Goal: Information Seeking & Learning: Learn about a topic

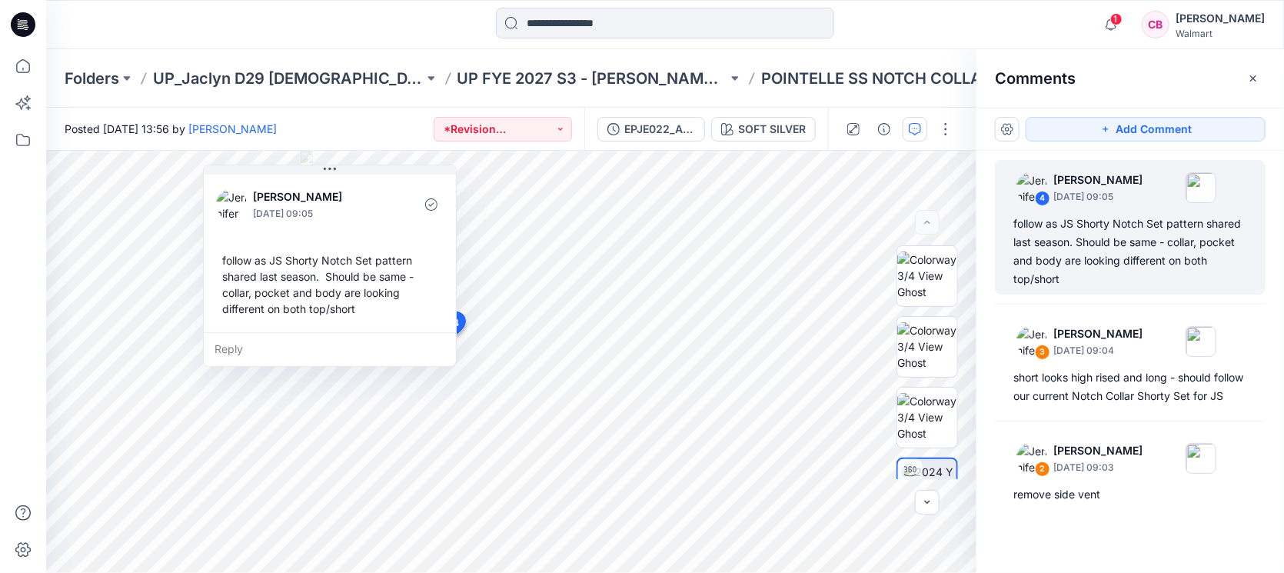
scroll to position [118, 0]
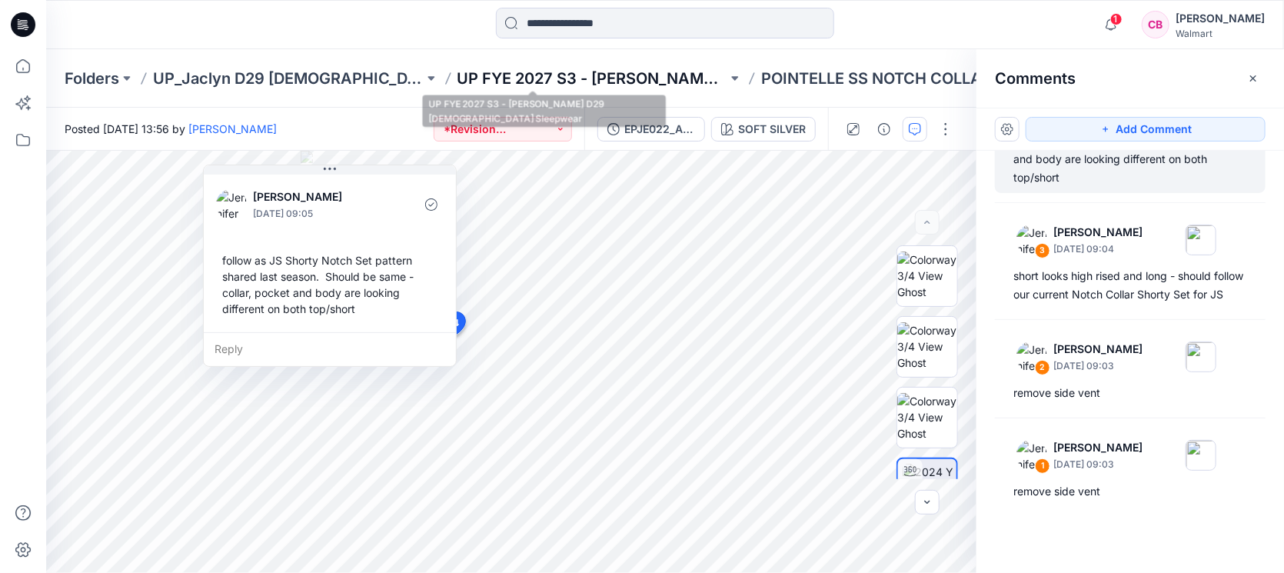
click at [620, 71] on p "UP FYE 2027 S3 - [PERSON_NAME] D29 [DEMOGRAPHIC_DATA] Sleepwear" at bounding box center [592, 79] width 271 height 22
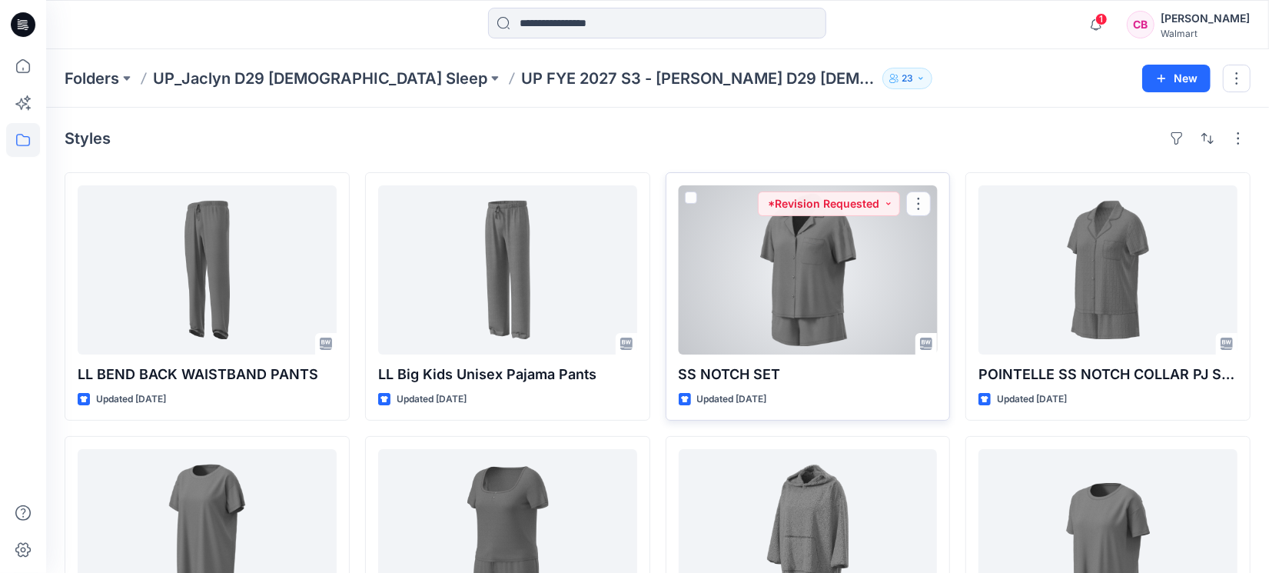
click at [805, 304] on div at bounding box center [808, 269] width 259 height 169
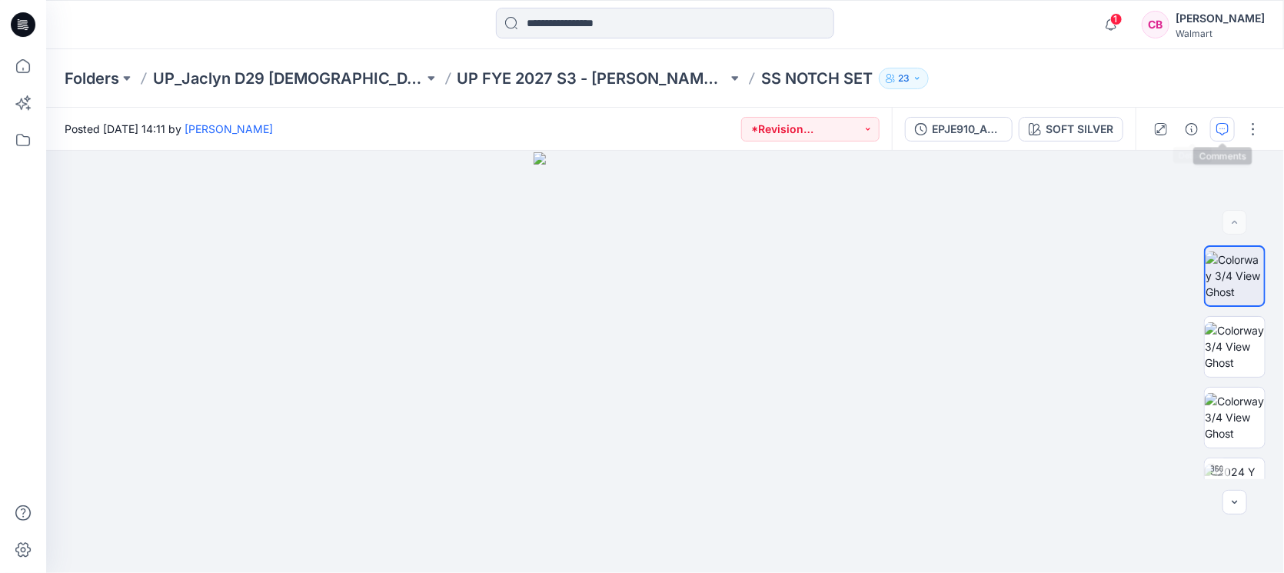
click at [1223, 129] on icon "button" at bounding box center [1222, 129] width 12 height 12
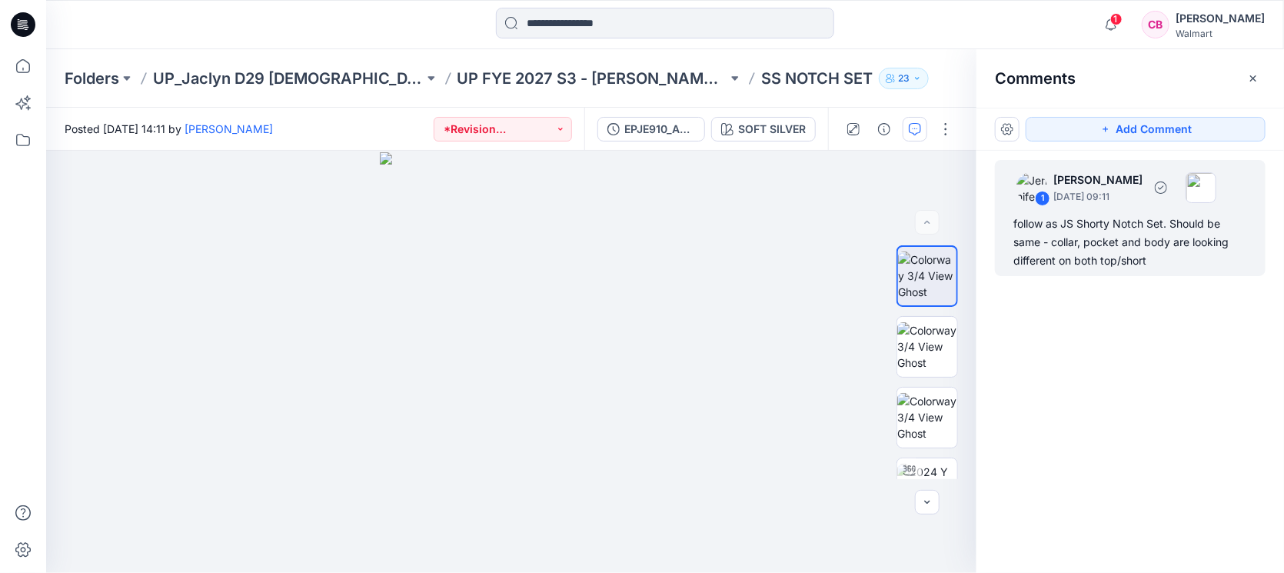
click at [1135, 247] on div "follow as JS Shorty Notch Set. Should be same - collar, pocket and body are loo…" at bounding box center [1130, 241] width 234 height 55
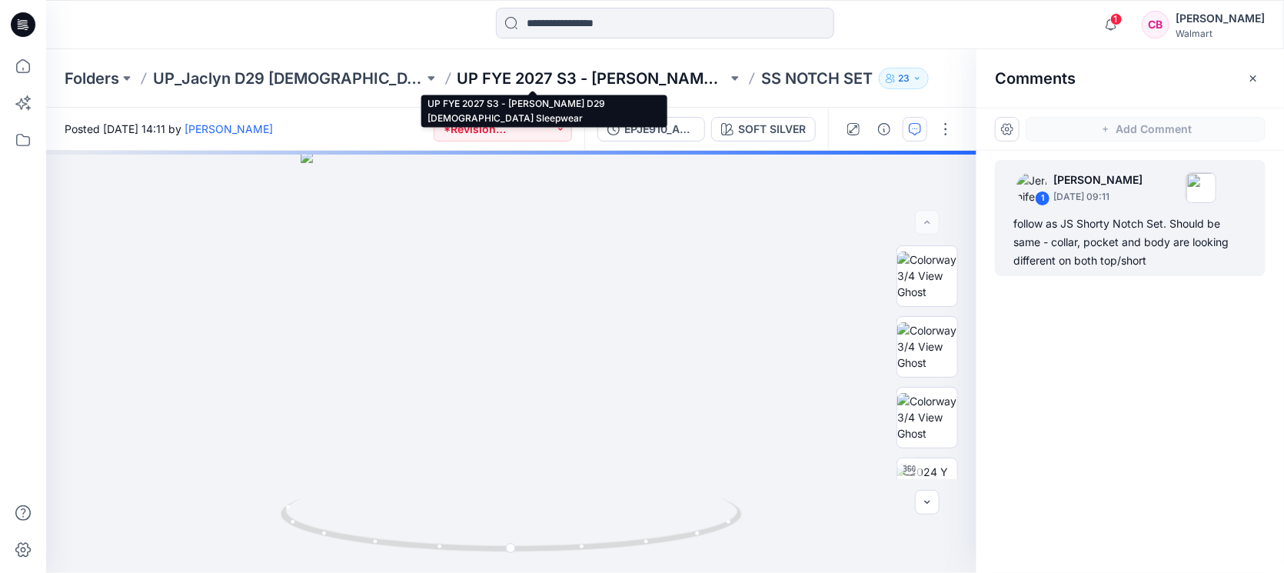
click at [530, 69] on p "UP FYE 2027 S3 - [PERSON_NAME] D29 [DEMOGRAPHIC_DATA] Sleepwear" at bounding box center [592, 79] width 271 height 22
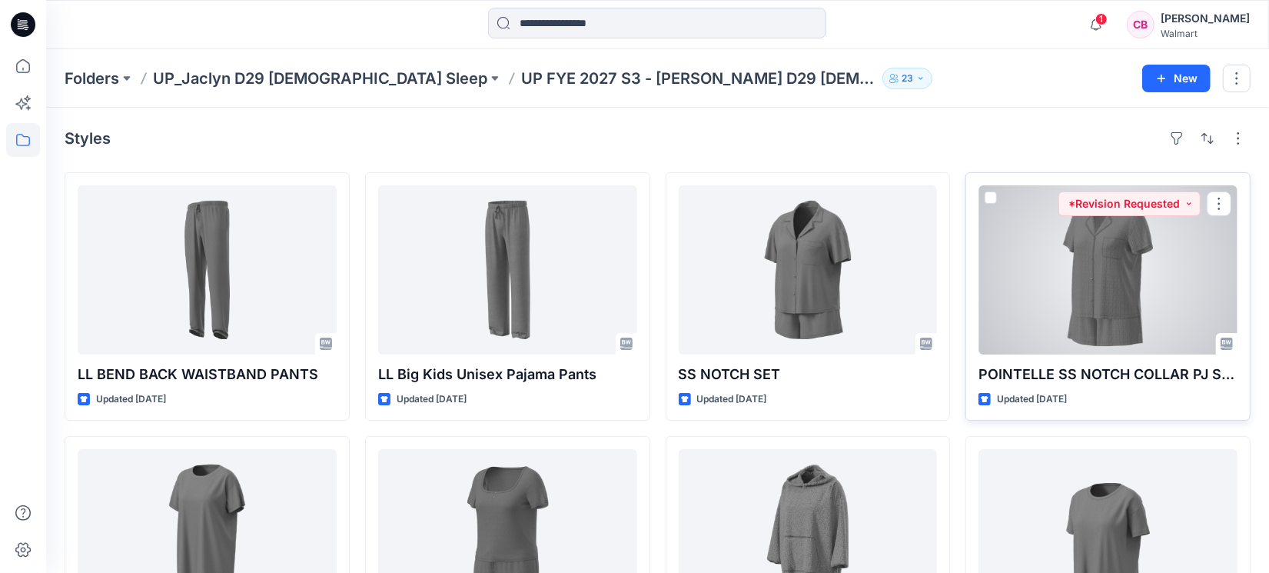
click at [1148, 282] on div at bounding box center [1108, 269] width 259 height 169
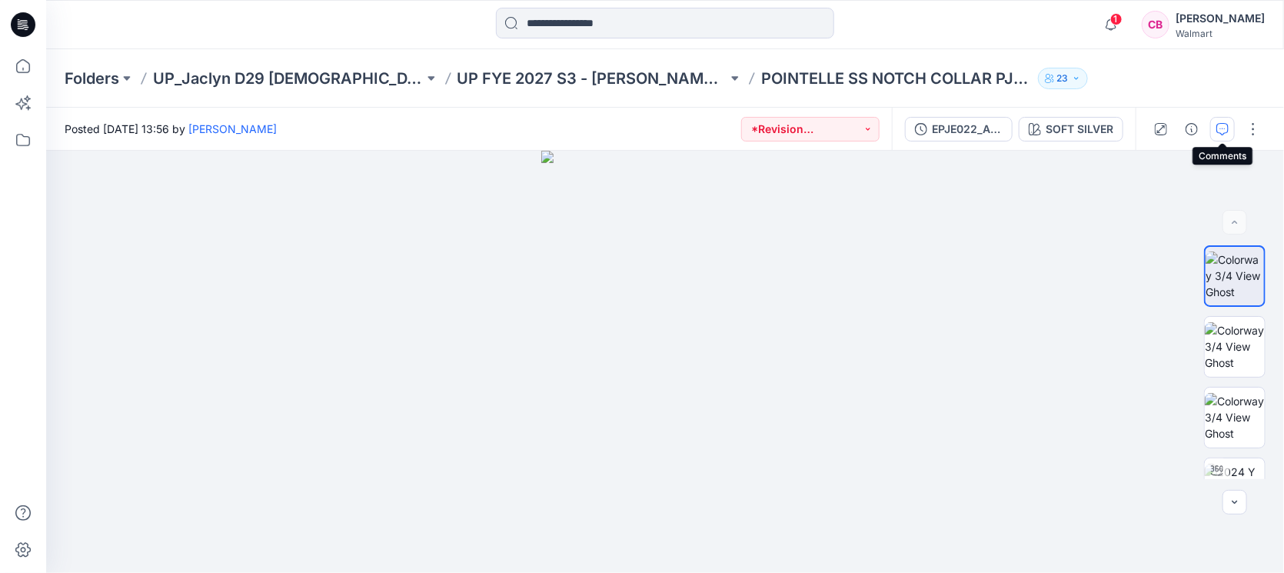
click at [1227, 130] on icon "button" at bounding box center [1222, 129] width 12 height 12
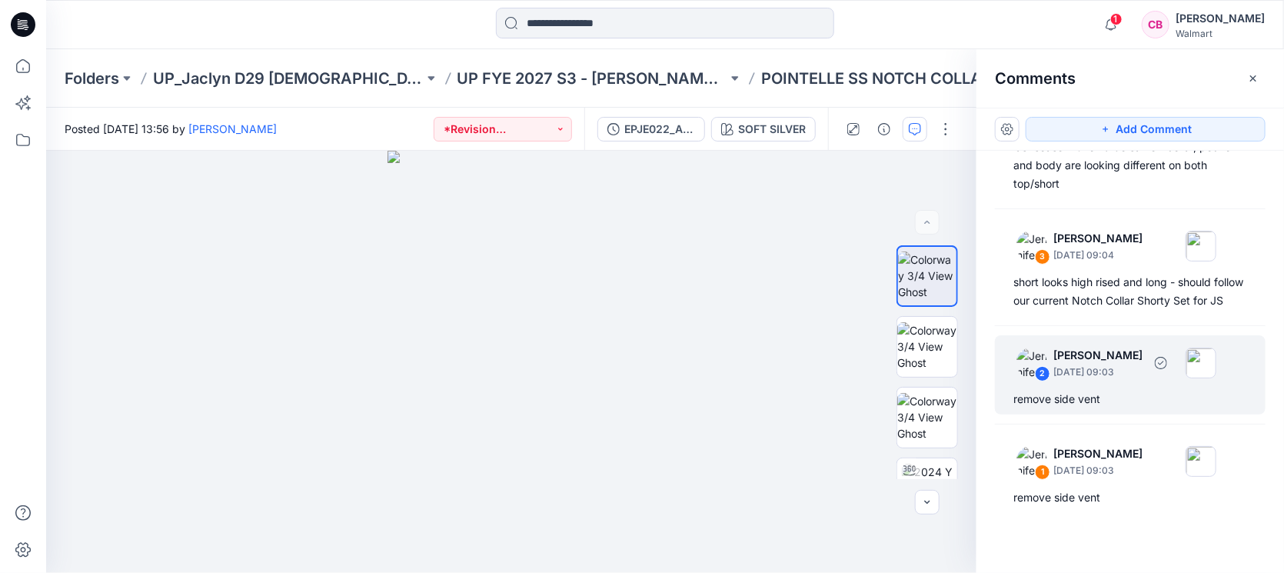
scroll to position [96, 0]
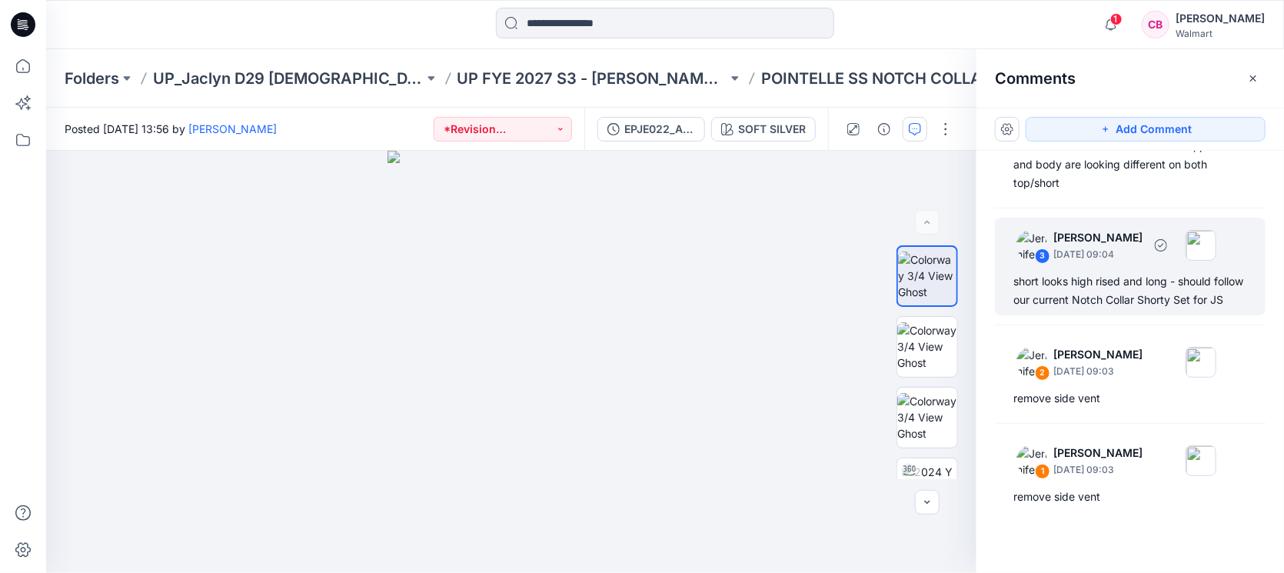
click at [1069, 287] on div "short looks high rised and long - should follow our current Notch Collar Shorty…" at bounding box center [1130, 290] width 234 height 37
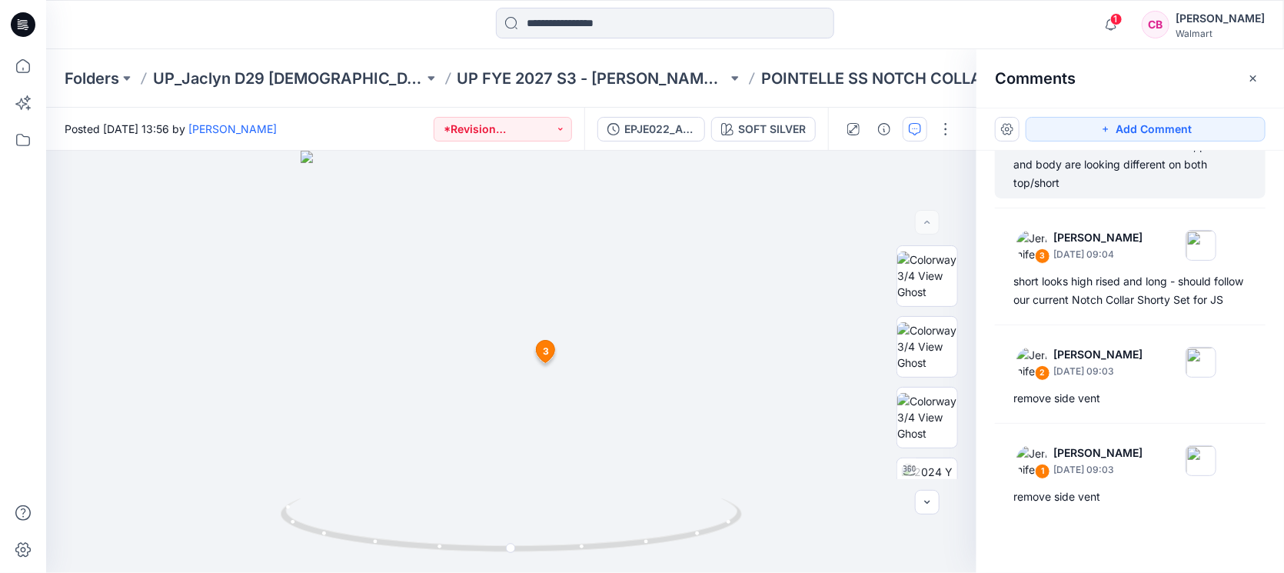
click at [1092, 186] on div "follow as JS Shorty Notch Set pattern shared last season. Should be same - coll…" at bounding box center [1130, 155] width 234 height 74
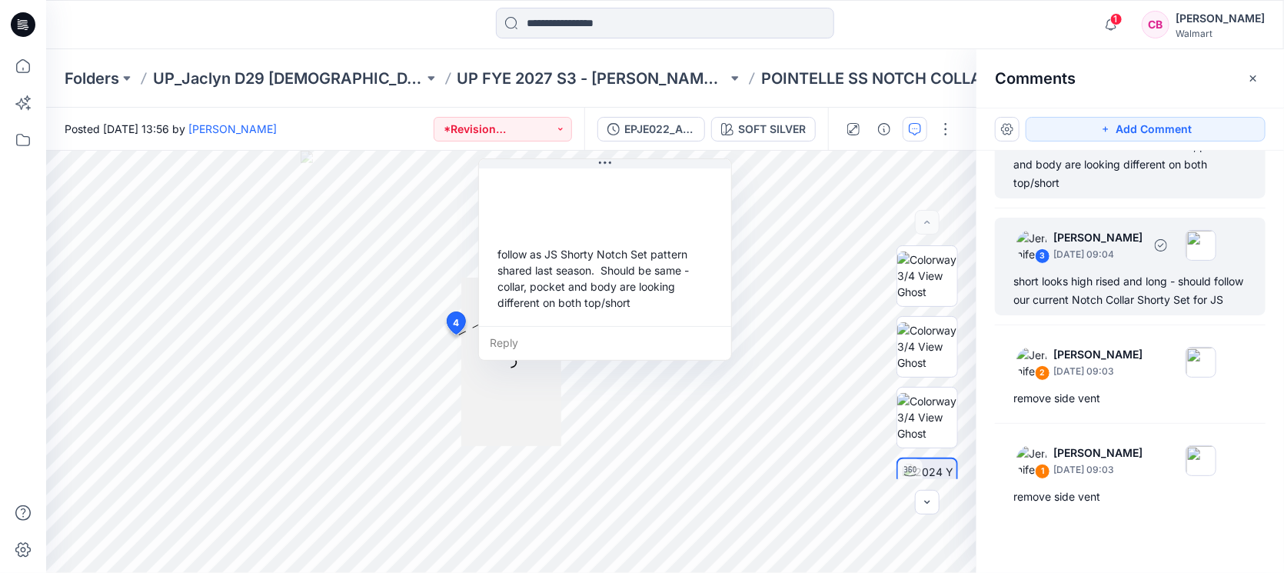
scroll to position [9, 0]
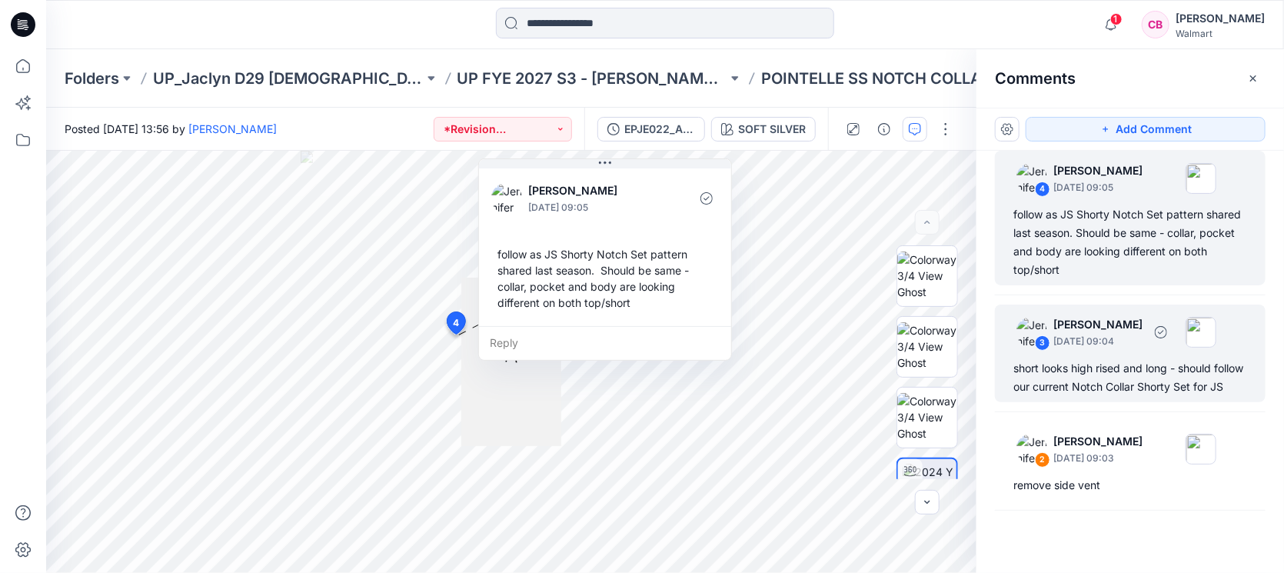
click at [1104, 357] on div "3 [PERSON_NAME] [DATE] 09:04 short looks high rised and long - should follow ou…" at bounding box center [1130, 353] width 271 height 98
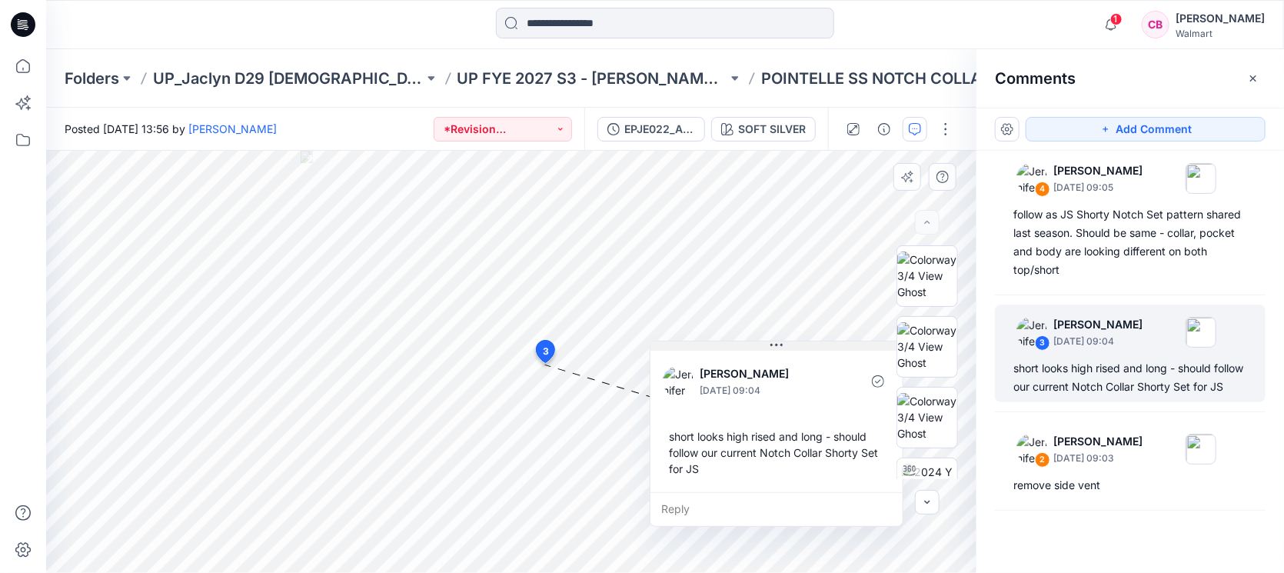
drag, startPoint x: 693, startPoint y: 378, endPoint x: 821, endPoint y: 348, distance: 131.8
click at [821, 348] on button at bounding box center [776, 345] width 252 height 9
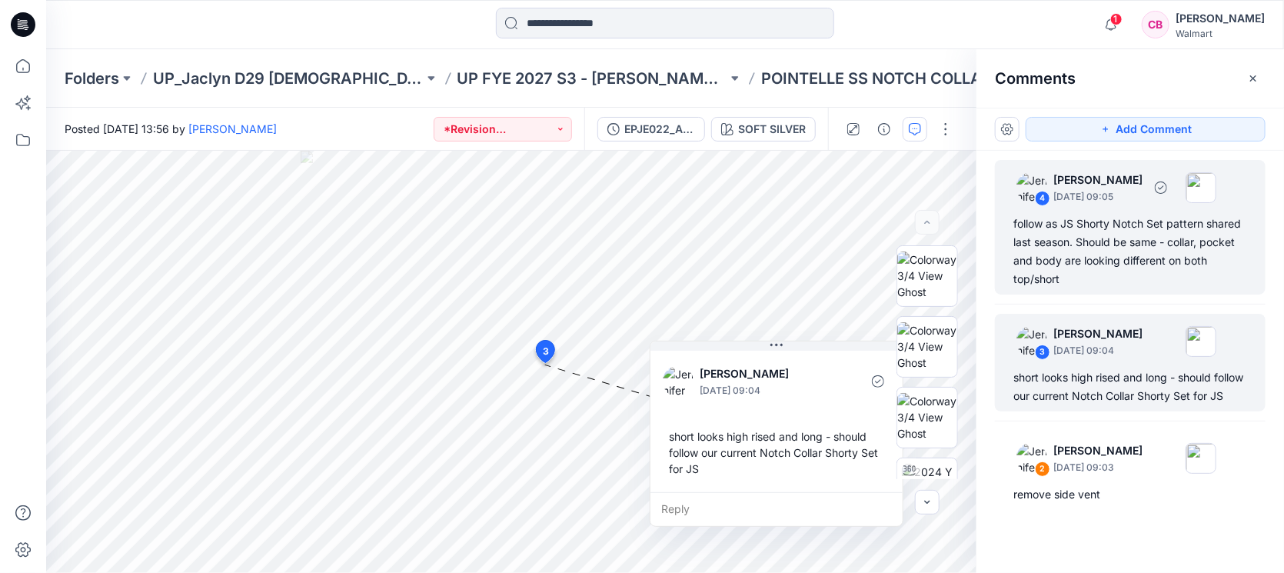
scroll to position [0, 0]
click at [1128, 256] on div "follow as JS Shorty Notch Set pattern shared last season. Should be same - coll…" at bounding box center [1130, 251] width 234 height 74
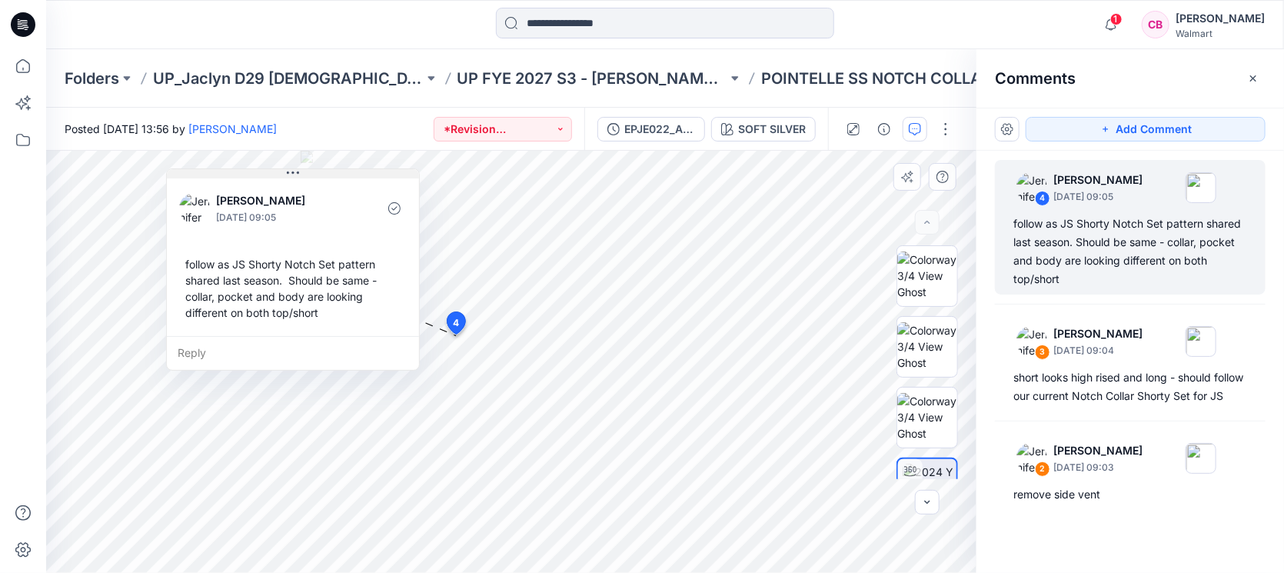
drag, startPoint x: 680, startPoint y: 161, endPoint x: 364, endPoint y: 196, distance: 317.8
click at [364, 178] on button at bounding box center [293, 173] width 252 height 9
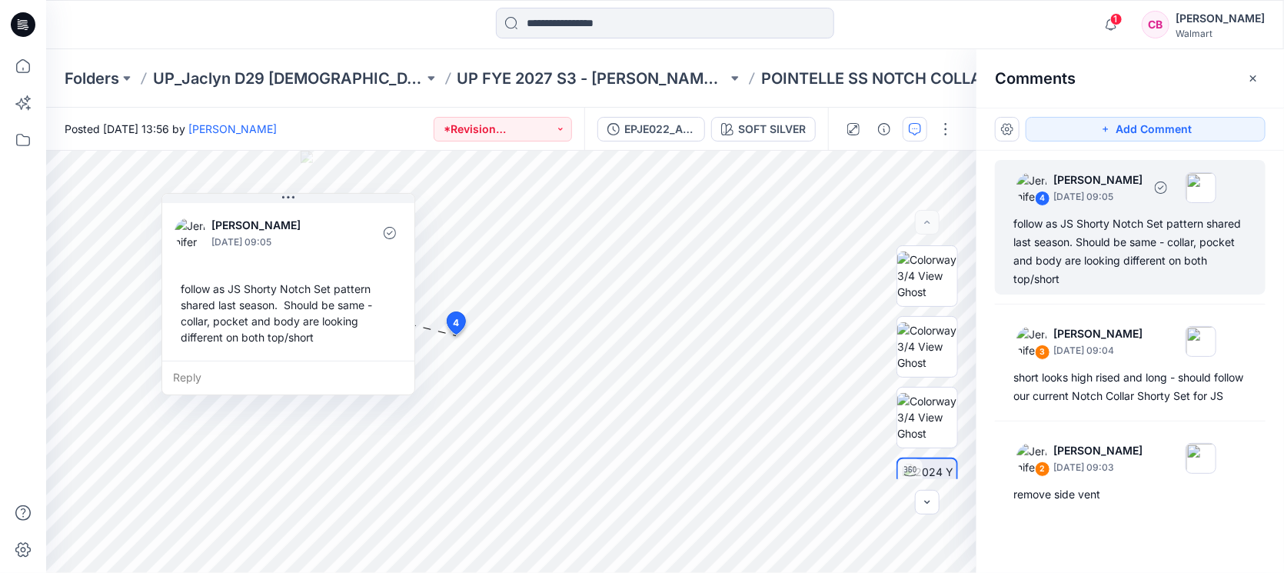
click at [1117, 231] on div "follow as JS Shorty Notch Set pattern shared last season. Should be same - coll…" at bounding box center [1130, 251] width 234 height 74
click at [1104, 284] on div "follow as JS Shorty Notch Set pattern shared last season. Should be same - coll…" at bounding box center [1130, 251] width 234 height 74
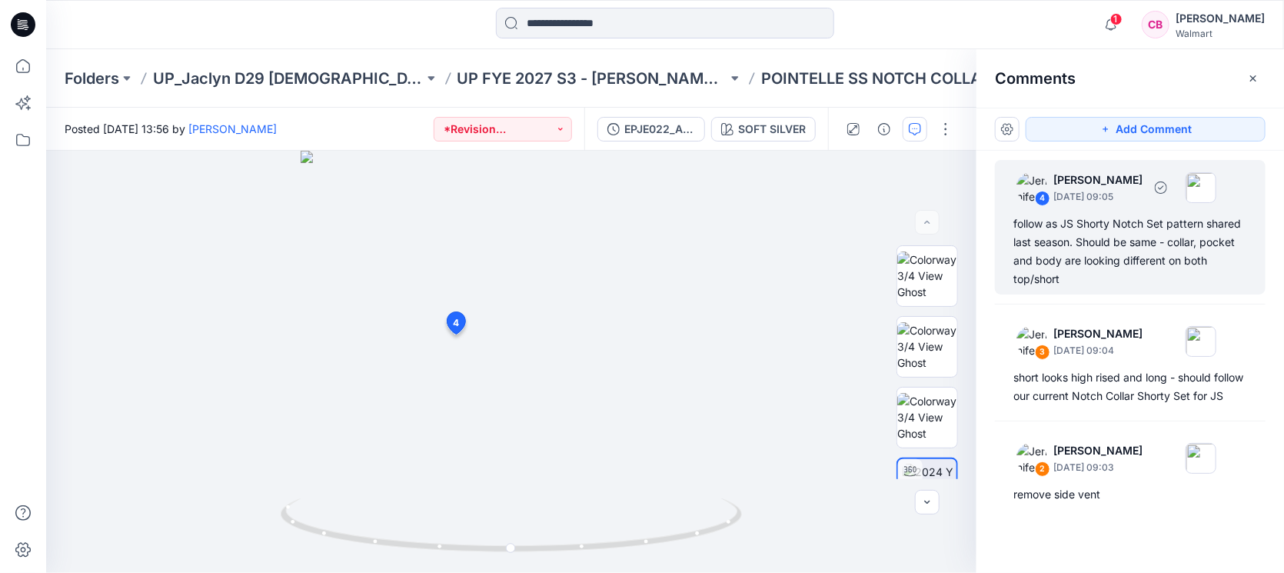
click at [1099, 244] on div "follow as JS Shorty Notch Set pattern shared last season. Should be same - coll…" at bounding box center [1130, 251] width 234 height 74
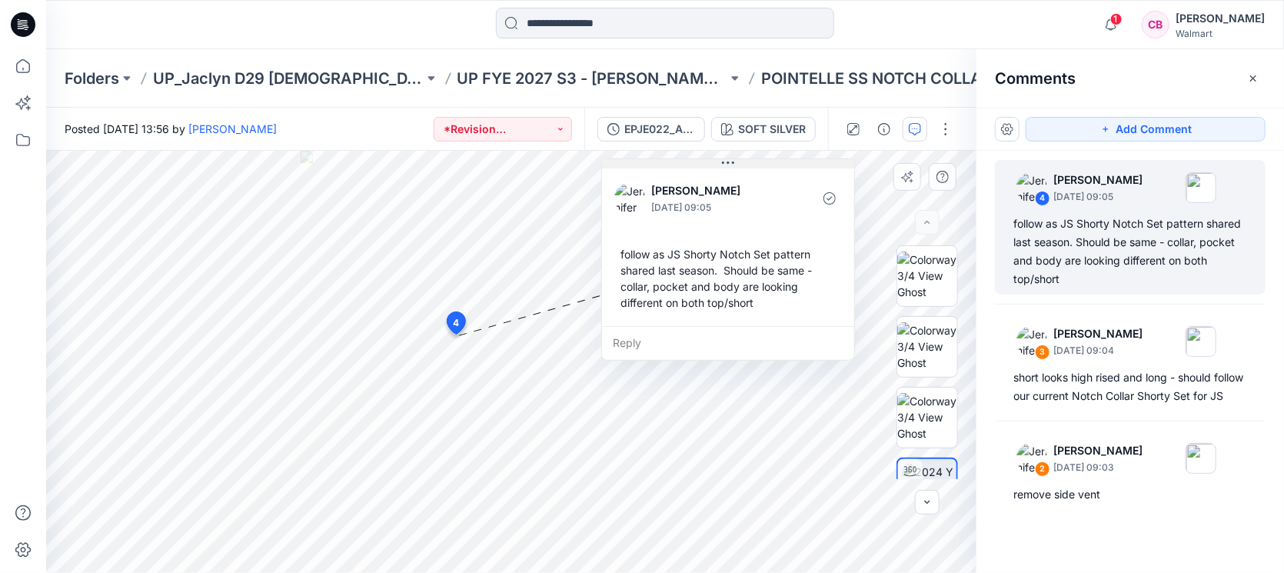
drag, startPoint x: 635, startPoint y: 159, endPoint x: 758, endPoint y: 159, distance: 123.0
click at [758, 159] on button at bounding box center [728, 163] width 252 height 9
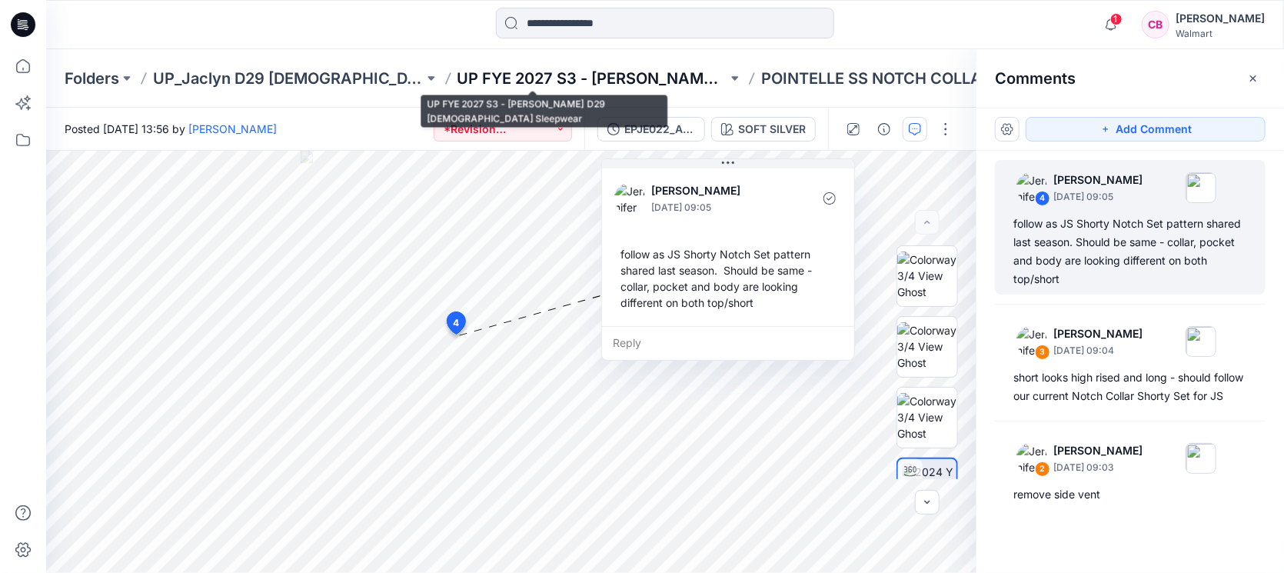
click at [616, 77] on p "UP FYE 2027 S3 - [PERSON_NAME] D29 [DEMOGRAPHIC_DATA] Sleepwear" at bounding box center [592, 79] width 271 height 22
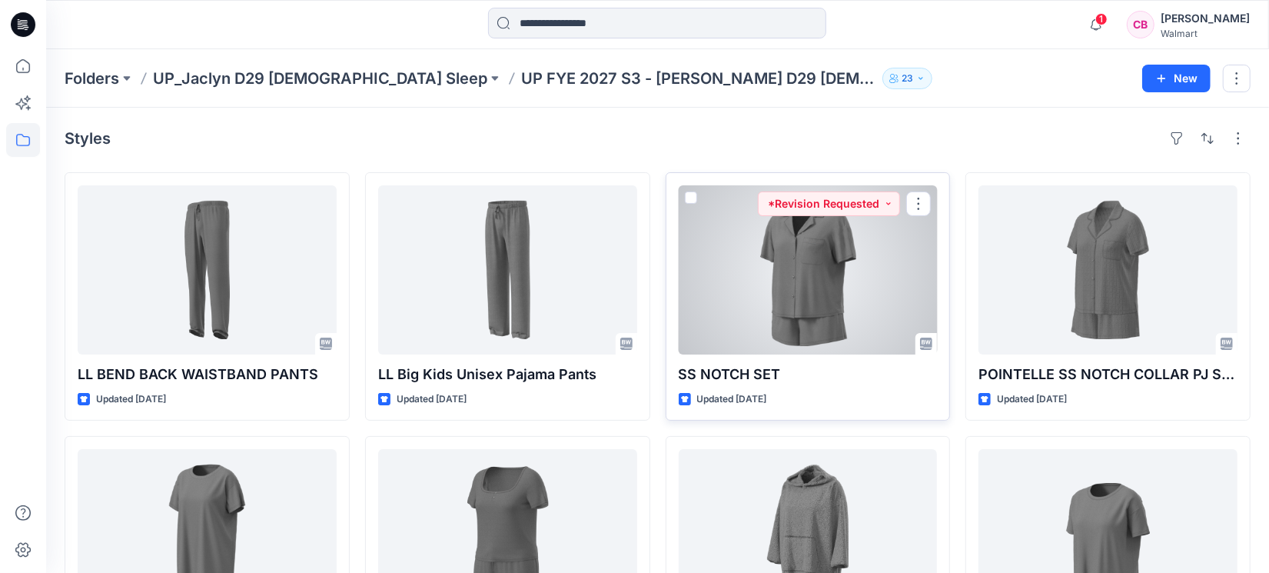
click at [821, 286] on div at bounding box center [808, 269] width 259 height 169
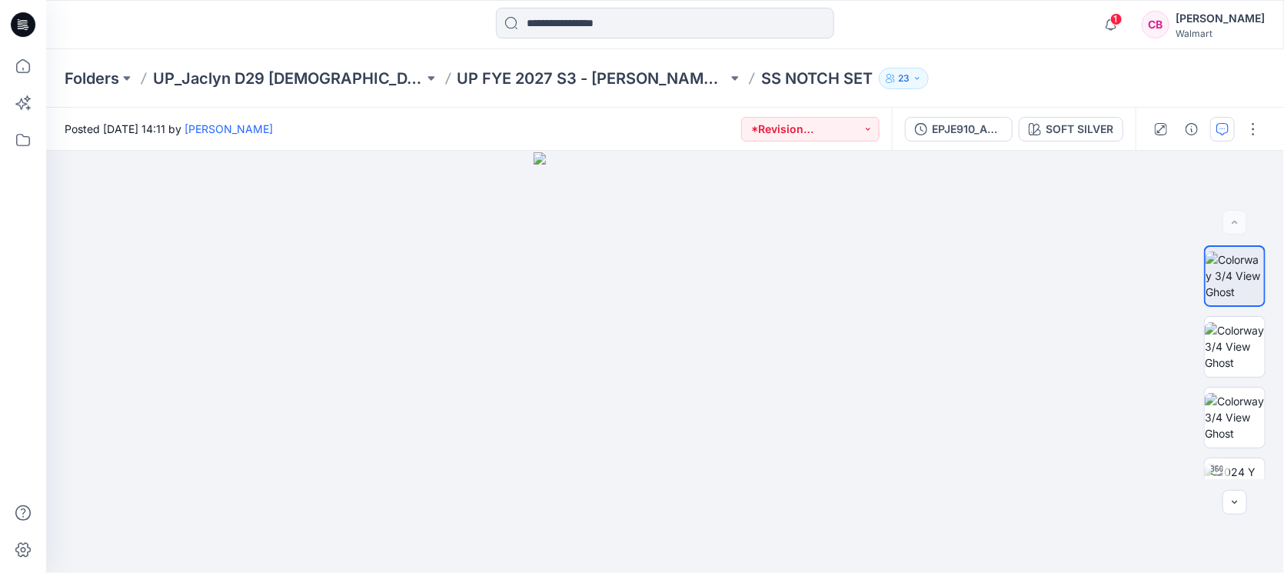
click at [1221, 125] on icon "button" at bounding box center [1222, 129] width 12 height 12
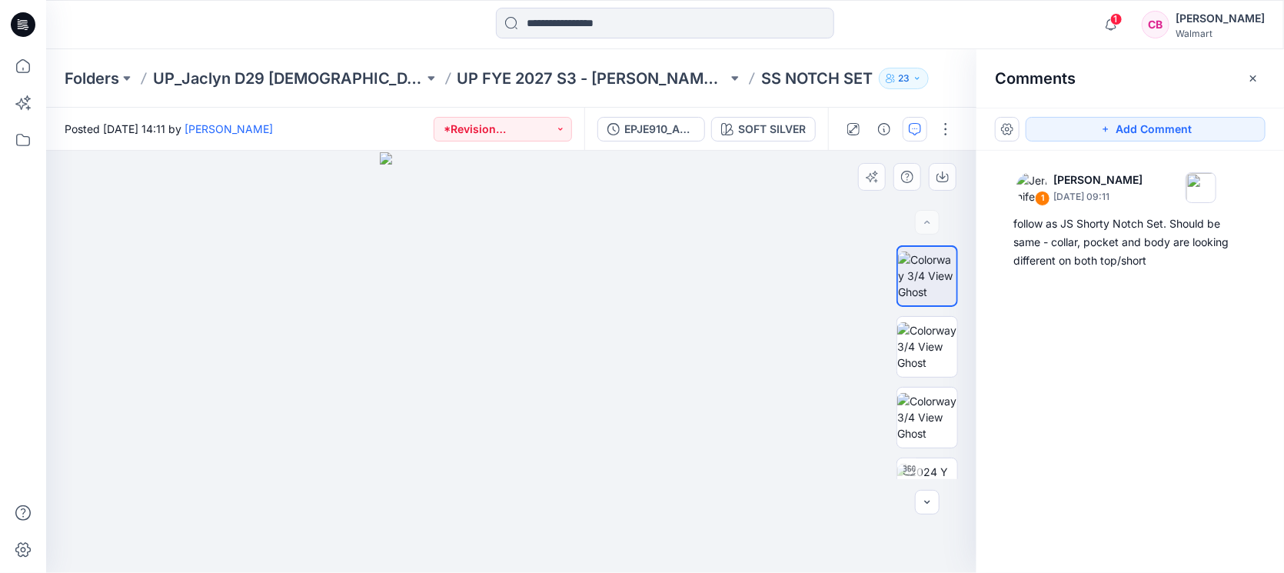
click at [327, 302] on div at bounding box center [511, 362] width 930 height 422
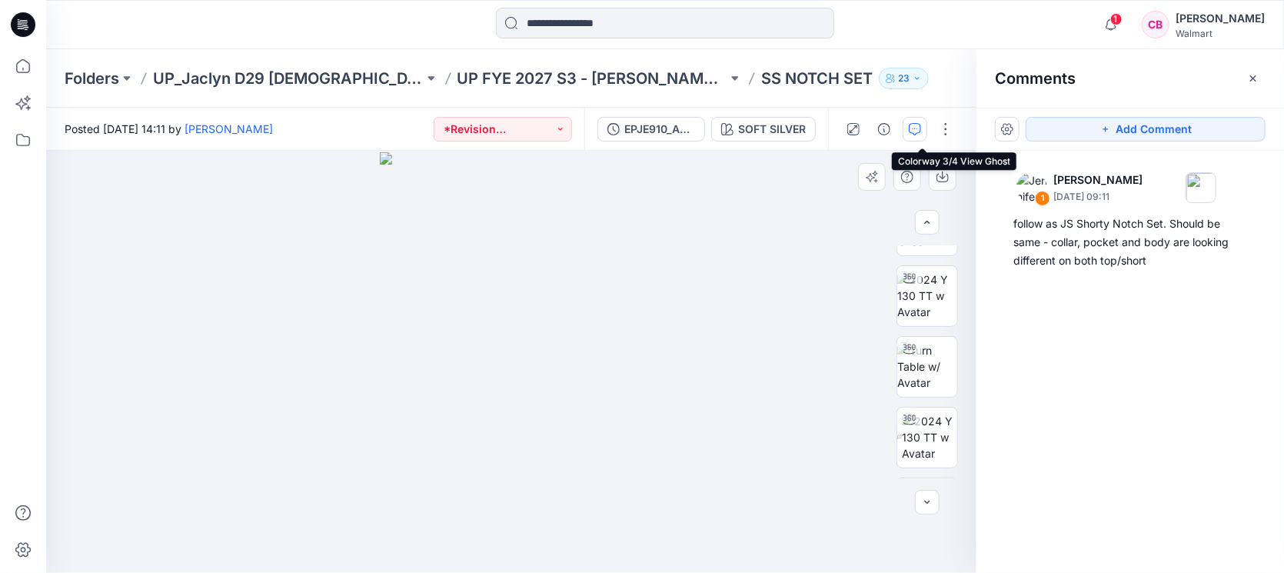
scroll to position [287, 0]
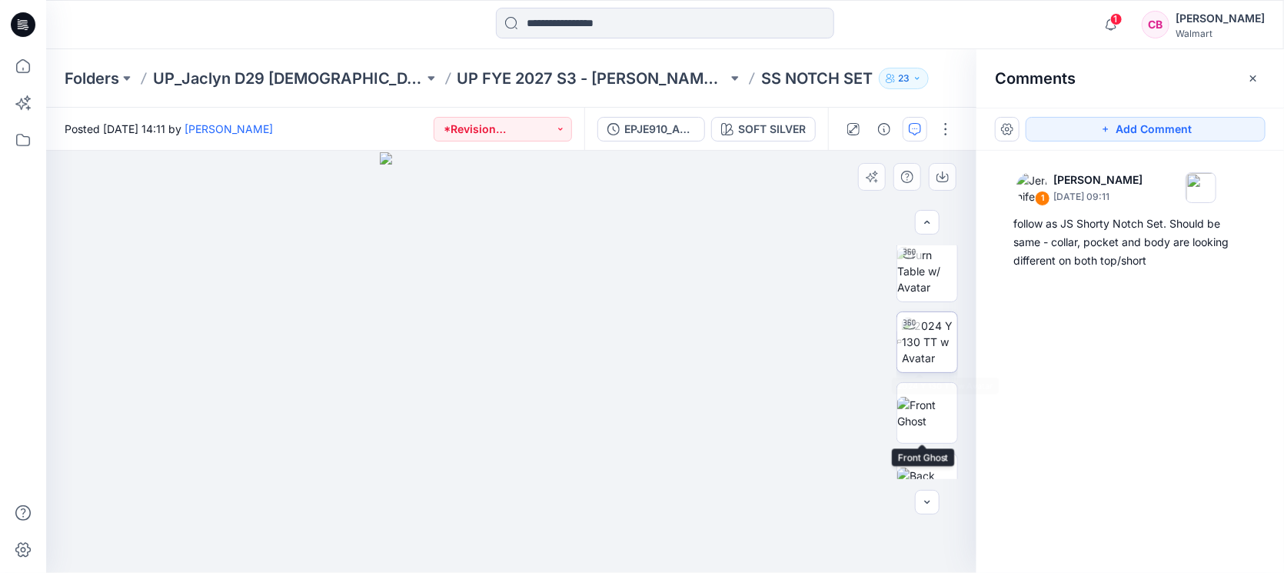
click at [930, 347] on img at bounding box center [929, 341] width 55 height 48
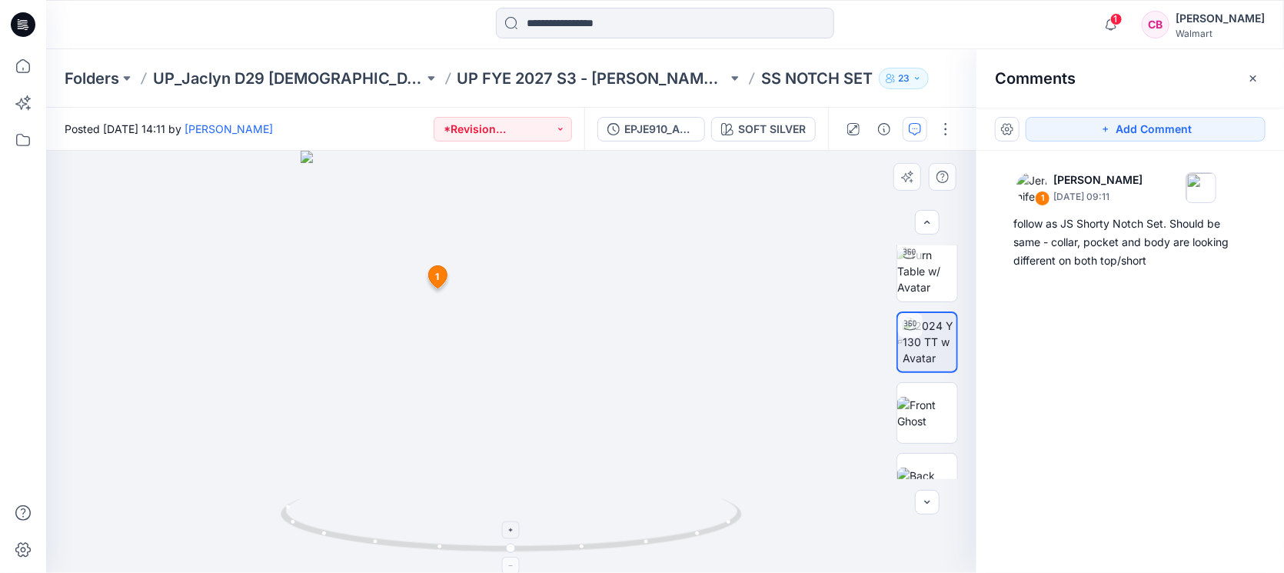
click at [499, 507] on icon at bounding box center [513, 527] width 465 height 58
drag, startPoint x: 518, startPoint y: 248, endPoint x: 507, endPoint y: 213, distance: 36.2
click at [507, 213] on img at bounding box center [500, 178] width 1090 height 792
drag, startPoint x: 507, startPoint y: 241, endPoint x: 502, endPoint y: 216, distance: 25.2
click at [502, 216] on img at bounding box center [511, 226] width 867 height 693
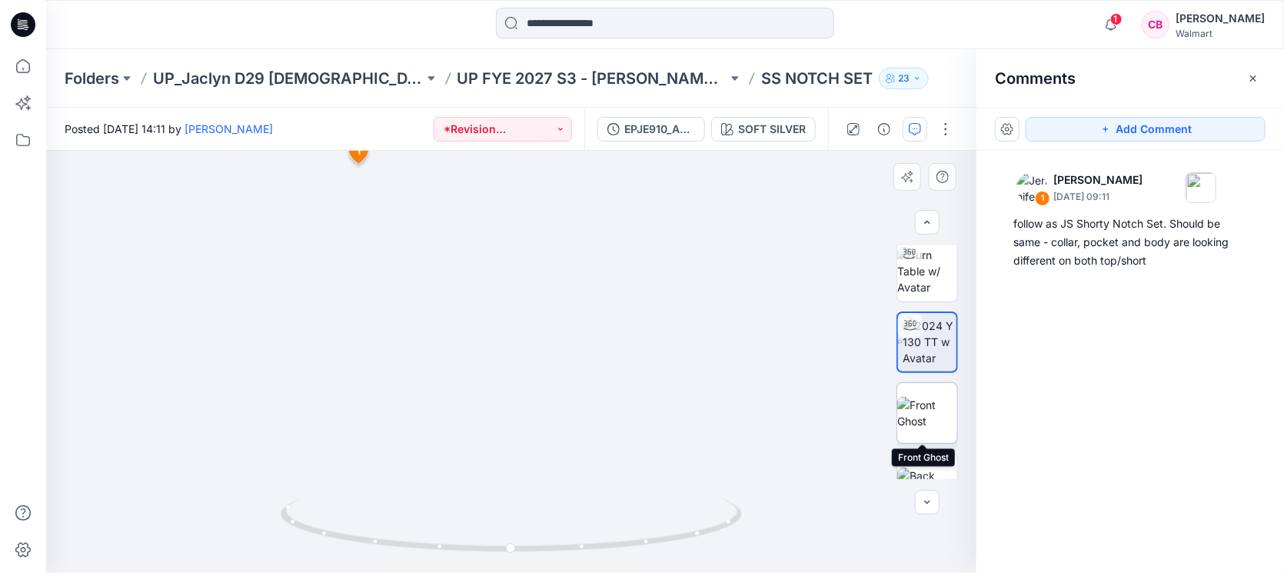
click at [937, 406] on img at bounding box center [927, 413] width 60 height 32
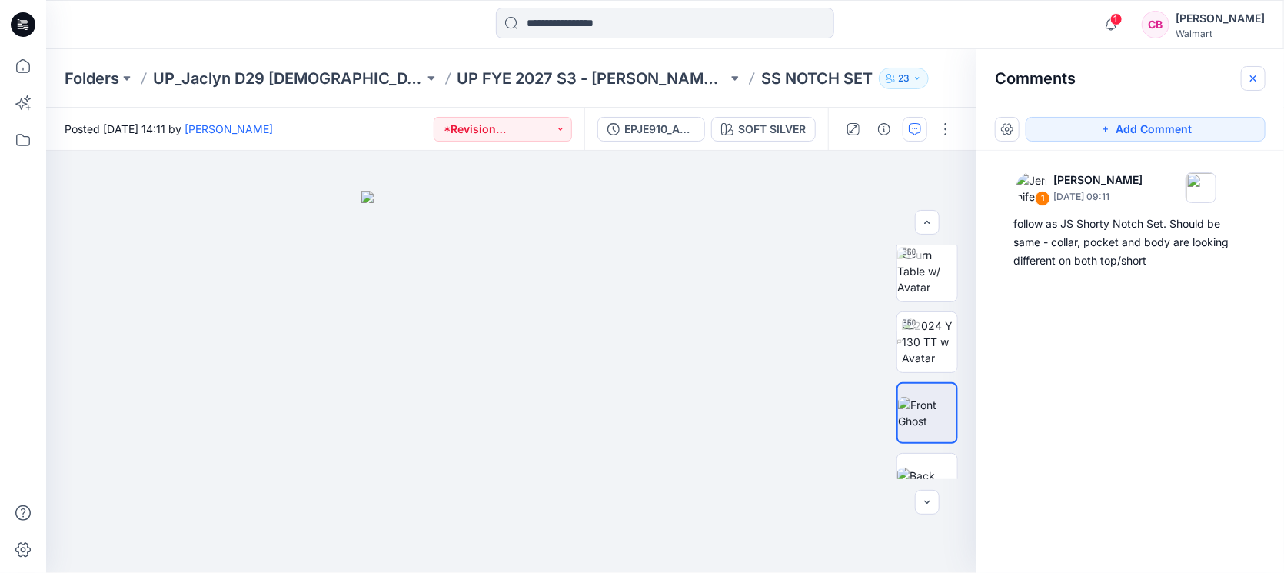
click at [1263, 79] on button "button" at bounding box center [1253, 78] width 25 height 25
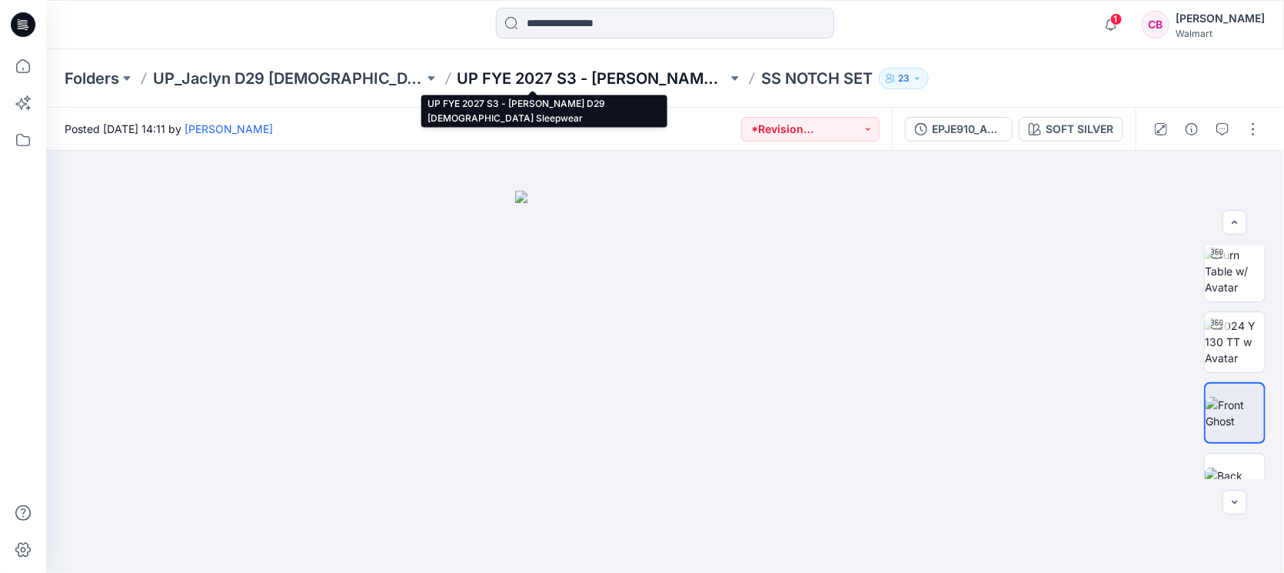
click at [464, 85] on p "UP FYE 2027 S3 - [PERSON_NAME] D29 [DEMOGRAPHIC_DATA] Sleepwear" at bounding box center [592, 79] width 271 height 22
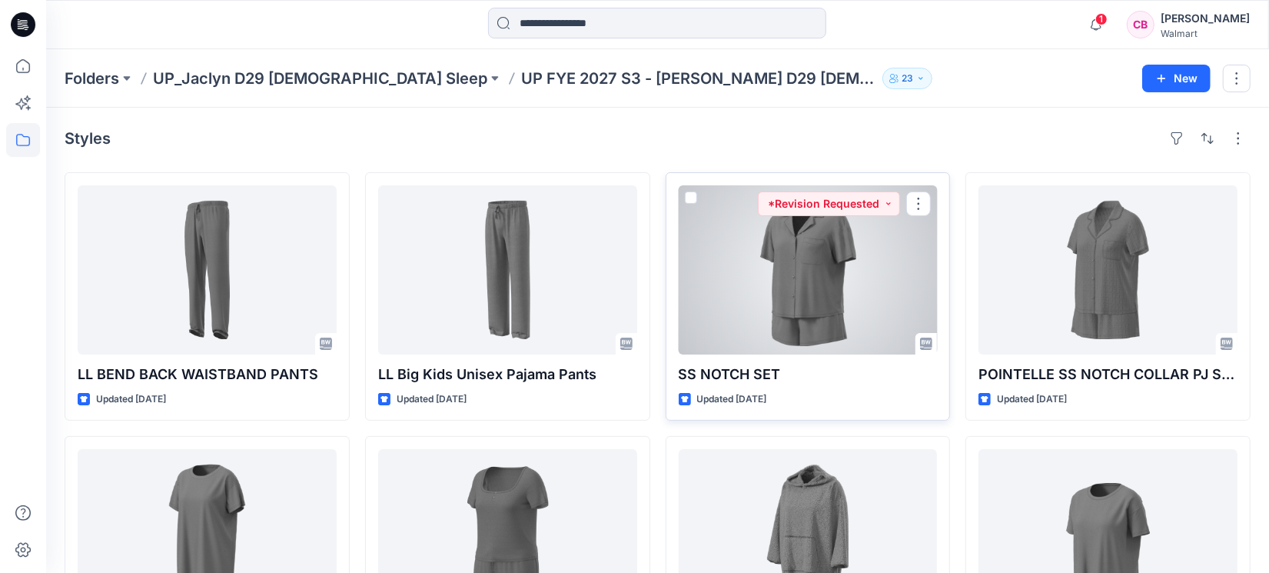
click at [815, 295] on div at bounding box center [808, 269] width 259 height 169
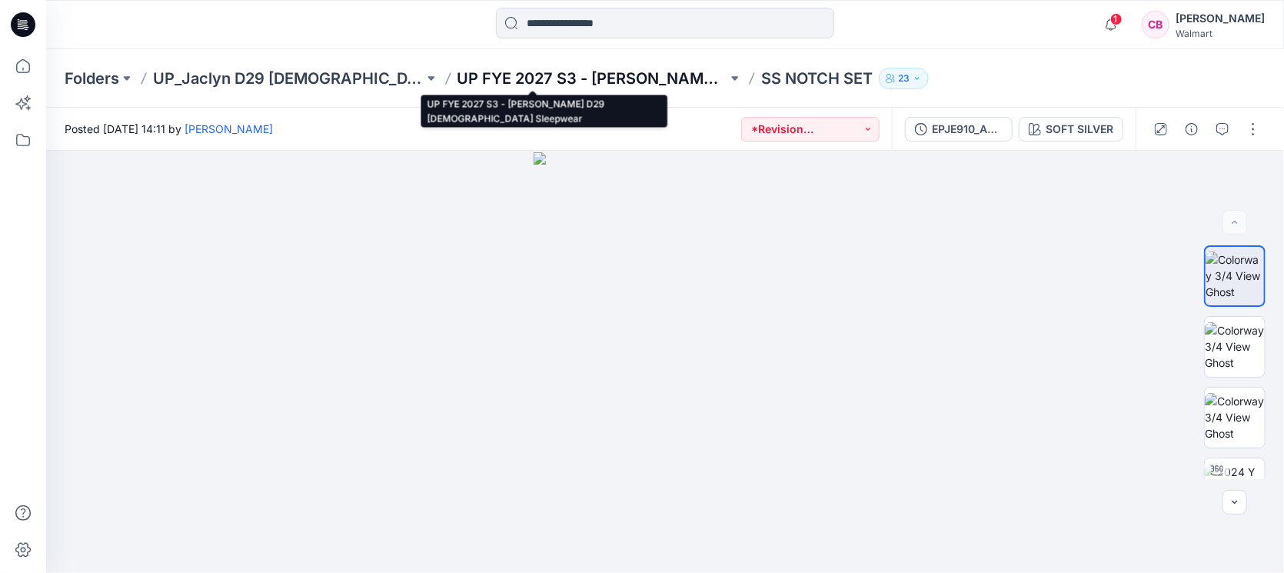
click at [553, 71] on p "UP FYE 2027 S3 - [PERSON_NAME] D29 [DEMOGRAPHIC_DATA] Sleepwear" at bounding box center [592, 79] width 271 height 22
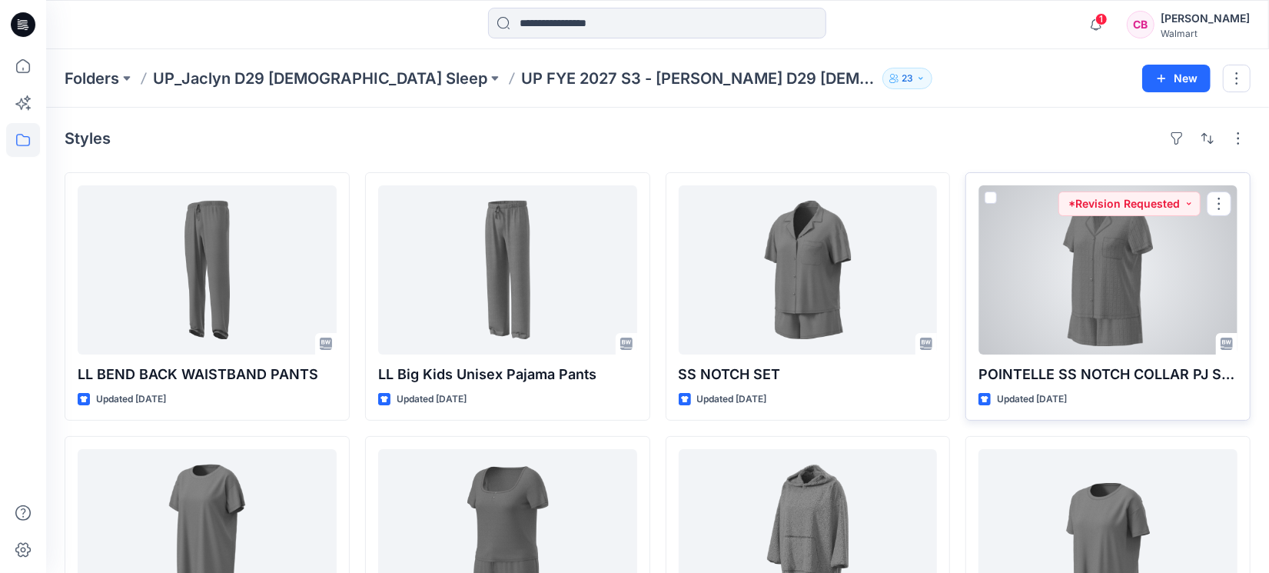
click at [1075, 294] on div at bounding box center [1108, 269] width 259 height 169
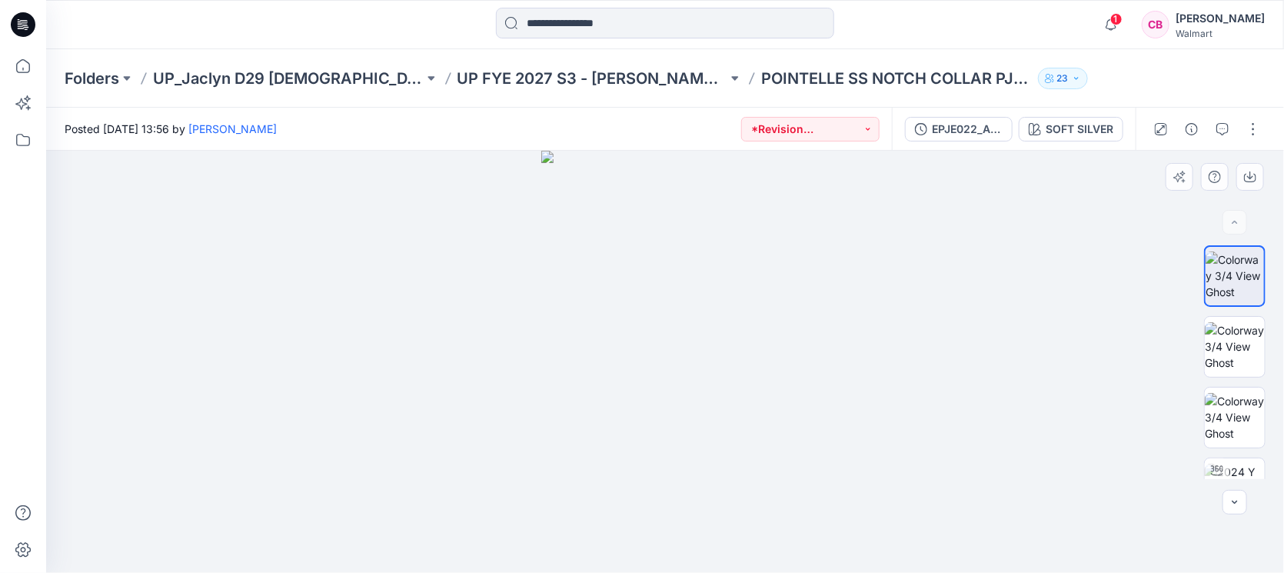
click at [475, 375] on div at bounding box center [665, 362] width 1238 height 422
click at [1215, 131] on button "button" at bounding box center [1222, 129] width 25 height 25
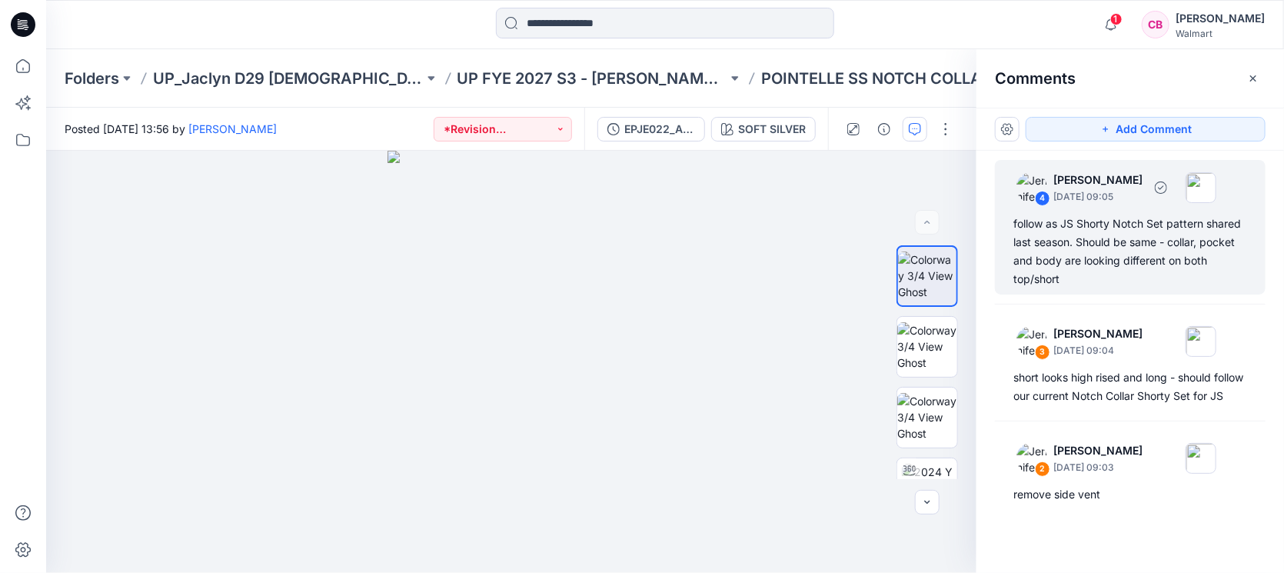
click at [1105, 241] on div "follow as JS Shorty Notch Set pattern shared last season. Should be same - coll…" at bounding box center [1130, 251] width 234 height 74
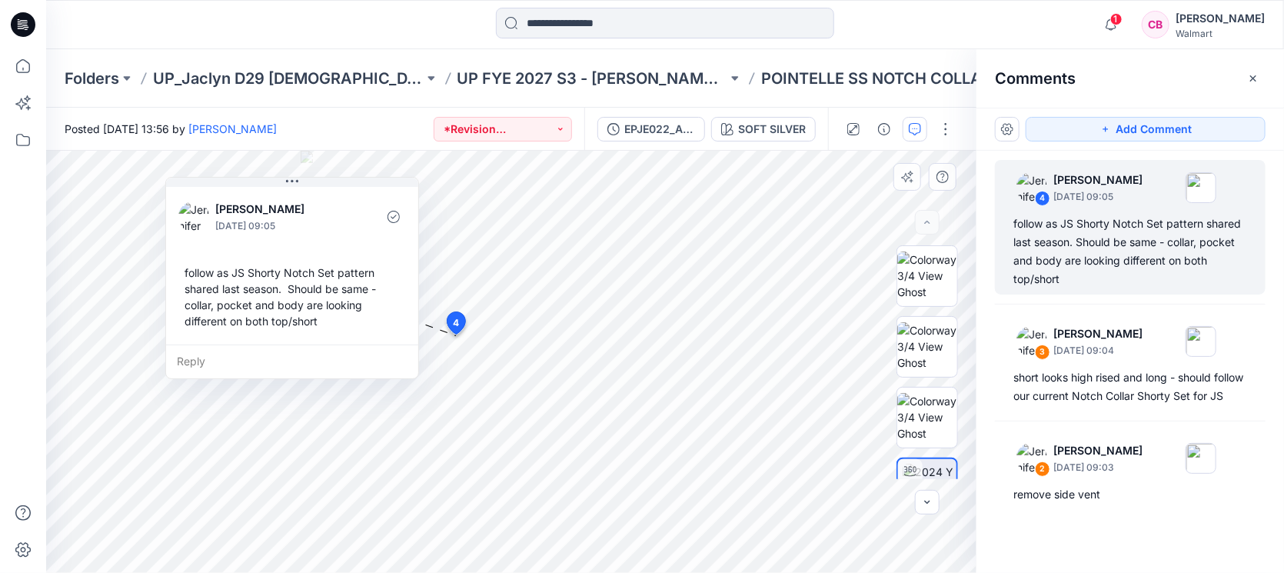
drag, startPoint x: 653, startPoint y: 161, endPoint x: 331, endPoint y: 270, distance: 340.6
click at [341, 181] on button at bounding box center [292, 182] width 252 height 9
click at [0, 375] on div at bounding box center [23, 286] width 46 height 573
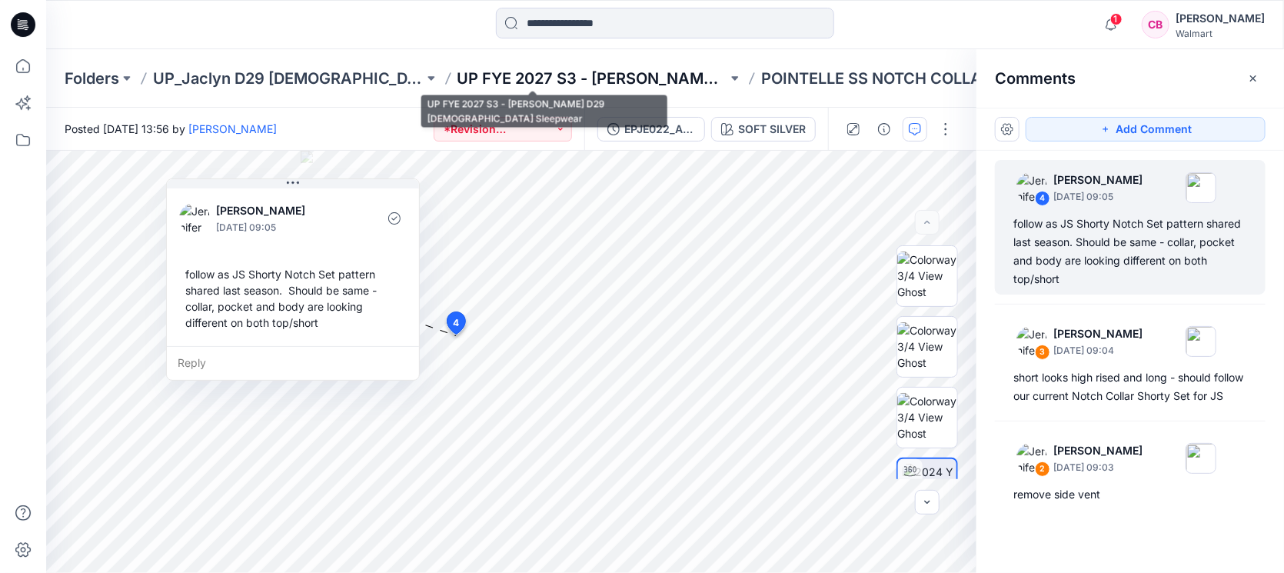
click at [471, 75] on p "UP FYE 2027 S3 - [PERSON_NAME] D29 [DEMOGRAPHIC_DATA] Sleepwear" at bounding box center [592, 79] width 271 height 22
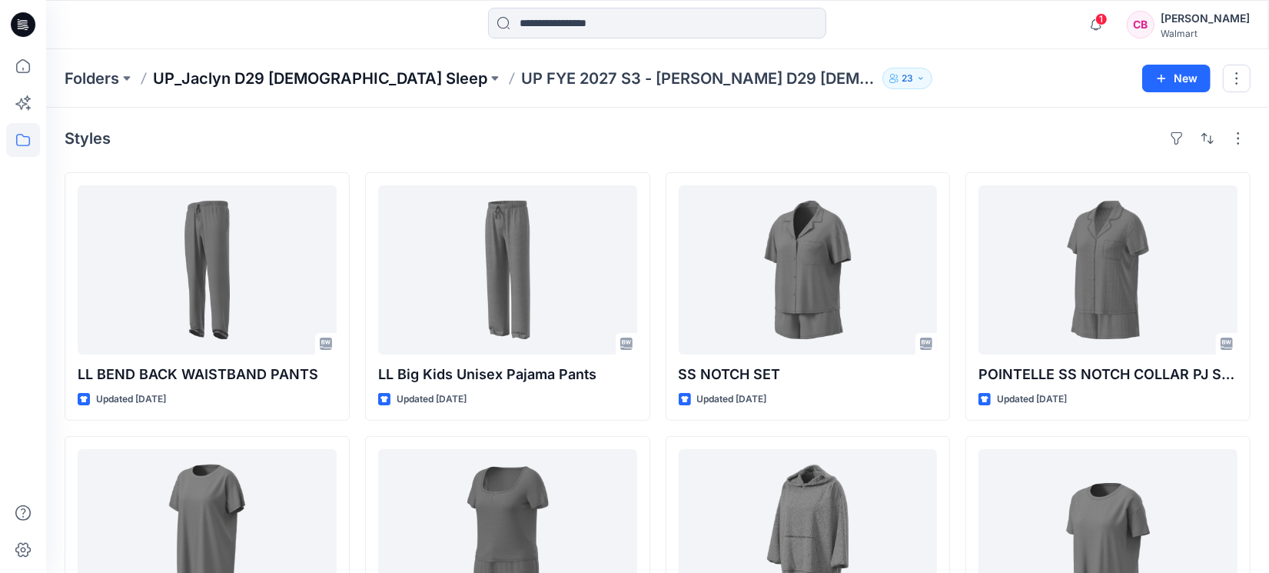
click at [289, 77] on p "UP_Jaclyn D29 [DEMOGRAPHIC_DATA] Sleep" at bounding box center [320, 79] width 334 height 22
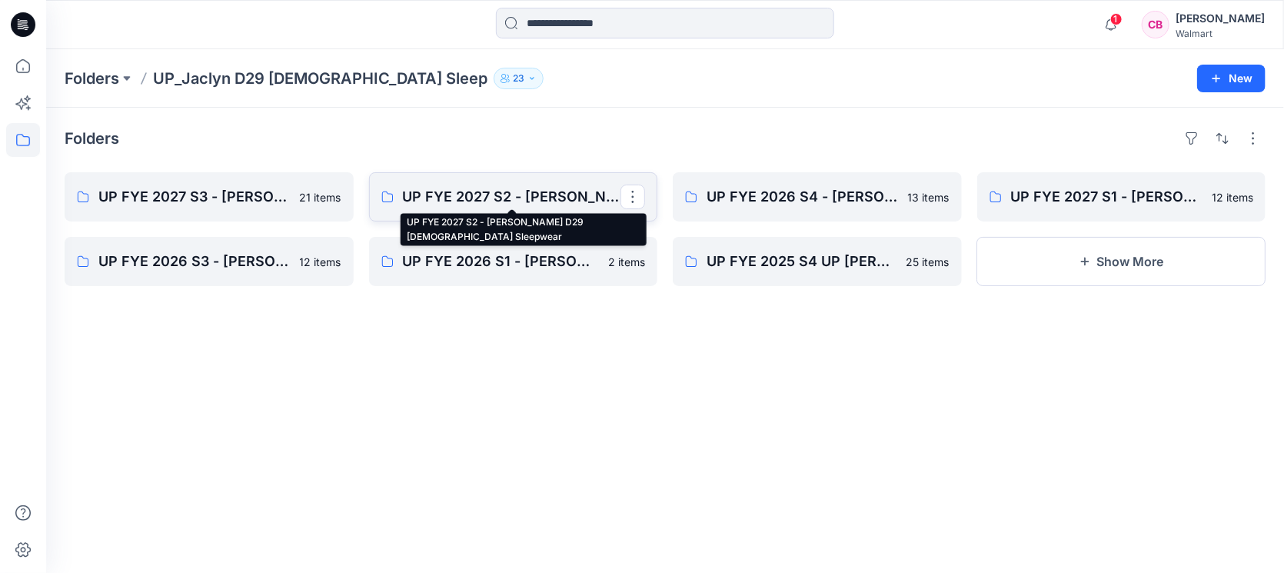
click at [534, 204] on p "UP FYE 2027 S2 - [PERSON_NAME] D29 [DEMOGRAPHIC_DATA] Sleepwear" at bounding box center [512, 197] width 218 height 22
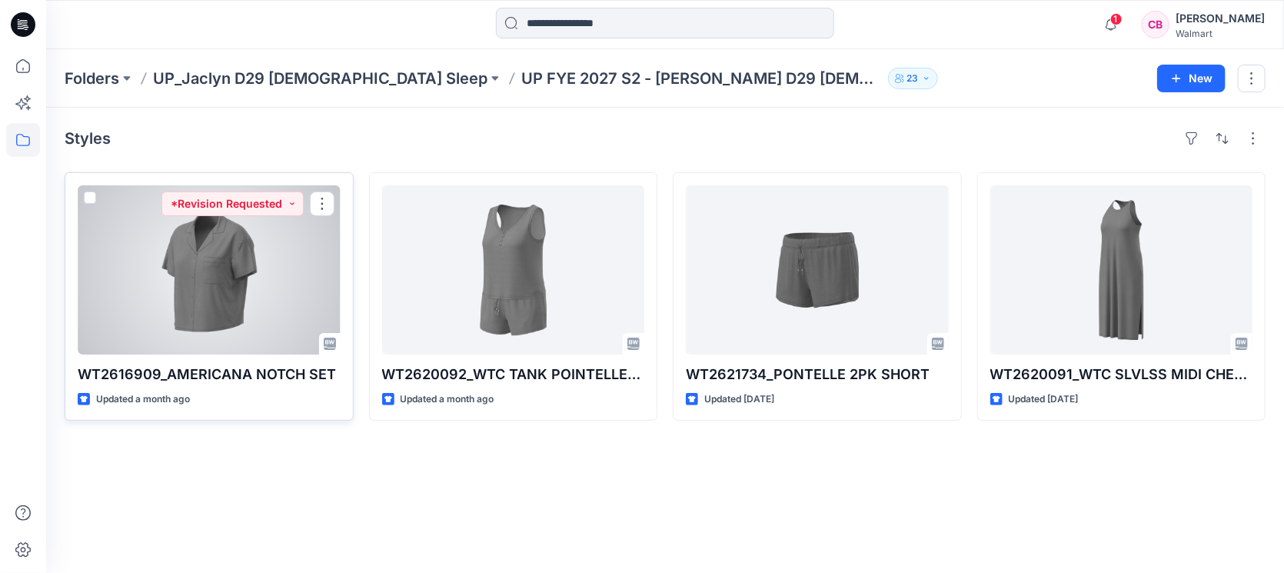
click at [234, 287] on div at bounding box center [209, 269] width 263 height 169
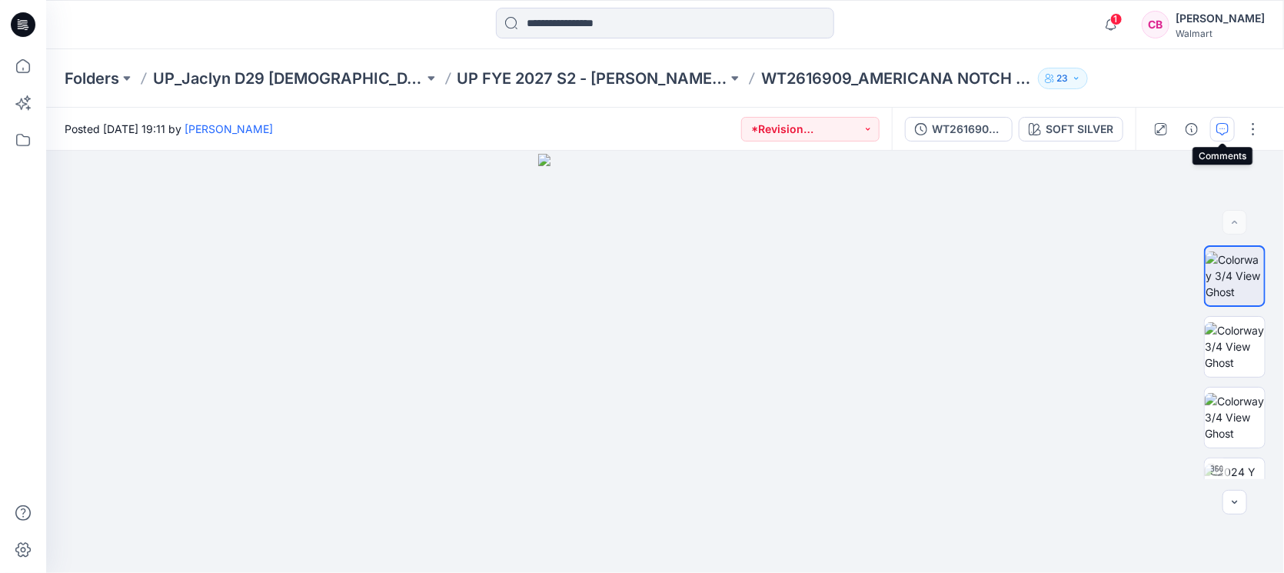
click at [1224, 126] on icon "button" at bounding box center [1222, 129] width 12 height 12
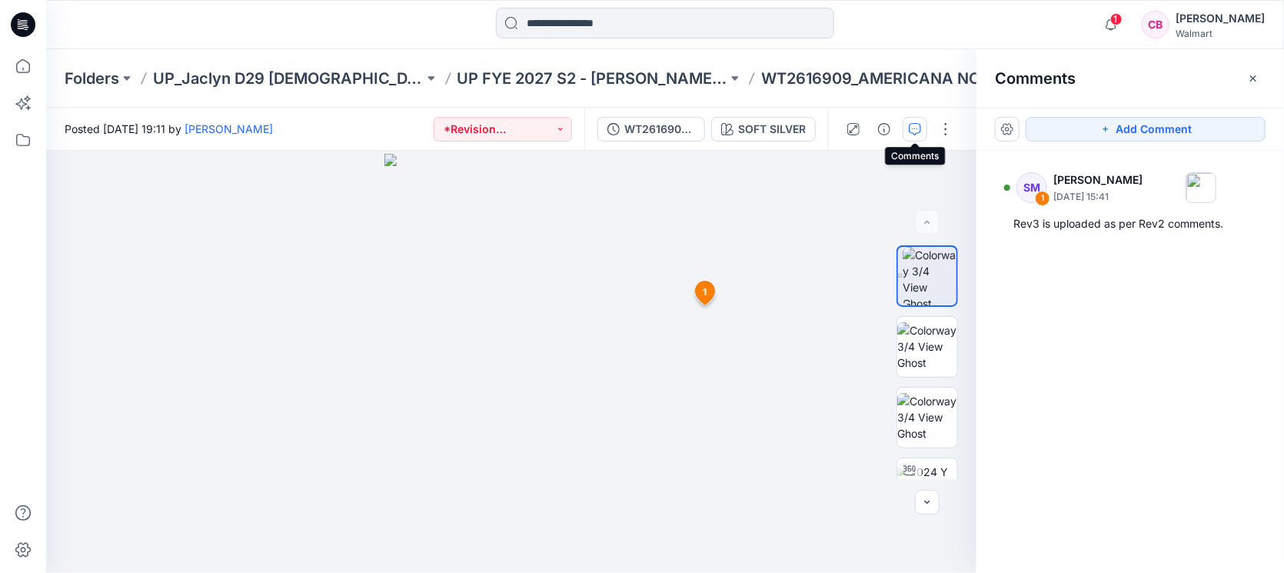
click at [911, 127] on icon "button" at bounding box center [915, 129] width 12 height 12
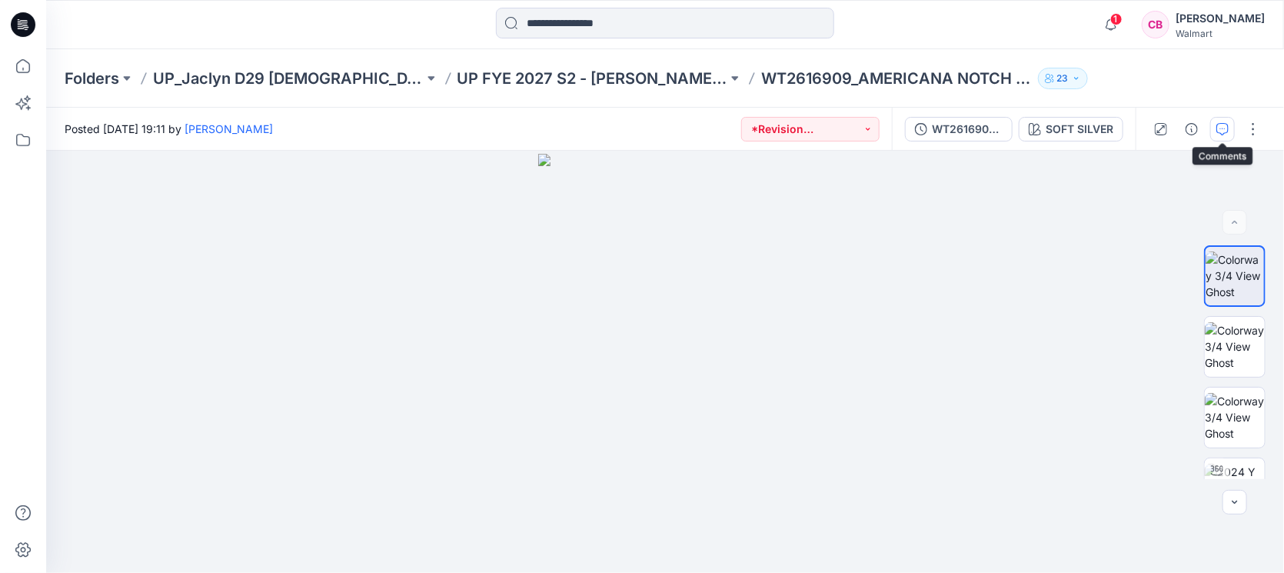
click at [1214, 123] on button "button" at bounding box center [1222, 129] width 25 height 25
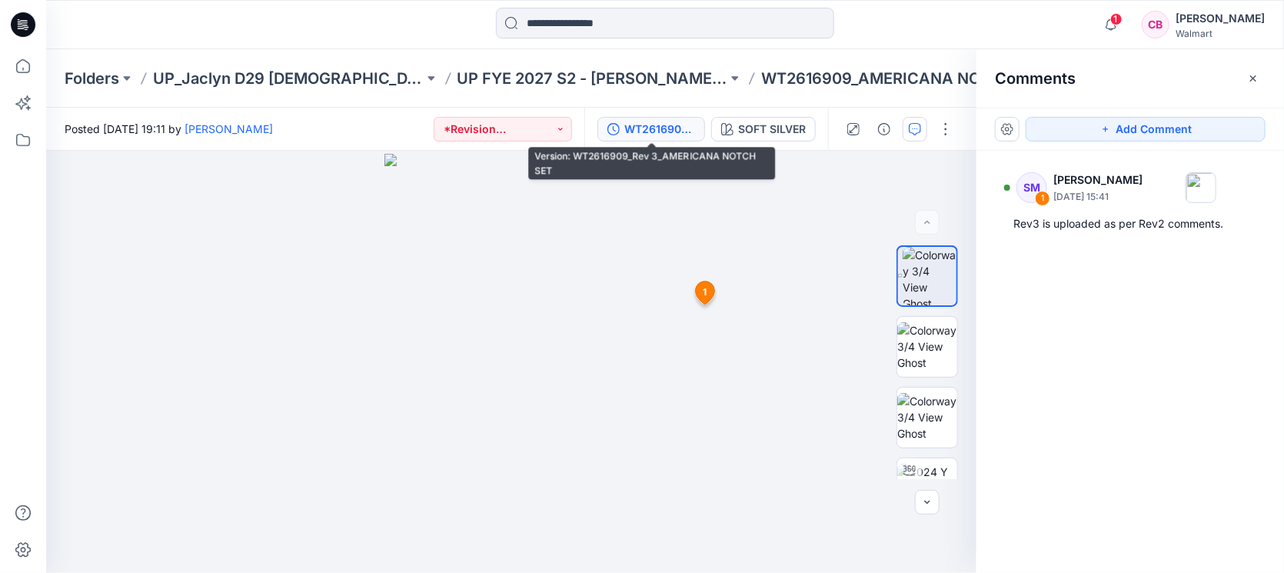
click at [685, 133] on div "WT2616909_Rev 3_AMERICANA NOTCH SET" at bounding box center [659, 129] width 71 height 17
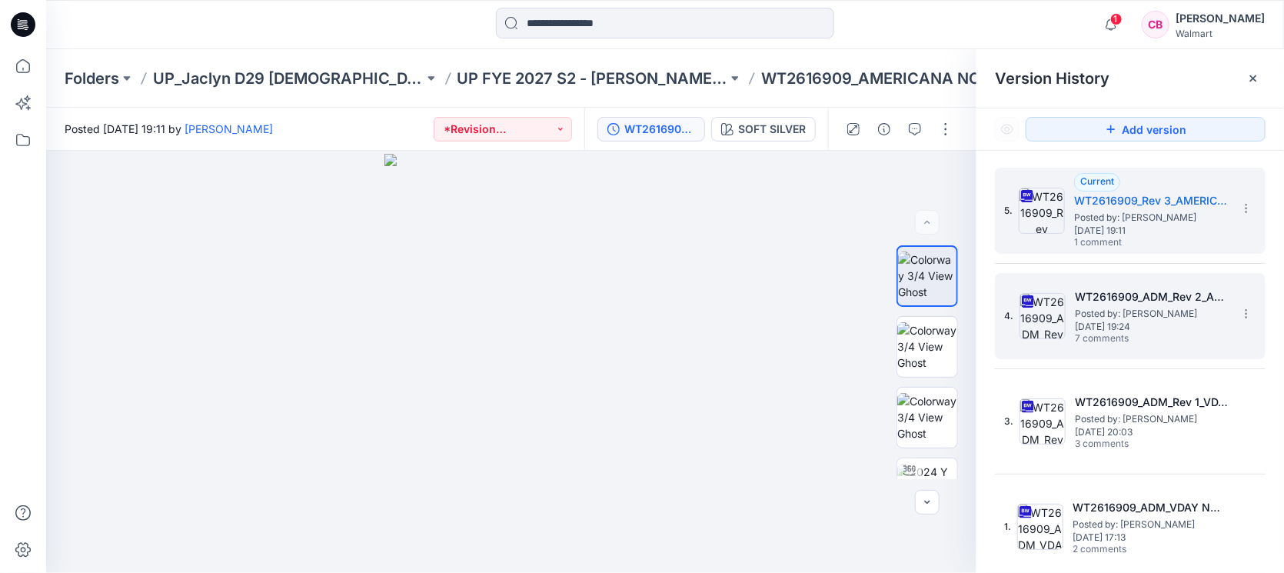
click at [1143, 336] on span "7 comments" at bounding box center [1129, 339] width 108 height 12
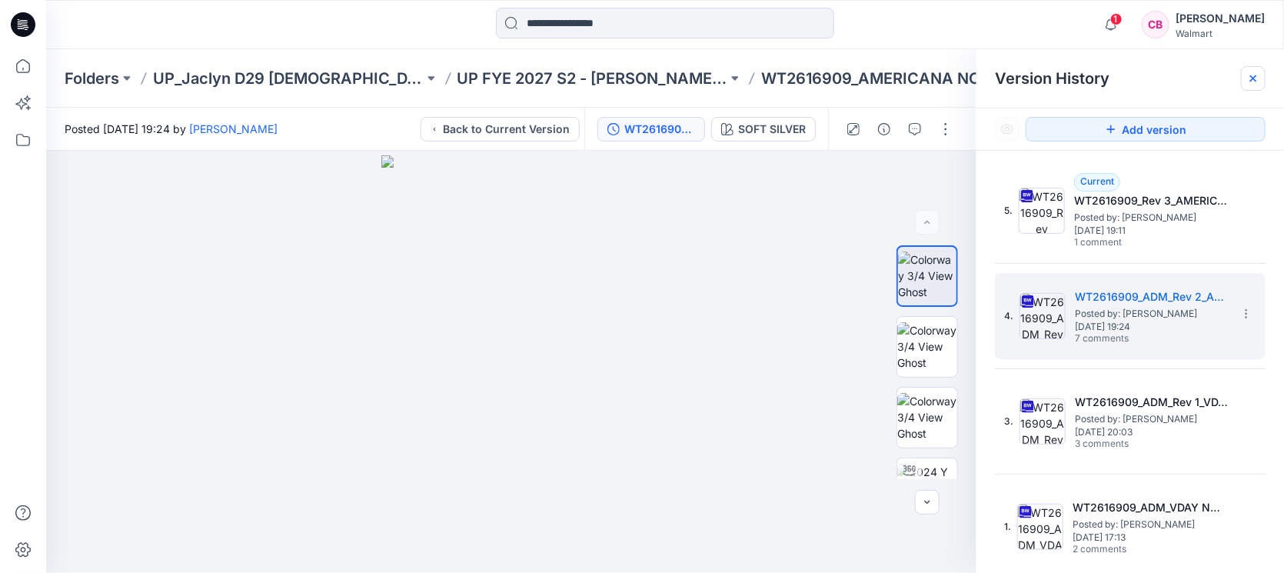
click at [1243, 74] on div at bounding box center [1253, 78] width 25 height 25
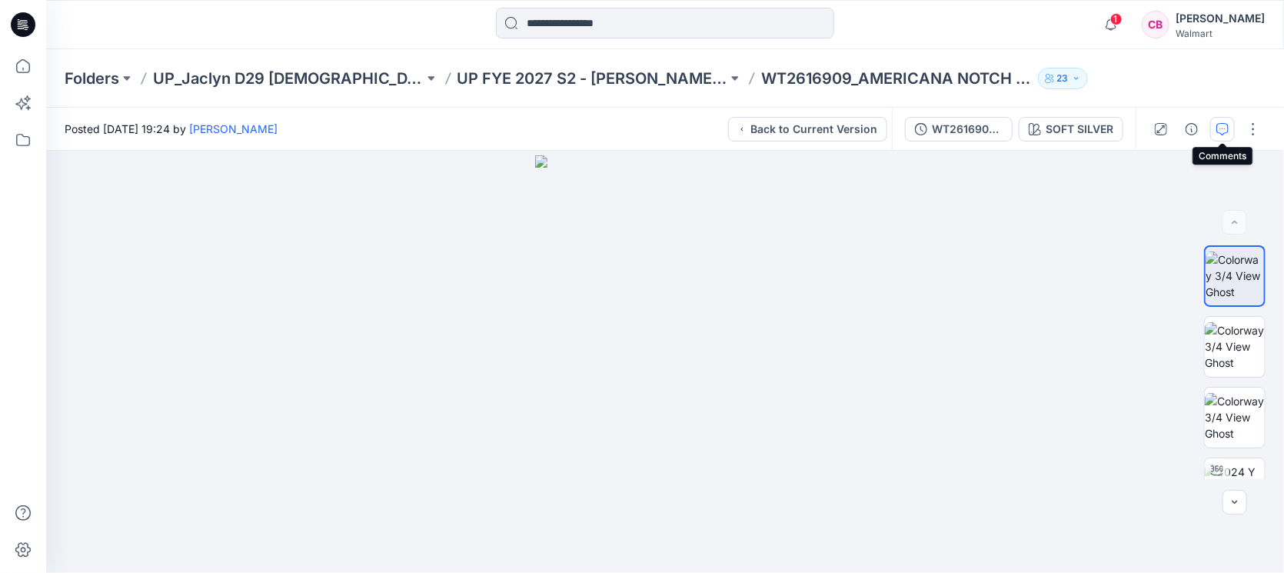
click at [1222, 123] on icon "button" at bounding box center [1222, 129] width 12 height 12
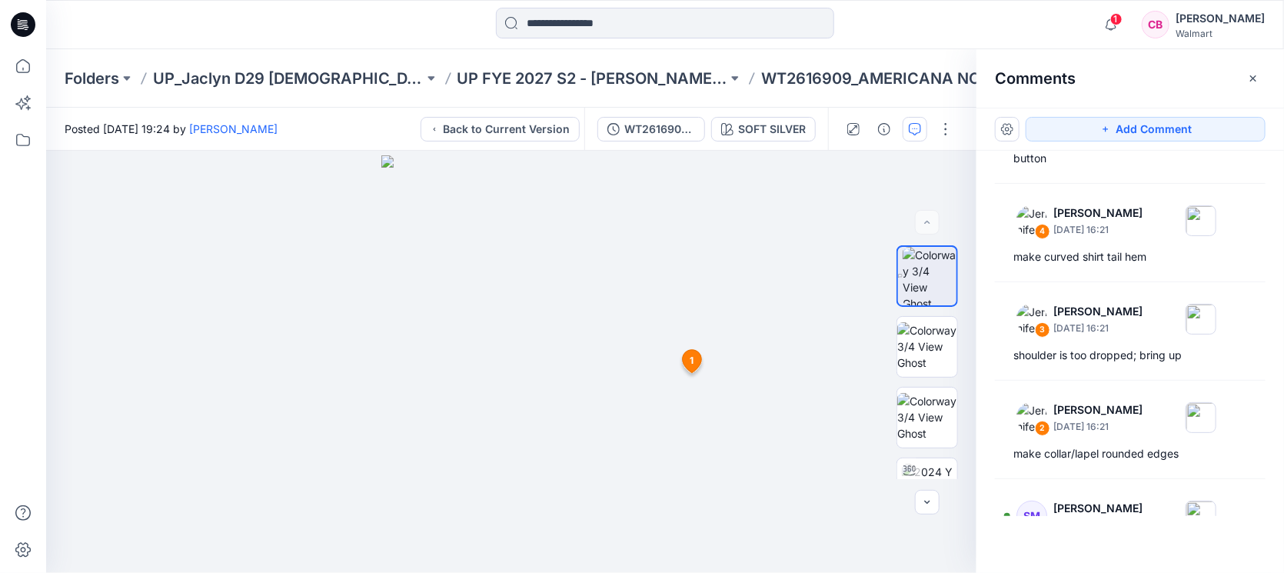
scroll to position [358, 0]
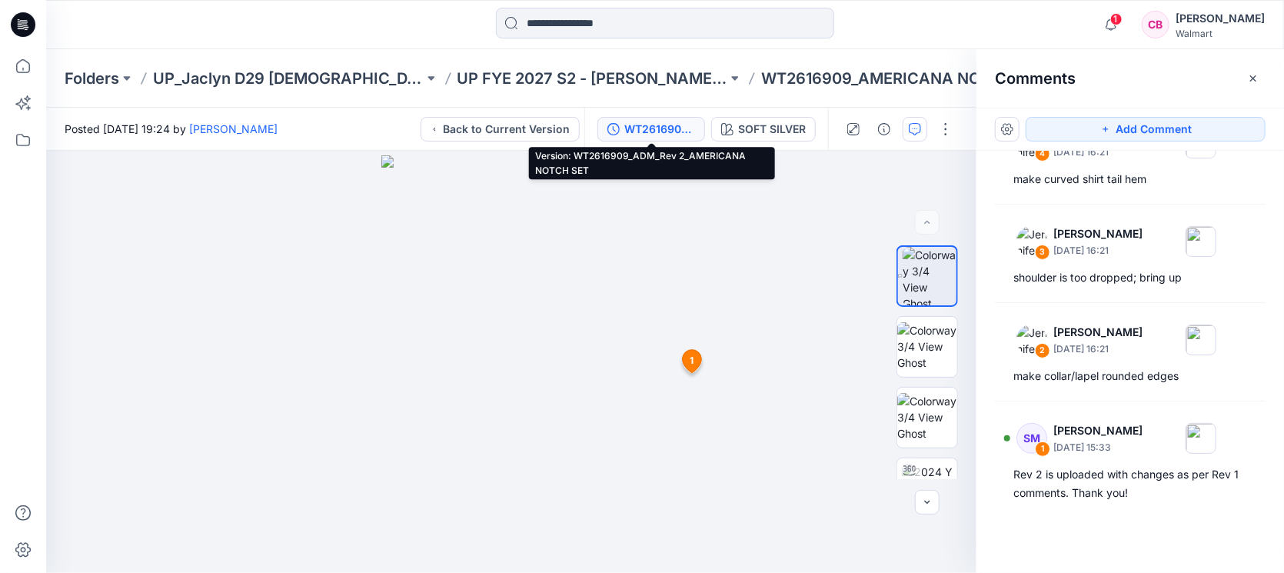
click at [648, 131] on div "WT2616909_ADM_Rev 2_AMERICANA NOTCH SET" at bounding box center [659, 129] width 71 height 17
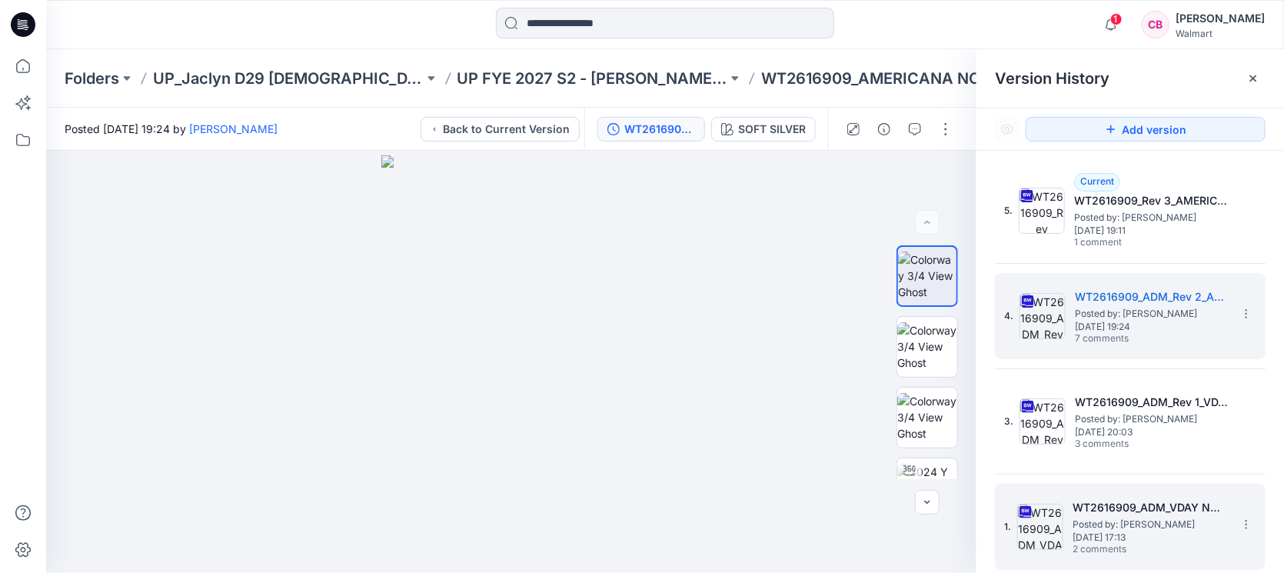
click at [1116, 498] on h5 "WT2616909_ADM_VDAY NOTCH SET" at bounding box center [1149, 507] width 154 height 18
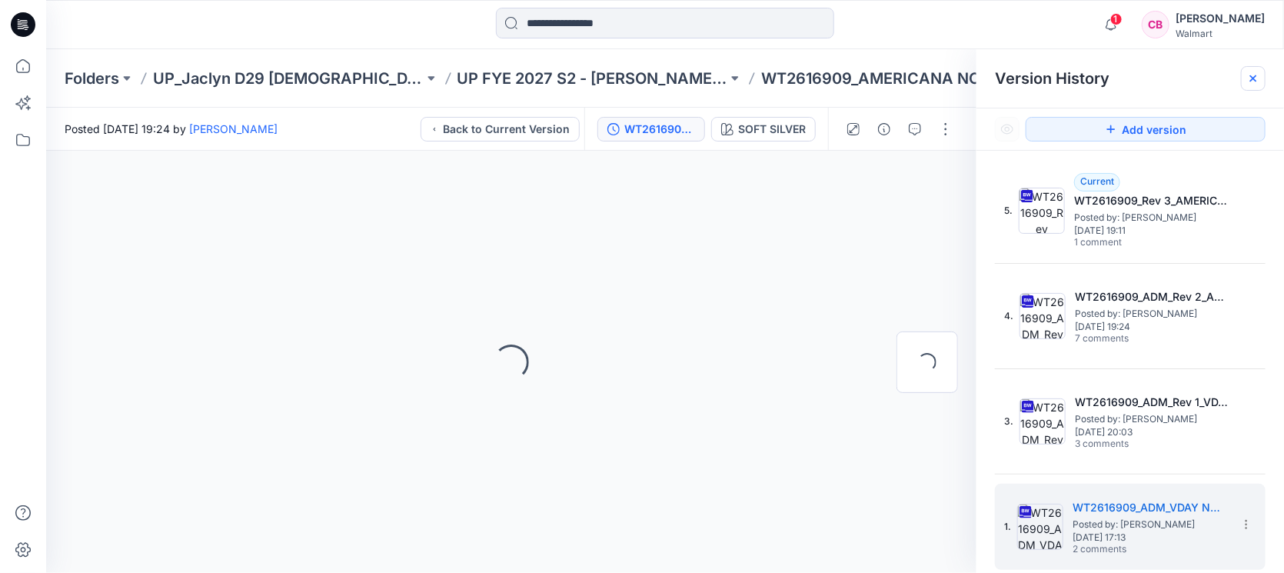
click at [1250, 85] on div at bounding box center [1253, 78] width 25 height 25
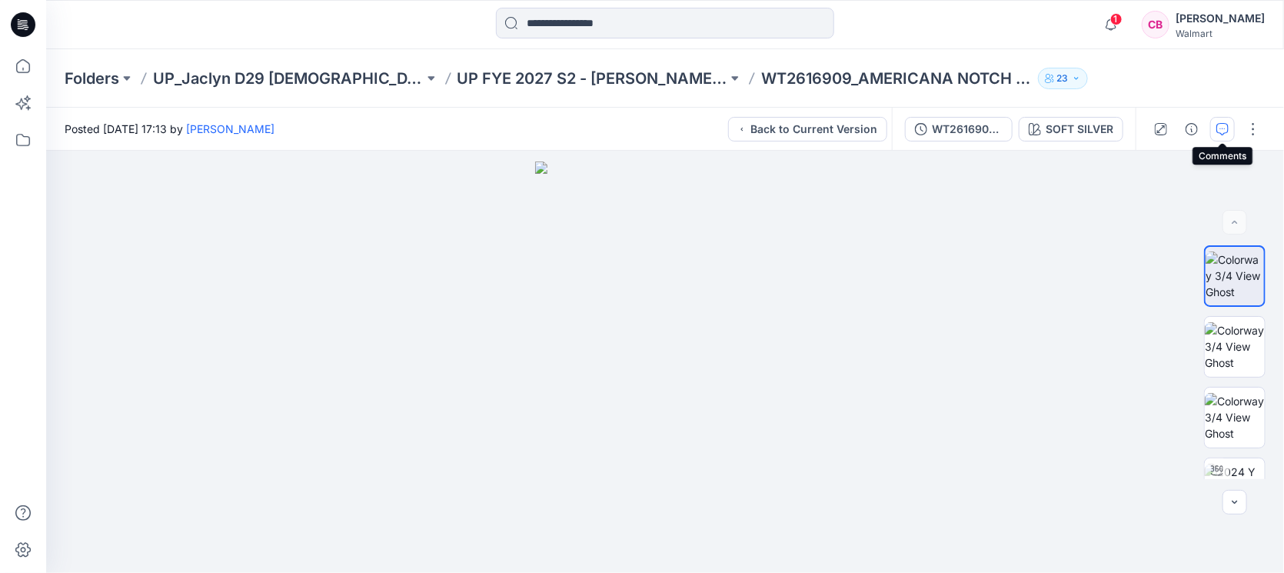
click at [1218, 125] on icon "button" at bounding box center [1222, 129] width 12 height 12
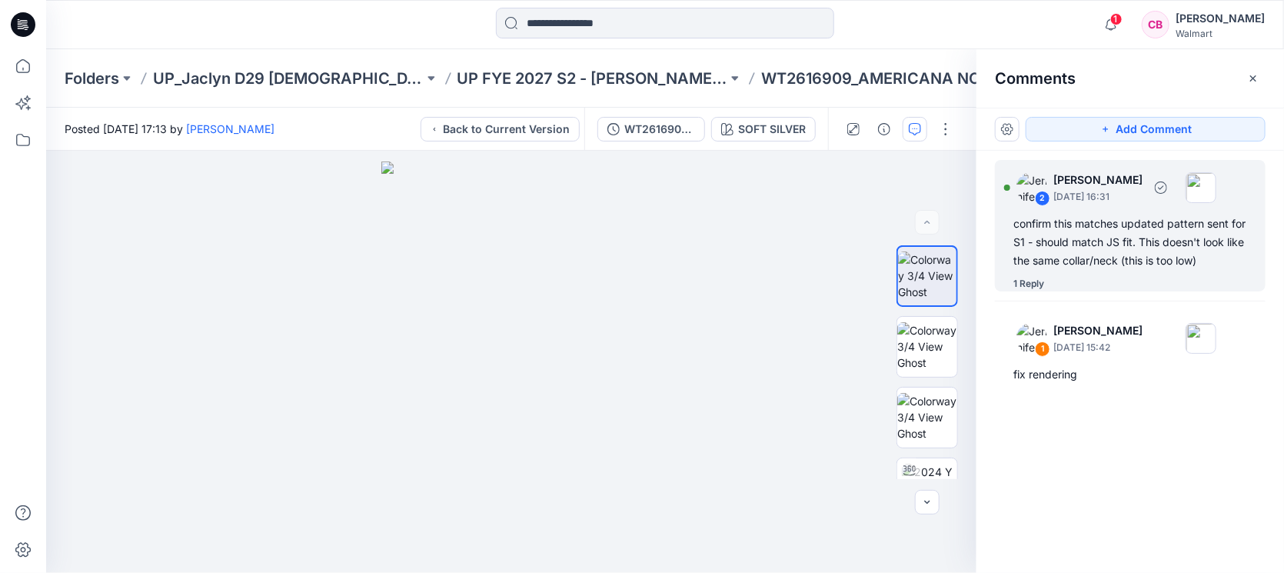
click at [1112, 248] on div "confirm this matches updated pattern sent for S1 - should match JS fit. This do…" at bounding box center [1130, 241] width 234 height 55
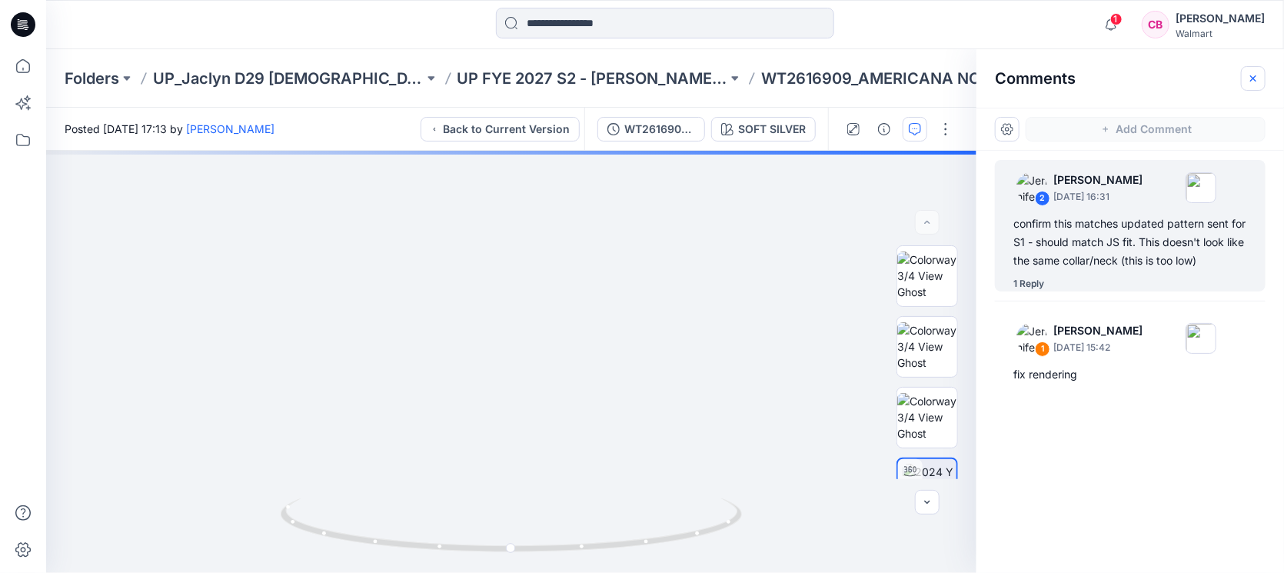
click at [1253, 84] on button "button" at bounding box center [1253, 78] width 25 height 25
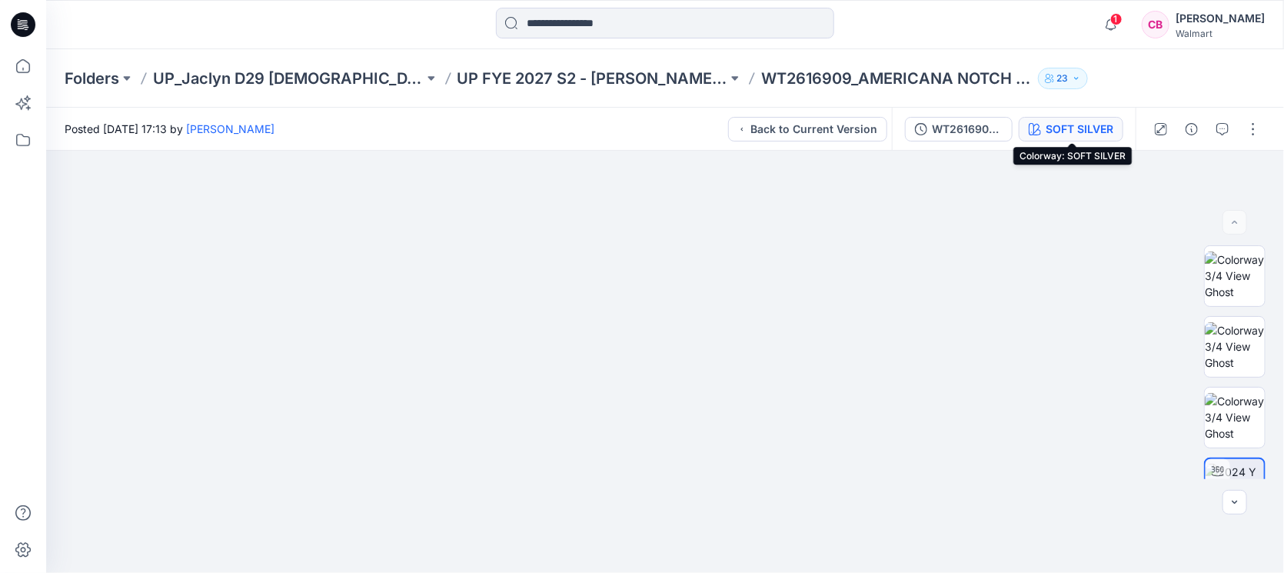
click at [1094, 132] on div "SOFT SILVER" at bounding box center [1079, 129] width 68 height 17
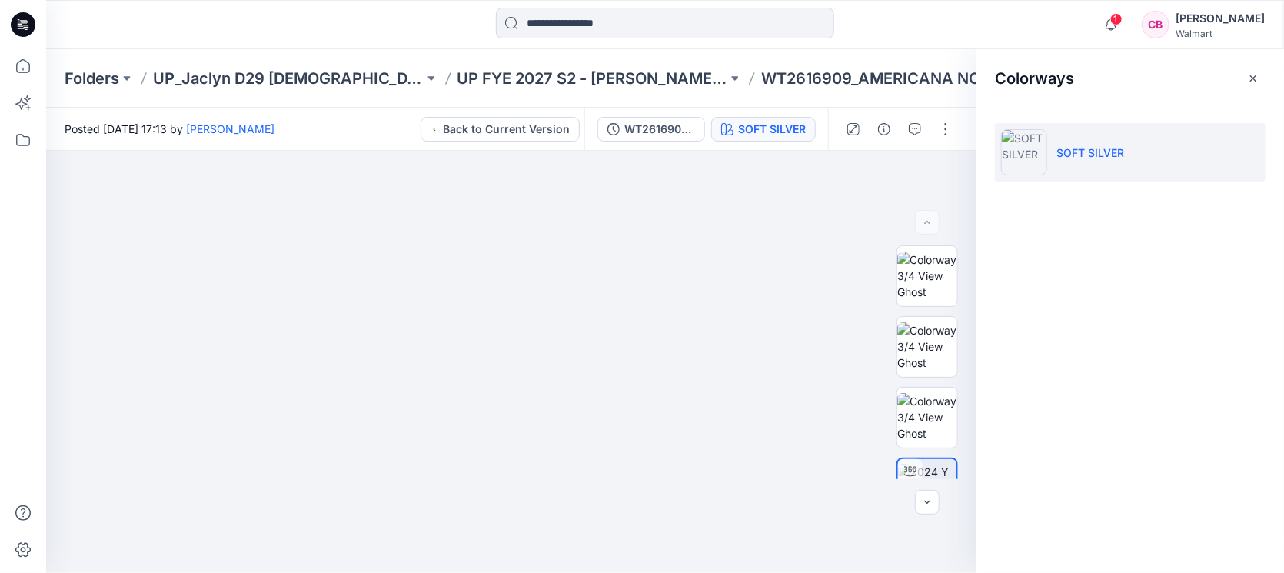
click at [1240, 82] on div "Colorways" at bounding box center [1129, 78] width 307 height 58
click at [1255, 77] on icon "button" at bounding box center [1253, 78] width 12 height 12
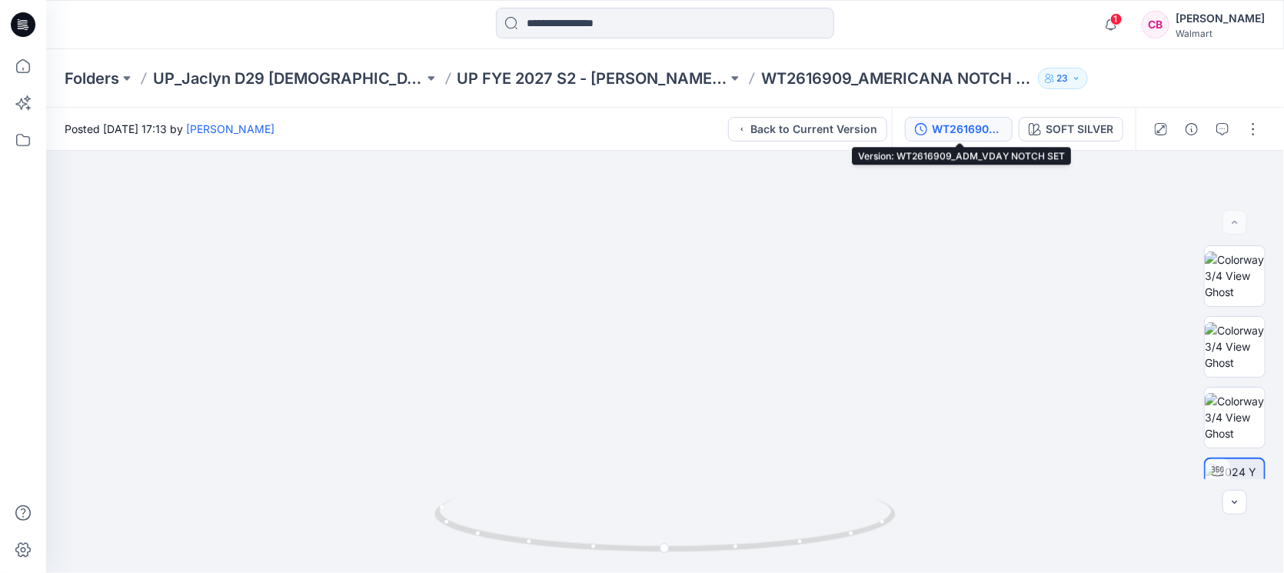
click at [949, 123] on div "WT2616909_ADM_VDAY NOTCH SET" at bounding box center [967, 129] width 71 height 17
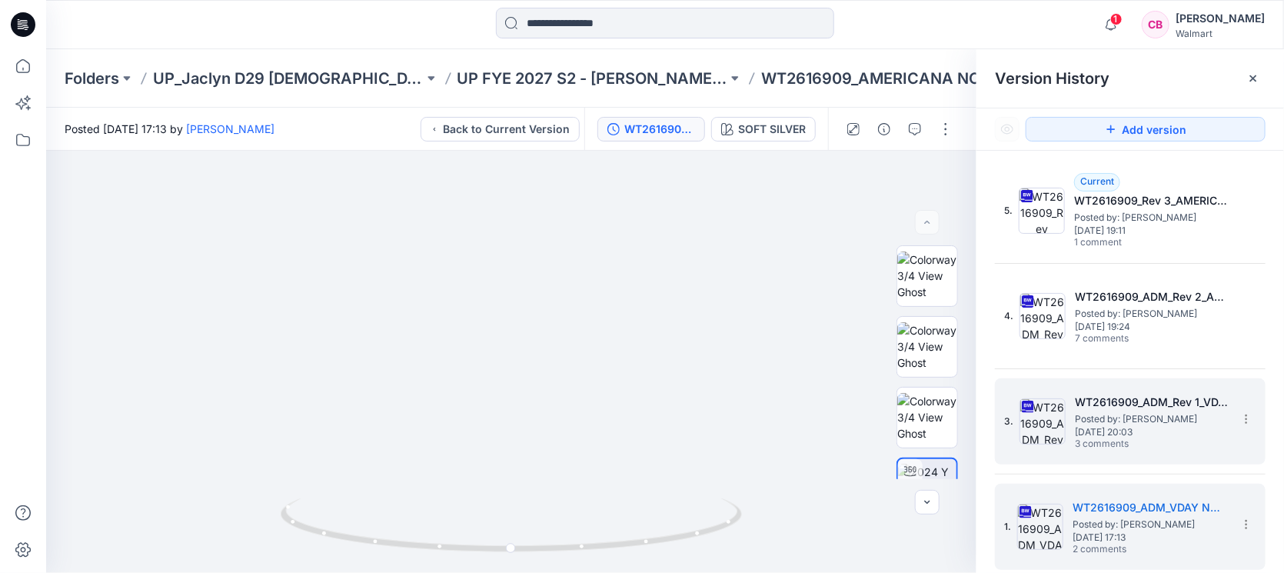
click at [1135, 430] on span "[DATE] 20:03" at bounding box center [1152, 432] width 154 height 11
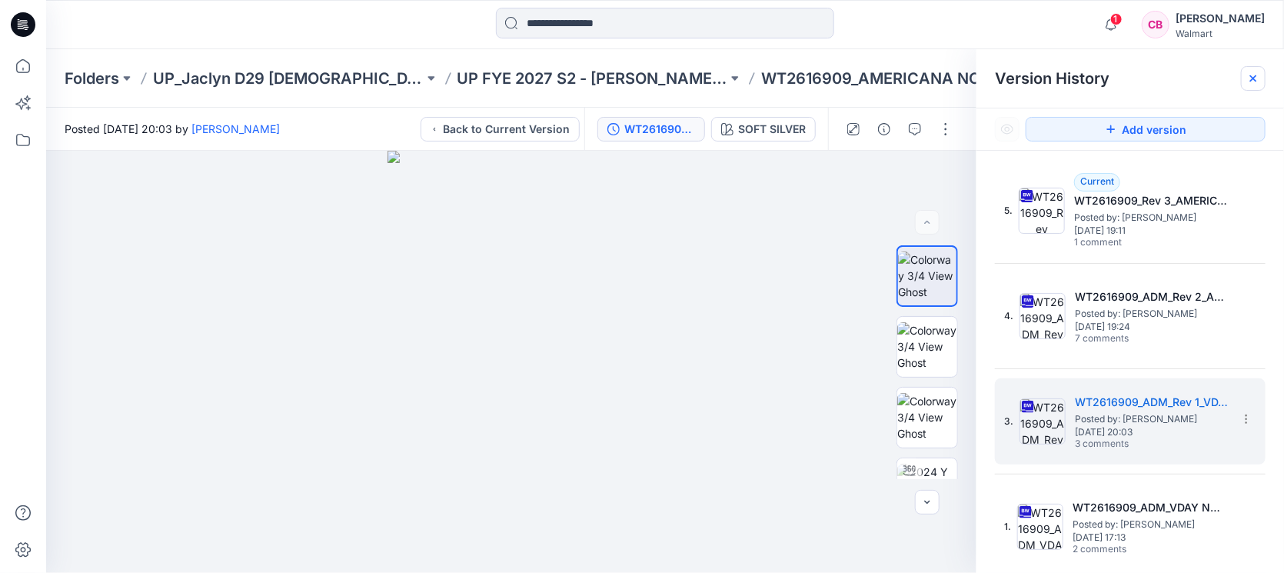
click at [1251, 71] on div at bounding box center [1253, 78] width 25 height 25
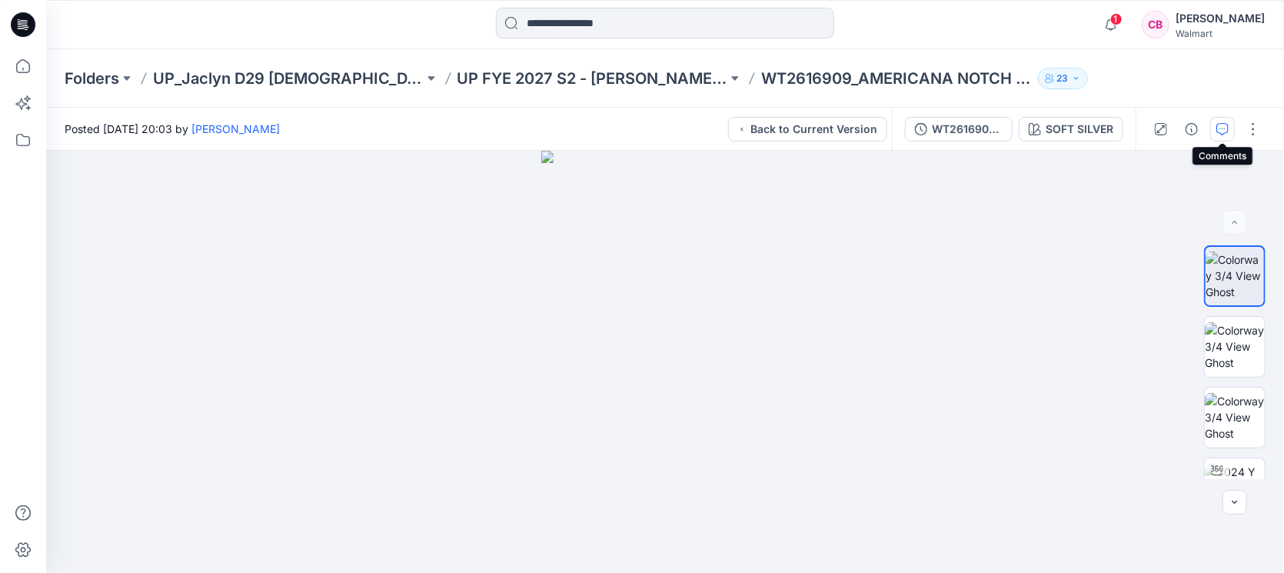
click at [1218, 127] on icon "button" at bounding box center [1222, 129] width 12 height 12
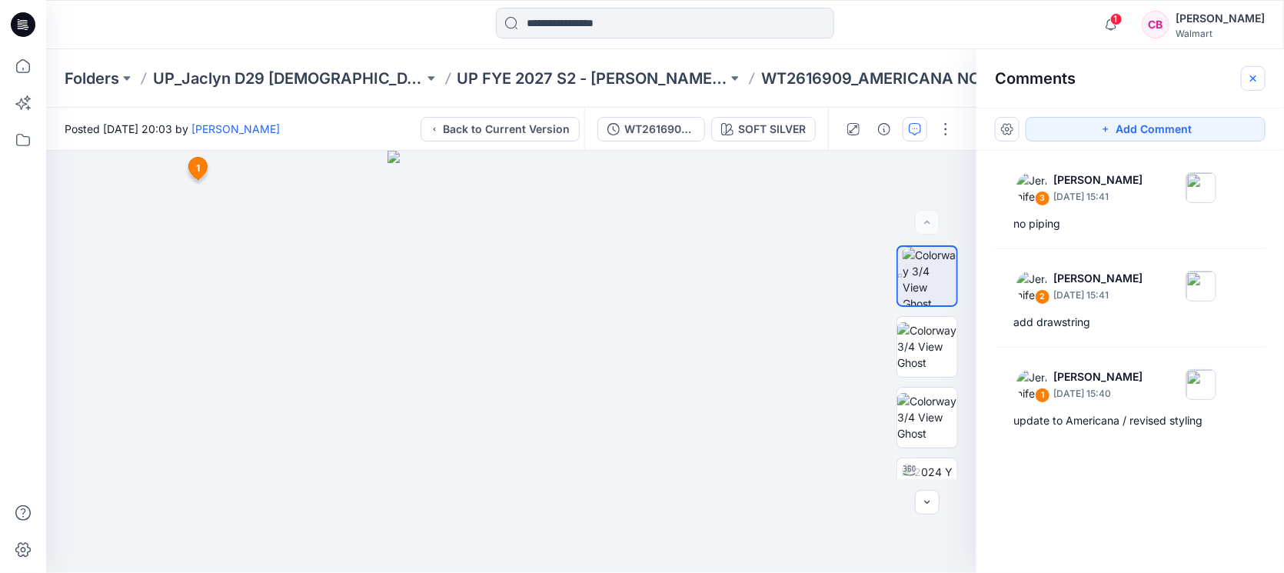
click at [1263, 75] on button "button" at bounding box center [1253, 78] width 25 height 25
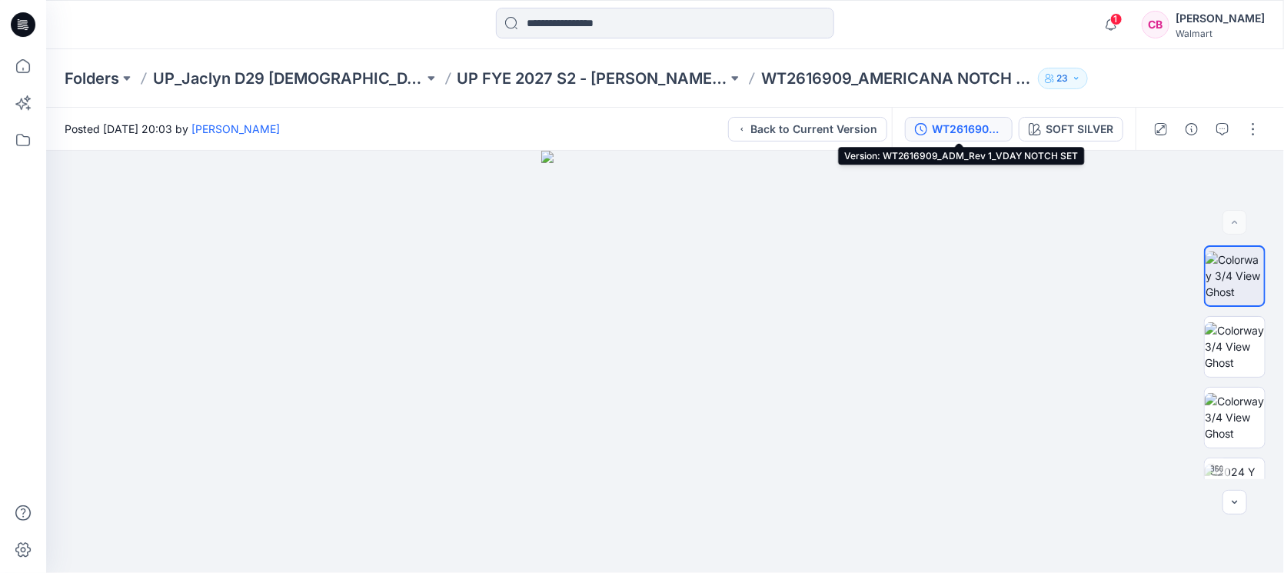
click at [992, 128] on div "WT2616909_ADM_Rev 1_VDAY NOTCH SET" at bounding box center [967, 129] width 71 height 17
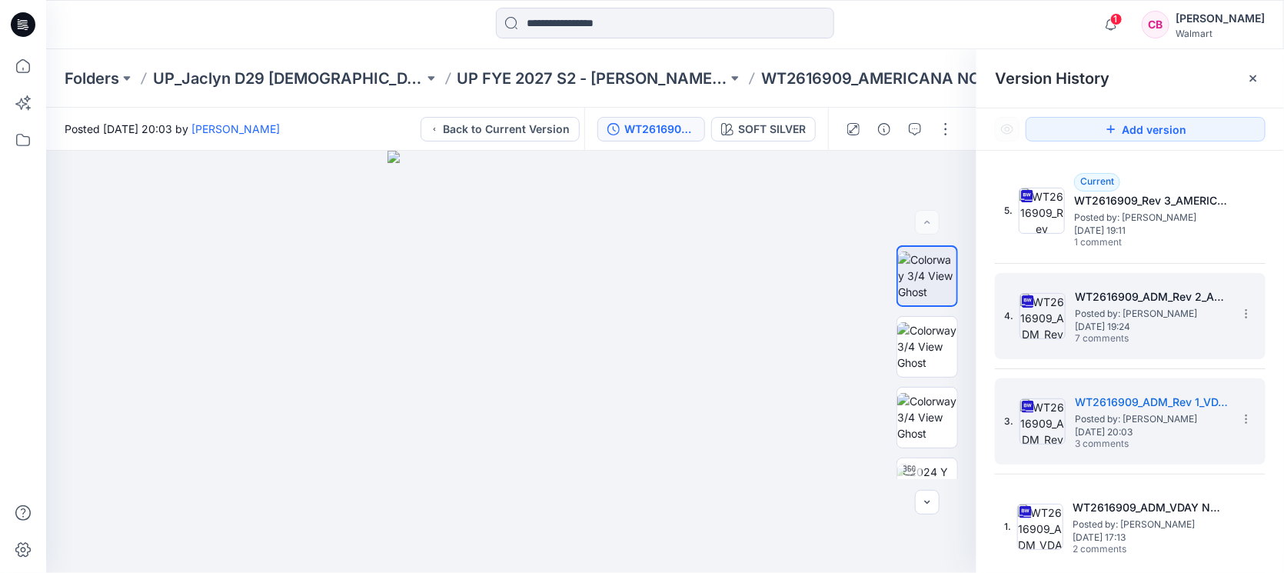
click at [1127, 343] on span "7 comments" at bounding box center [1129, 339] width 108 height 12
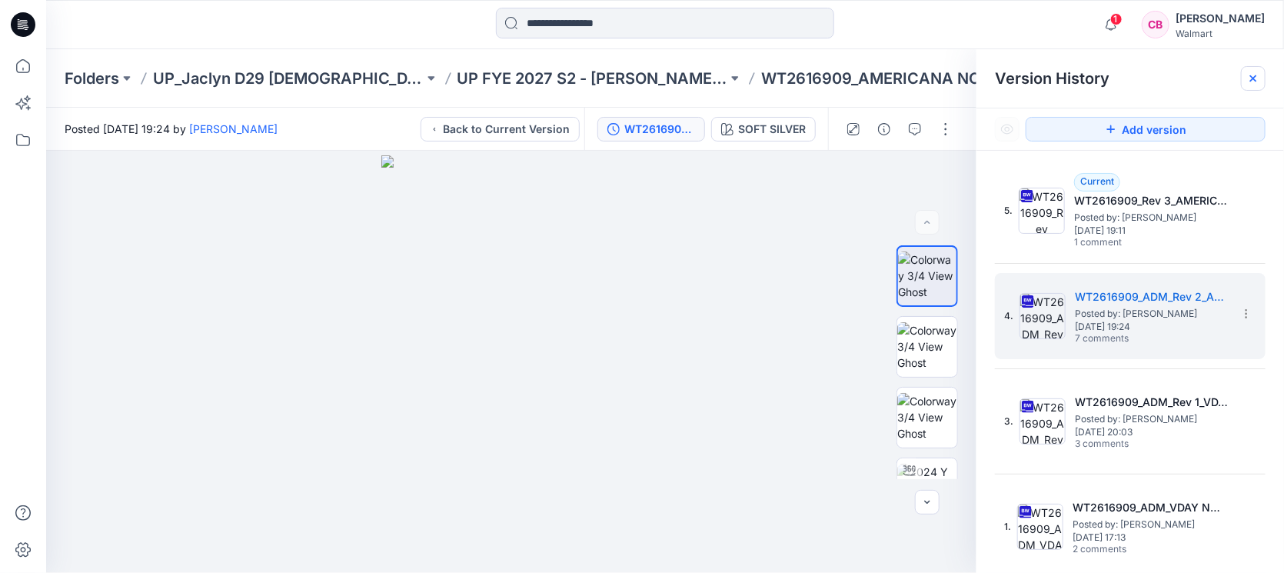
click at [1247, 74] on icon at bounding box center [1253, 78] width 12 height 12
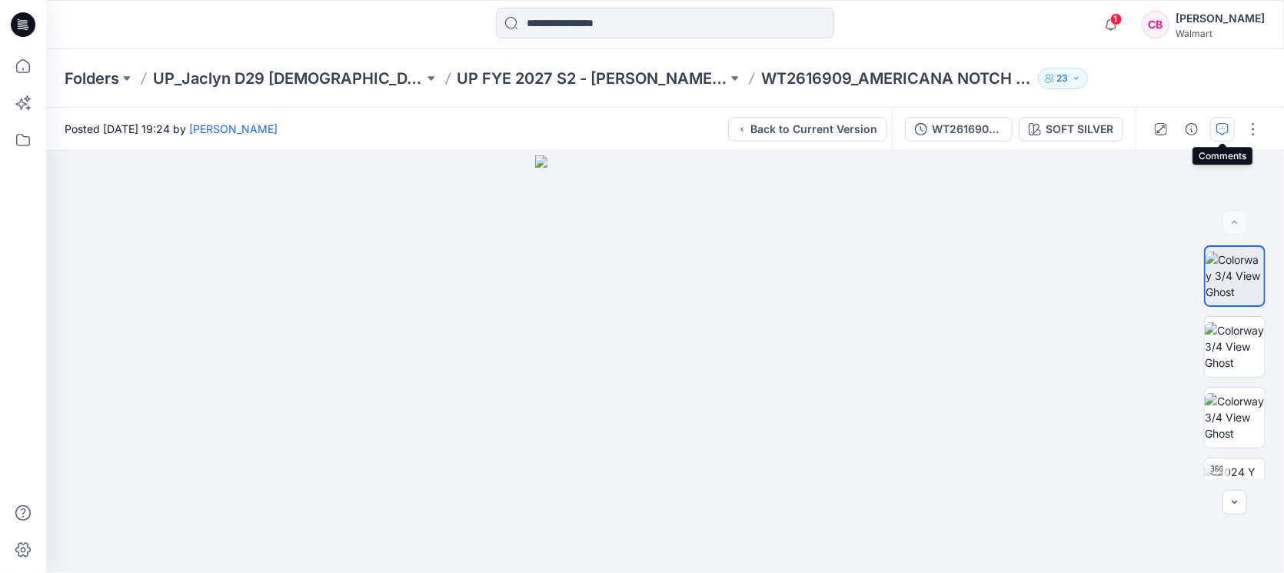
click at [1225, 129] on icon "button" at bounding box center [1222, 129] width 12 height 12
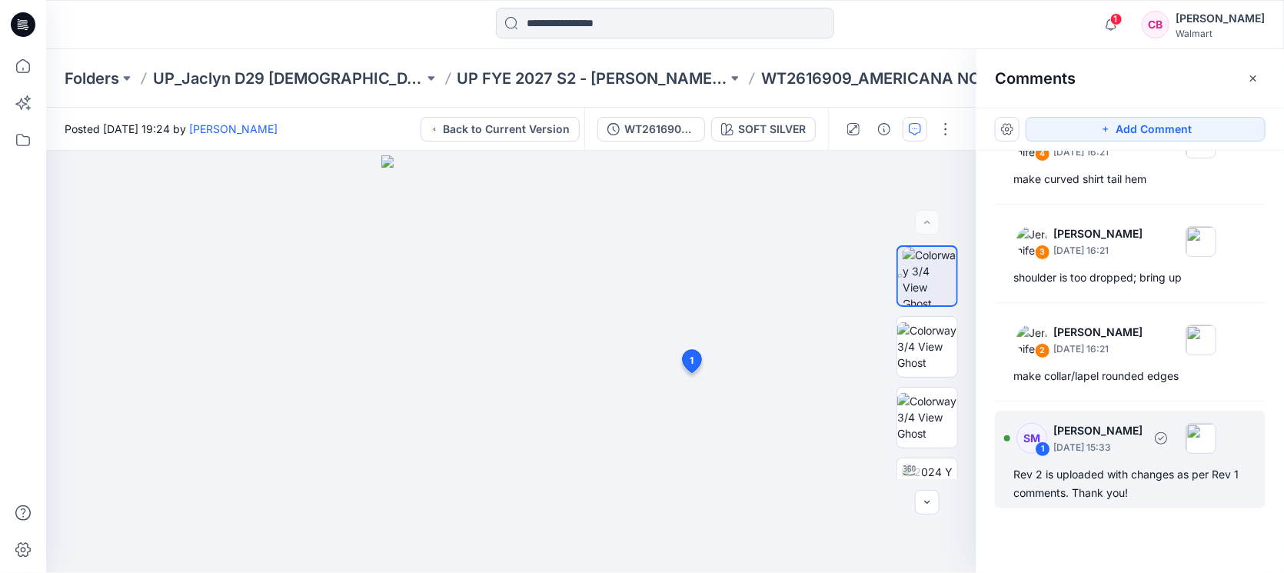
scroll to position [0, 0]
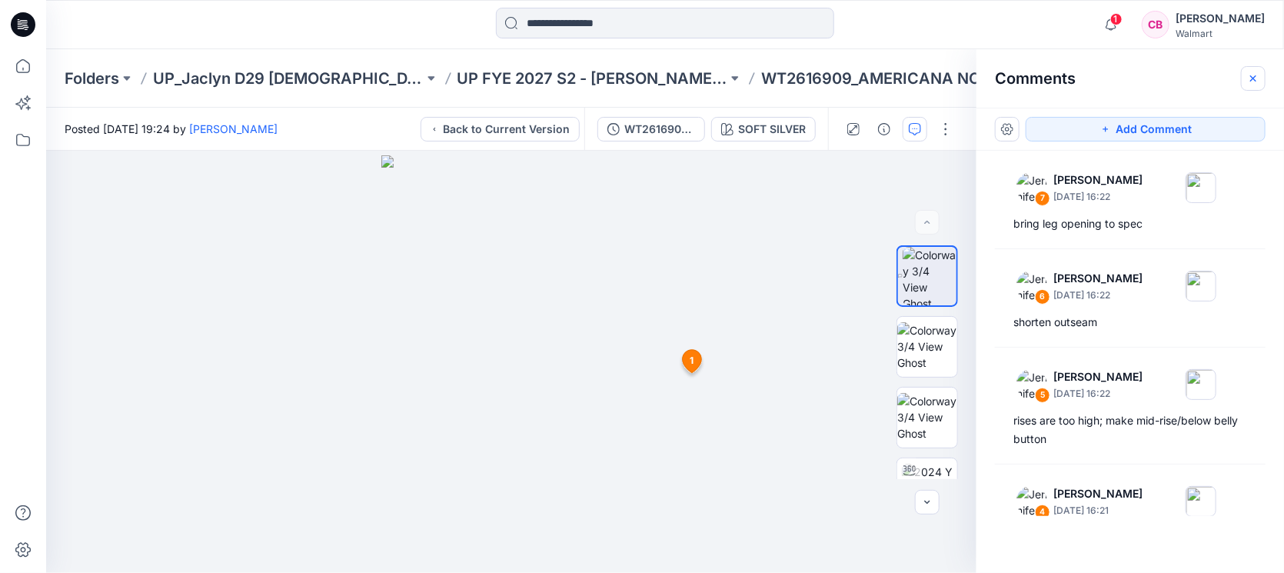
click at [1252, 78] on icon "button" at bounding box center [1253, 78] width 6 height 6
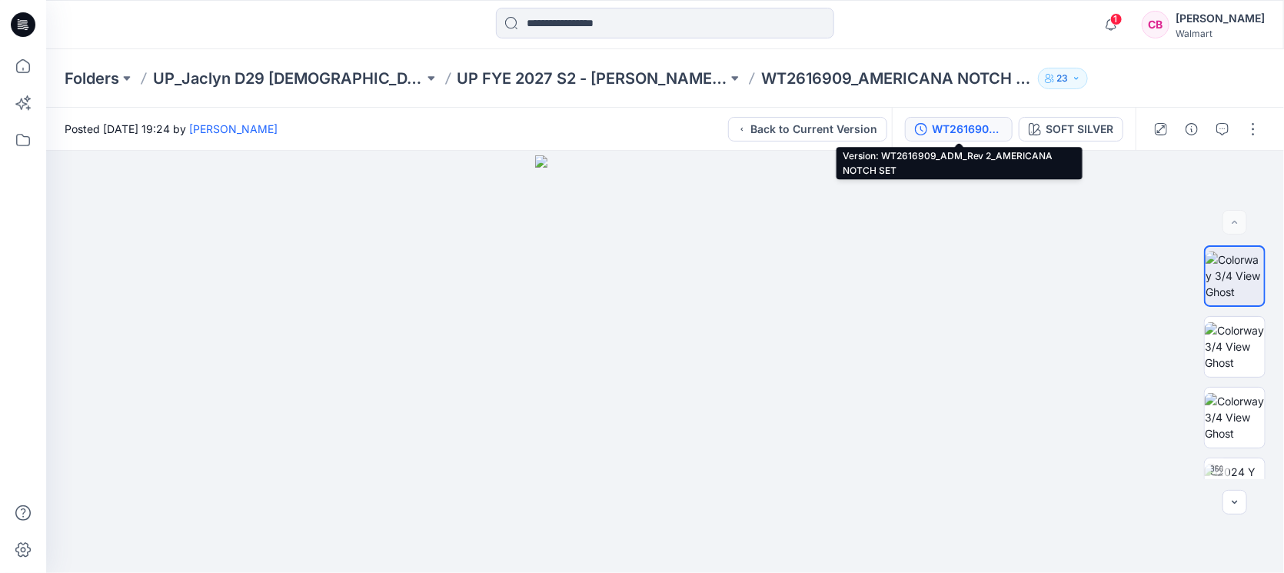
click at [998, 131] on div "WT2616909_ADM_Rev 2_AMERICANA NOTCH SET" at bounding box center [967, 129] width 71 height 17
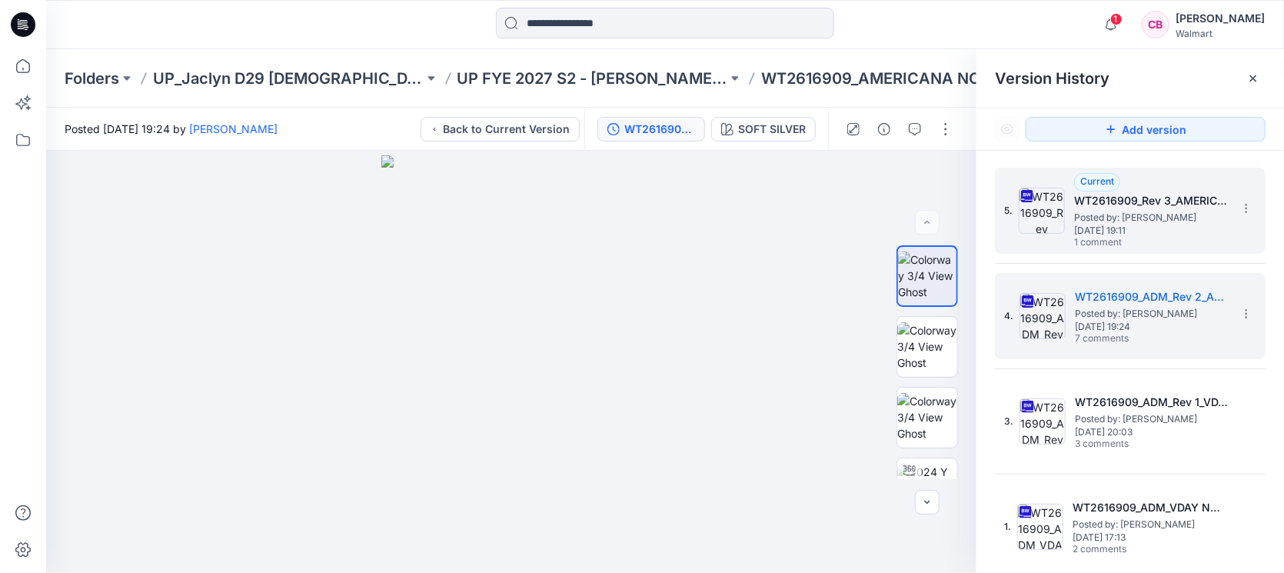
click at [1113, 221] on span "Posted by: [PERSON_NAME]" at bounding box center [1151, 217] width 154 height 15
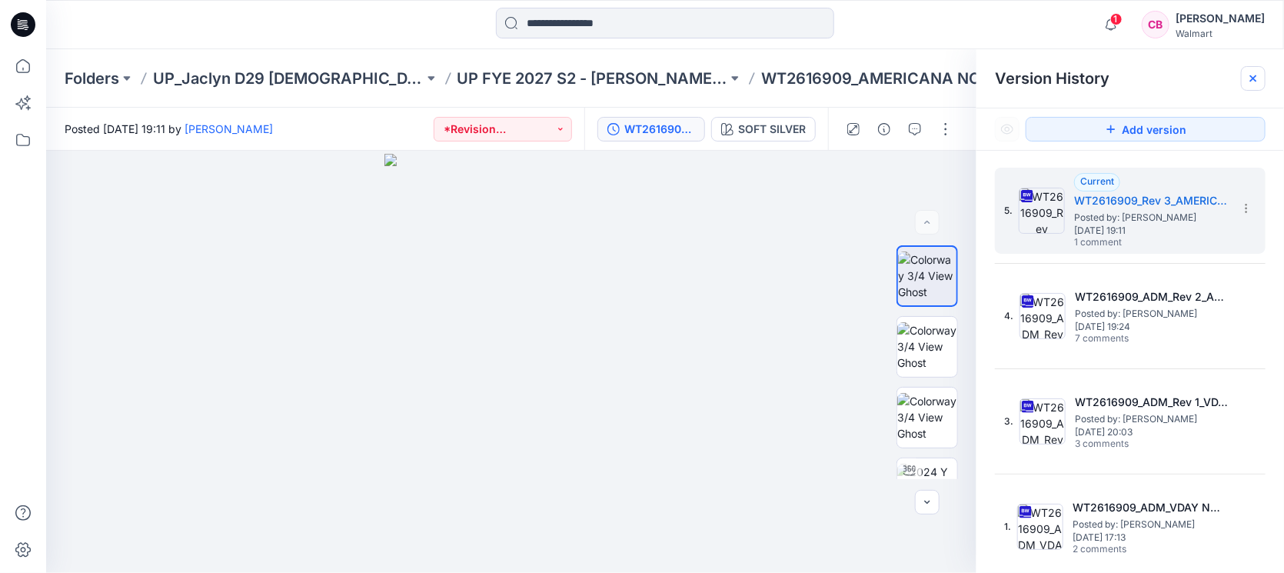
click at [1258, 76] on icon at bounding box center [1253, 78] width 12 height 12
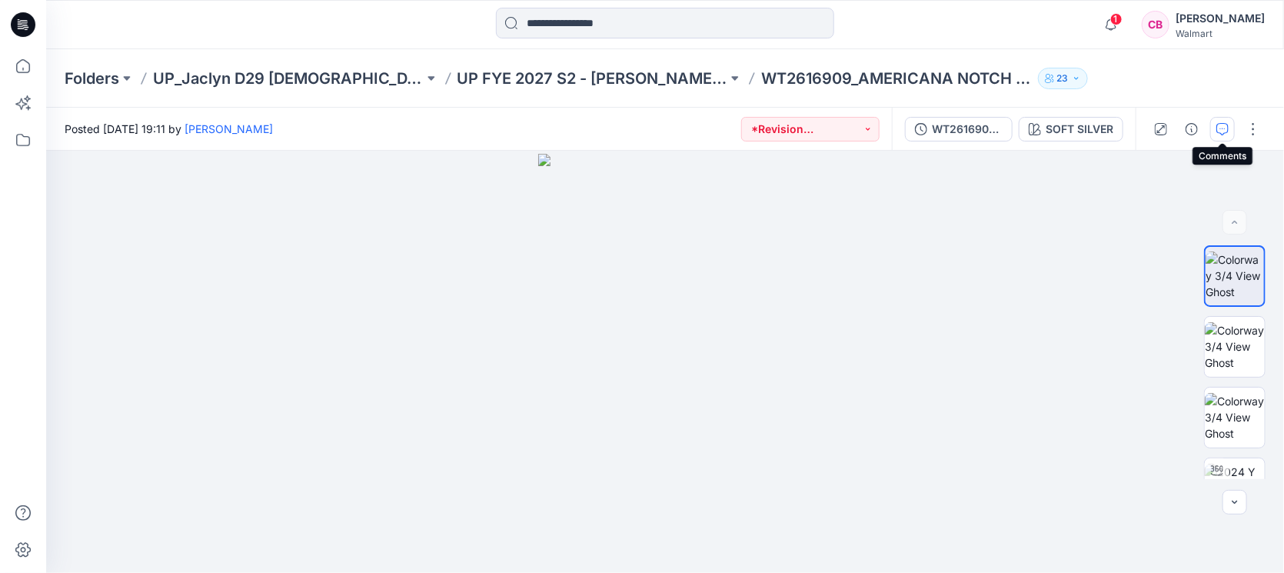
click at [1217, 125] on icon "button" at bounding box center [1222, 129] width 12 height 12
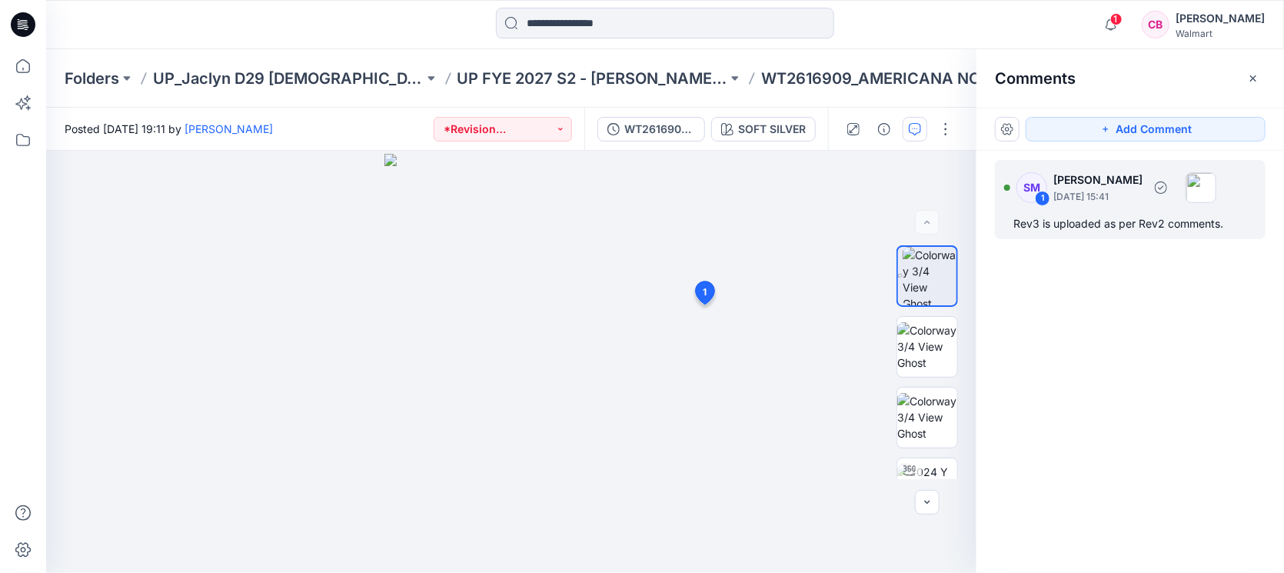
click at [1088, 234] on div "SM 1 [PERSON_NAME] [DATE] 15:41 Rev3 is uploaded as per Rev2 comments." at bounding box center [1130, 199] width 271 height 79
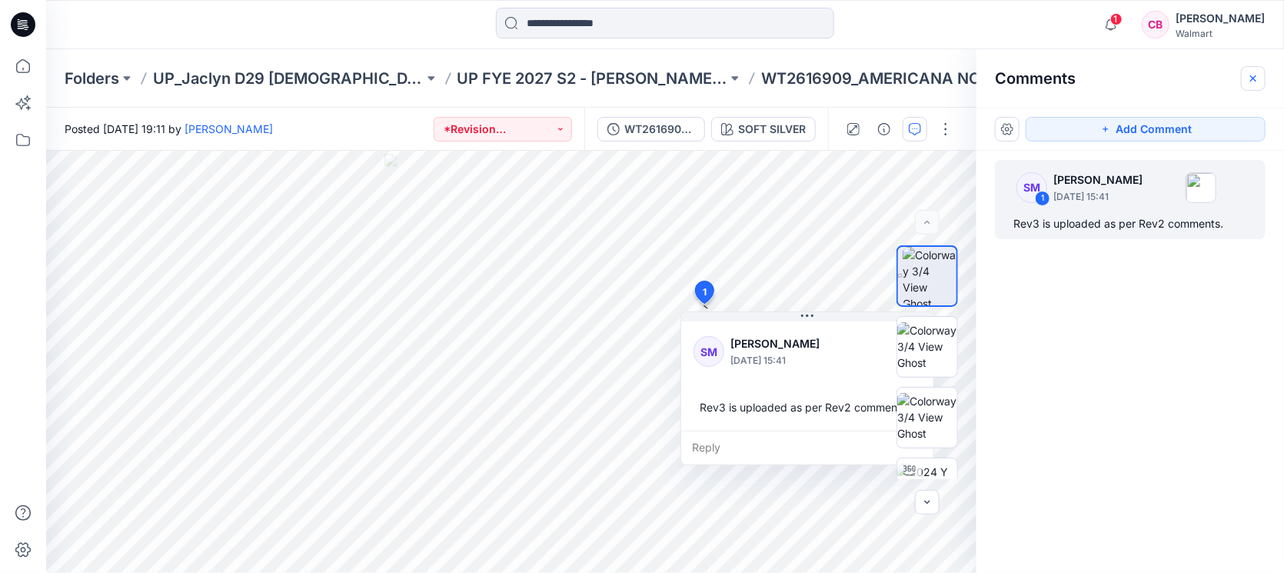
click at [1253, 74] on icon "button" at bounding box center [1253, 78] width 12 height 12
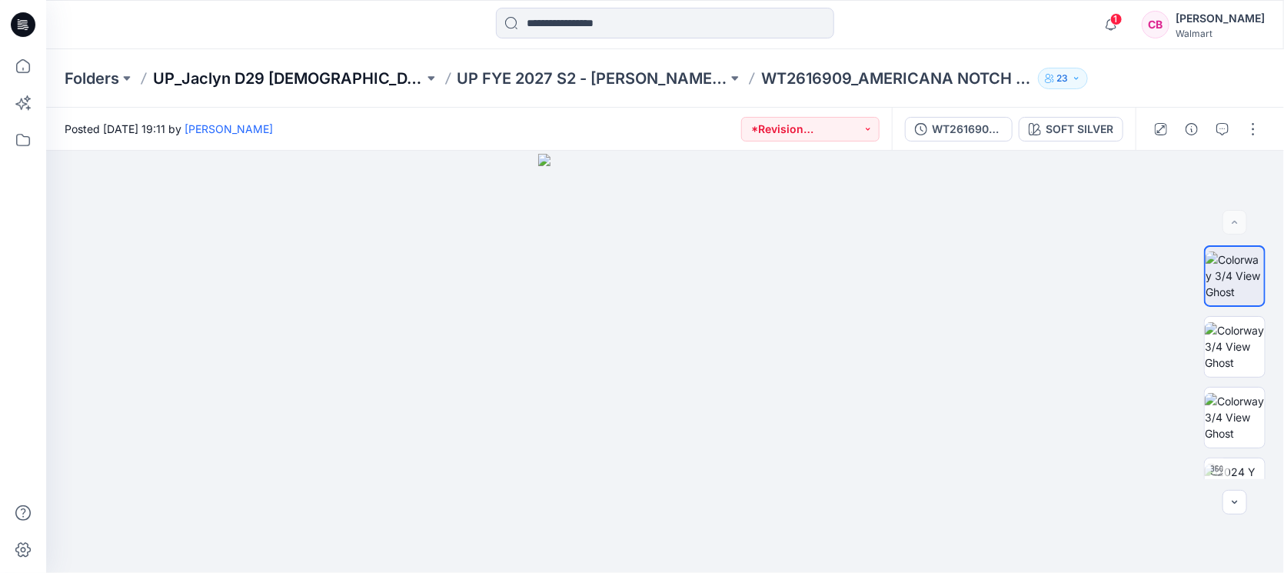
click at [227, 84] on p "UP_Jaclyn D29 [DEMOGRAPHIC_DATA] Sleep" at bounding box center [288, 79] width 271 height 22
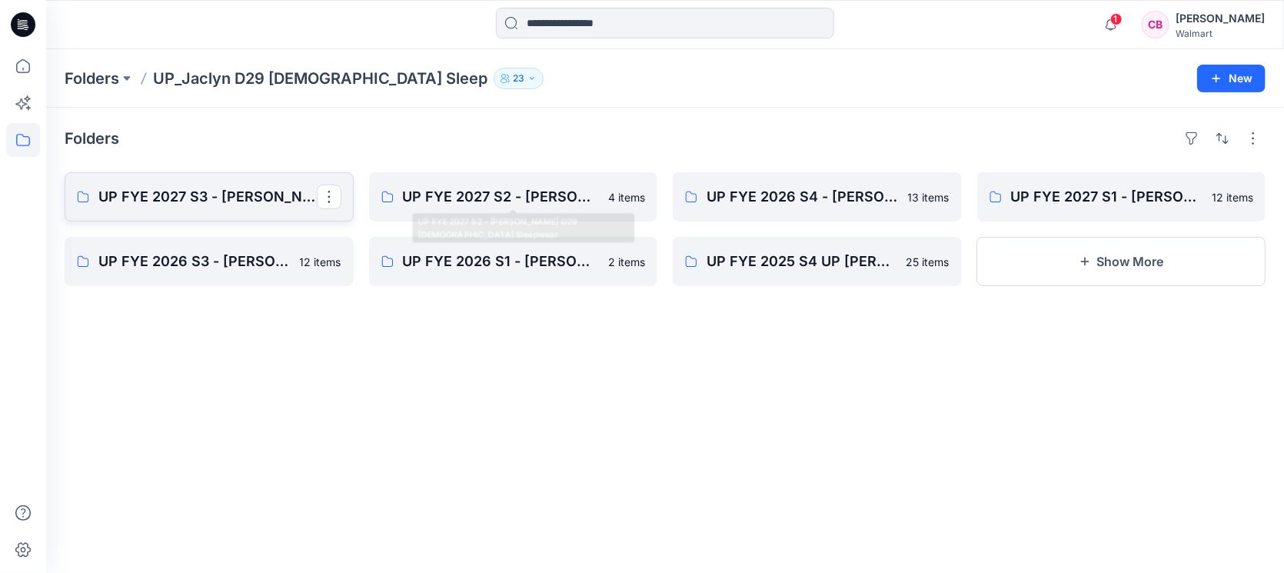
click at [147, 186] on p "UP FYE 2027 S3 - [PERSON_NAME] D29 [DEMOGRAPHIC_DATA] Sleepwear" at bounding box center [207, 197] width 218 height 22
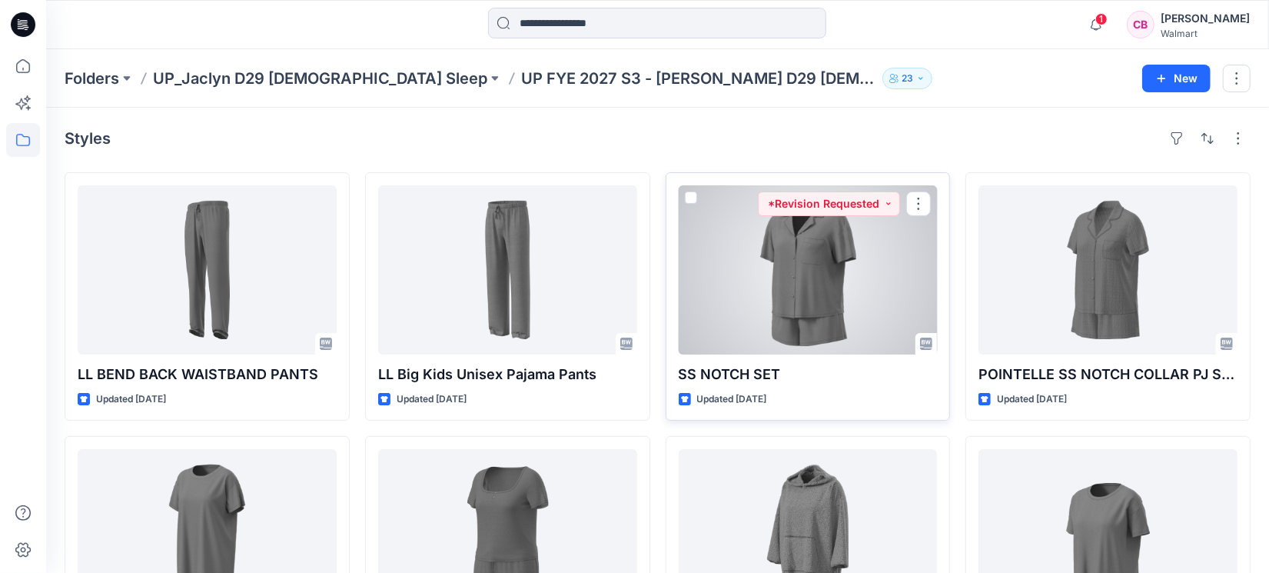
click at [850, 302] on div at bounding box center [808, 269] width 259 height 169
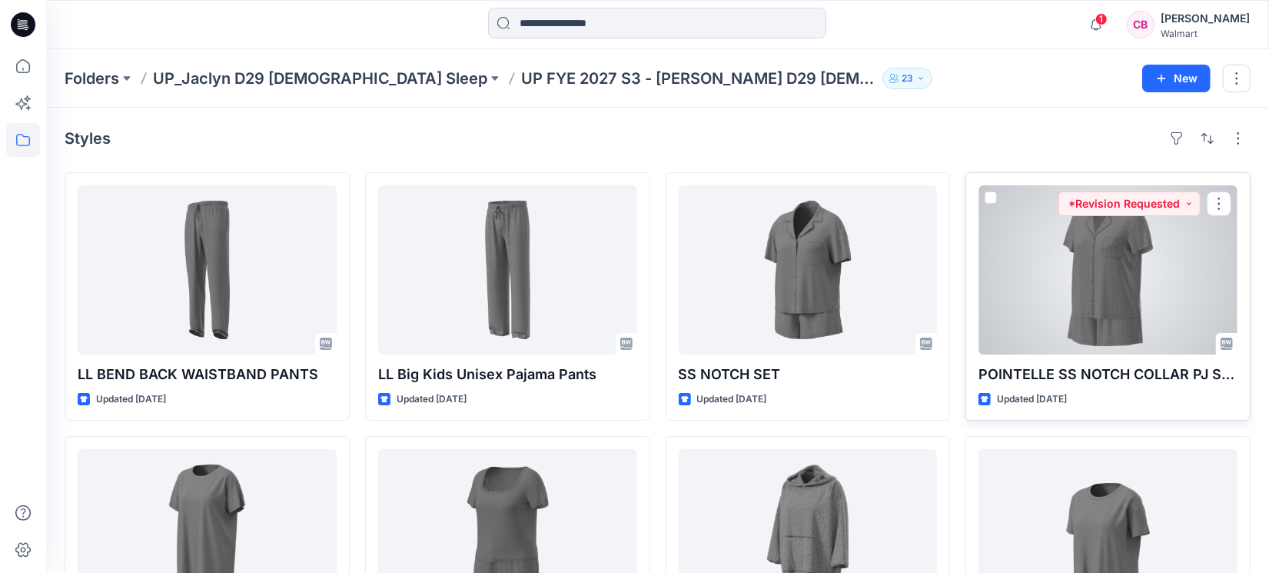
click at [1114, 277] on div at bounding box center [1108, 269] width 259 height 169
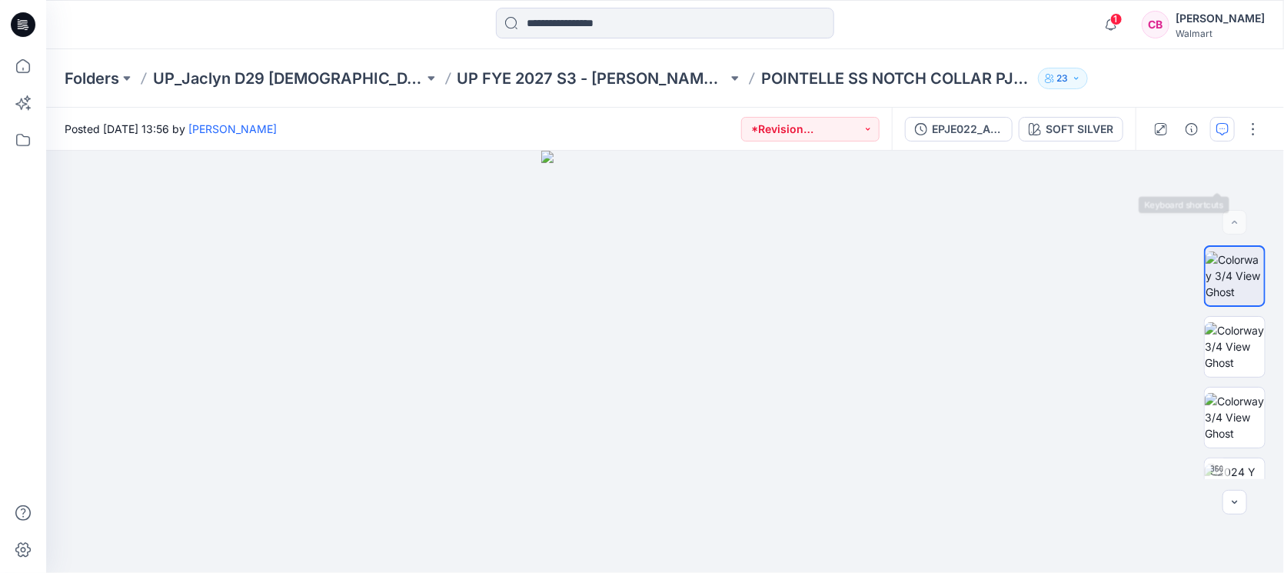
click at [1225, 135] on button "button" at bounding box center [1222, 129] width 25 height 25
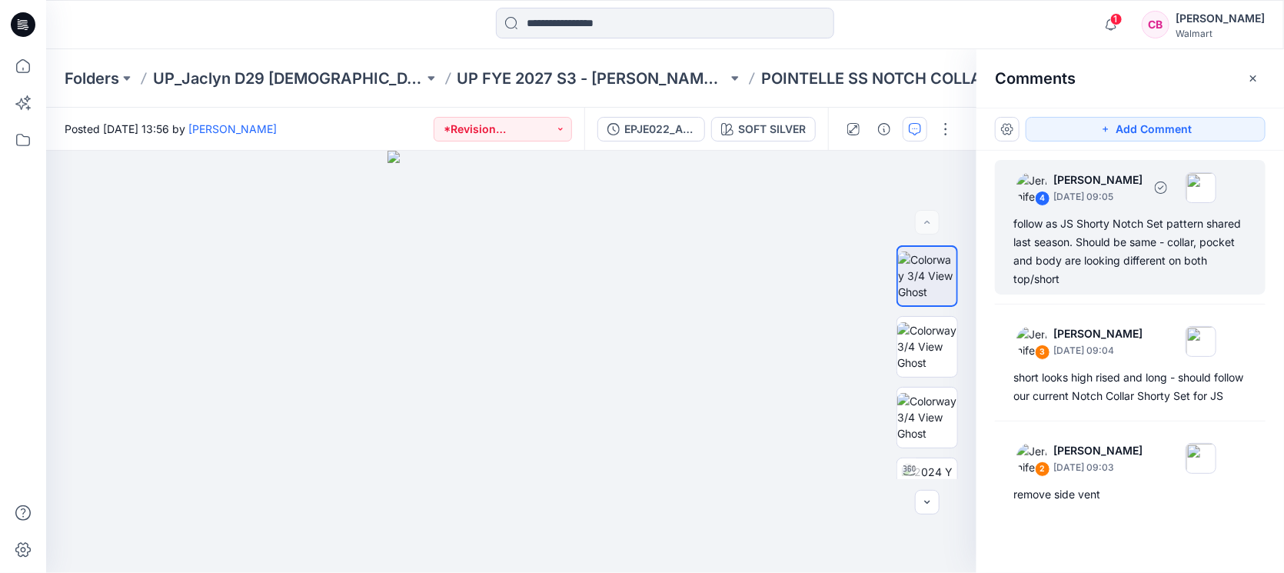
click at [1098, 246] on div "follow as JS Shorty Notch Set pattern shared last season. Should be same - coll…" at bounding box center [1130, 251] width 234 height 74
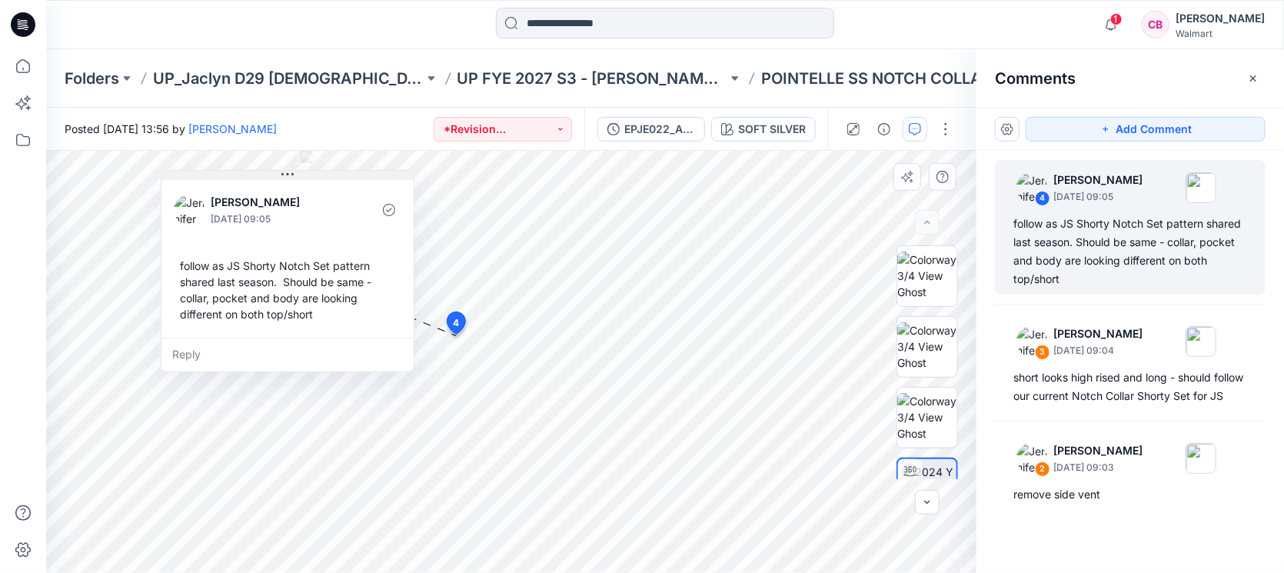
drag, startPoint x: 674, startPoint y: 163, endPoint x: 383, endPoint y: 171, distance: 291.5
click at [357, 175] on button at bounding box center [287, 175] width 252 height 9
click at [1139, 28] on div "1 Notifications [PERSON_NAME] shared Reversible Fur Hood in FYE 2027 S3 UP Tops…" at bounding box center [1179, 25] width 169 height 34
click at [1118, 26] on icon "button" at bounding box center [1110, 24] width 29 height 31
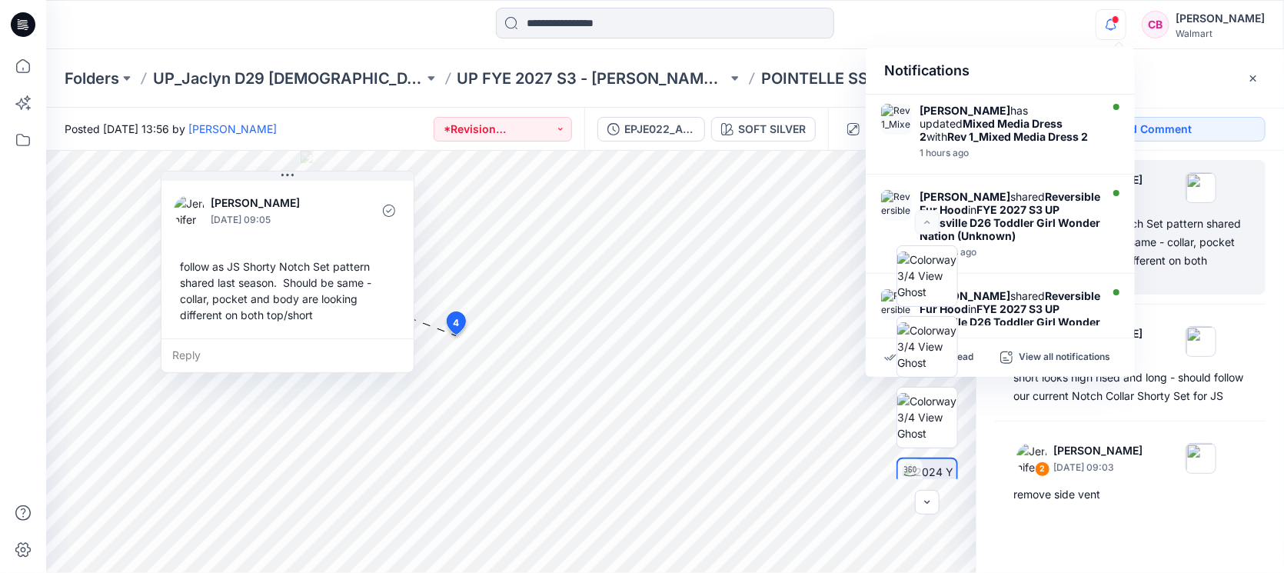
click at [1118, 26] on icon "button" at bounding box center [1110, 24] width 29 height 31
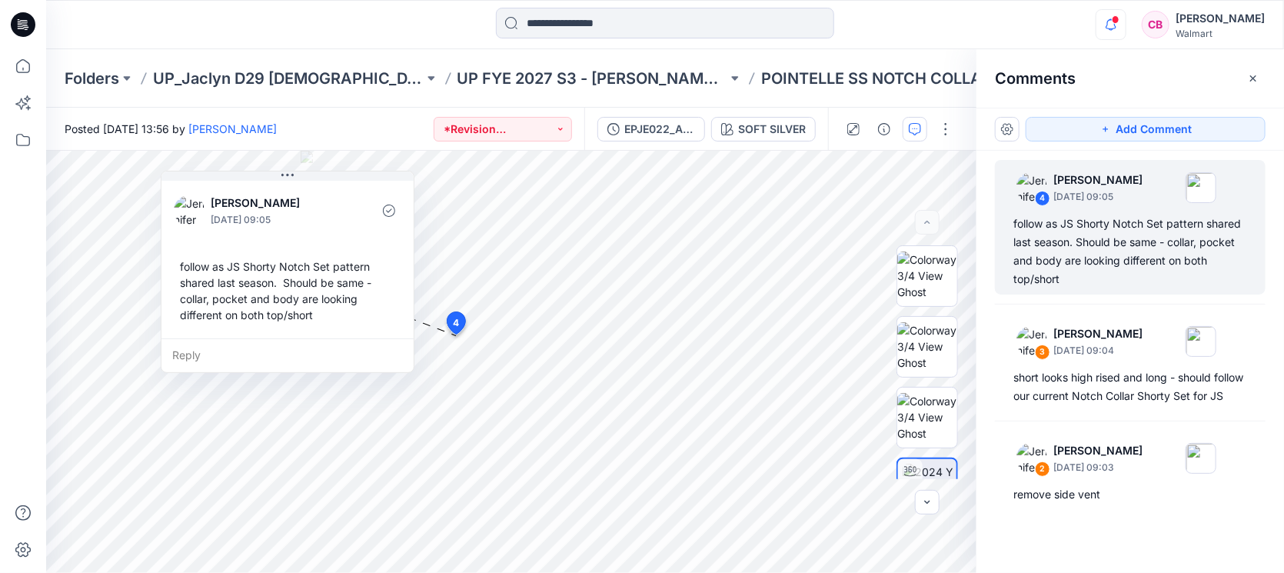
click at [1118, 26] on icon "button" at bounding box center [1110, 24] width 29 height 31
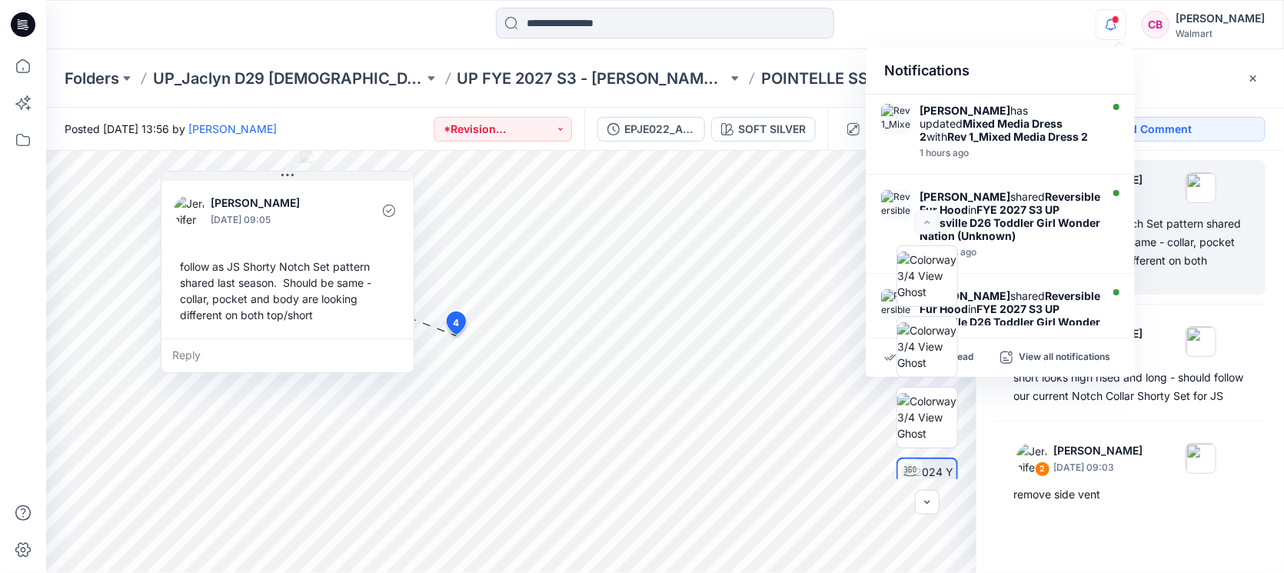
click at [1118, 26] on icon "button" at bounding box center [1110, 24] width 29 height 31
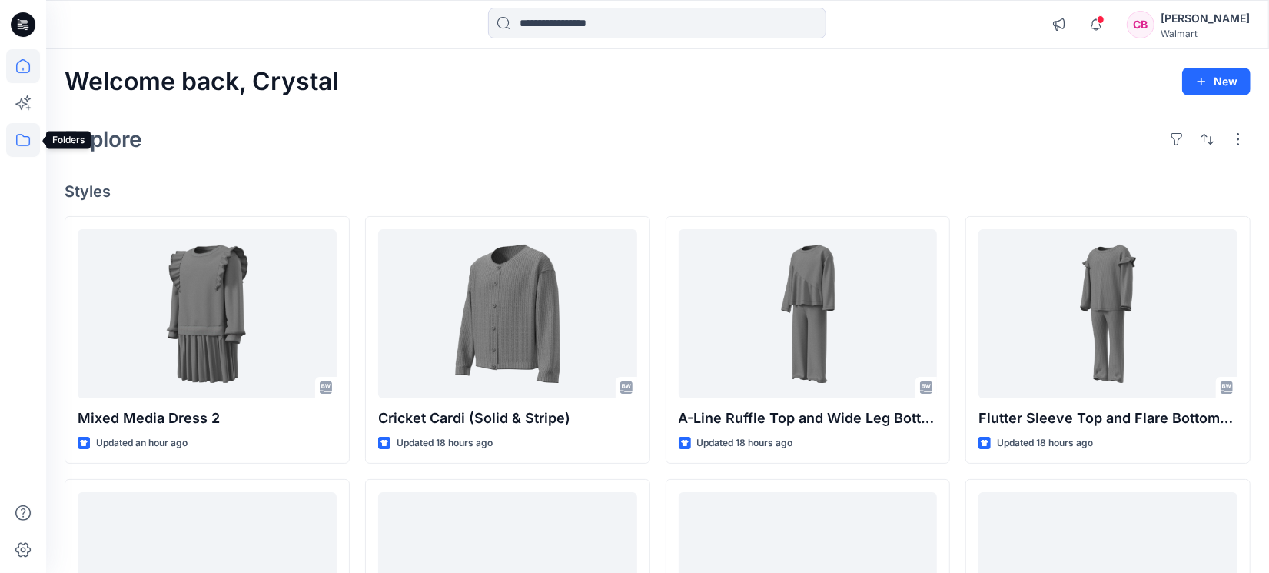
click at [24, 135] on icon at bounding box center [23, 140] width 34 height 34
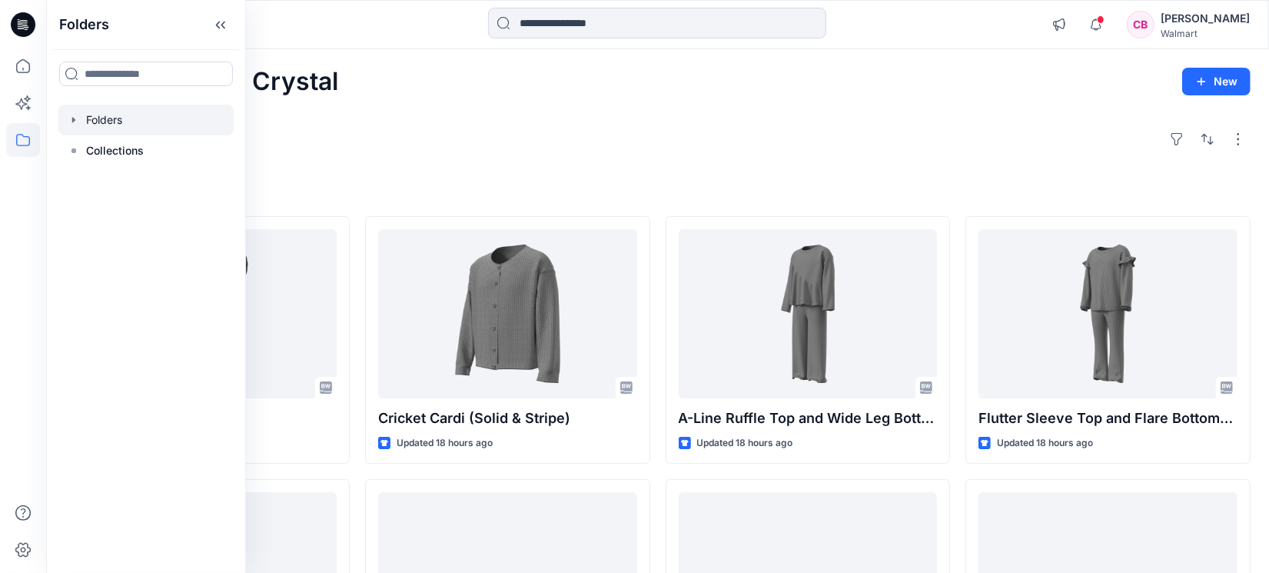
click at [88, 118] on div at bounding box center [145, 120] width 175 height 31
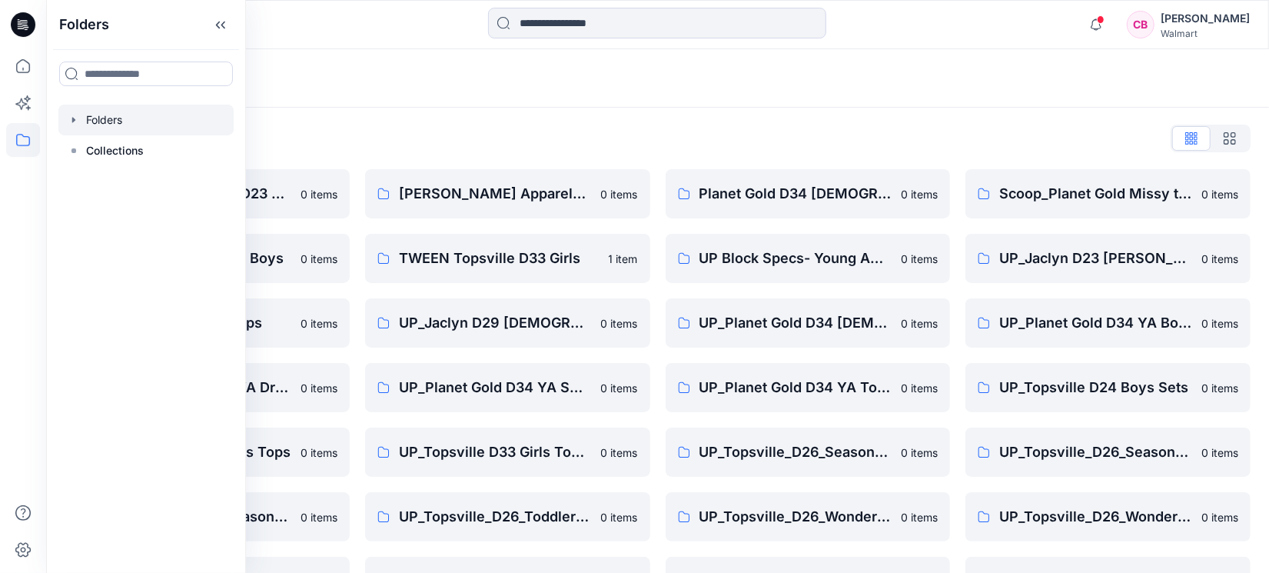
click at [454, 129] on div "Folders List" at bounding box center [658, 138] width 1186 height 25
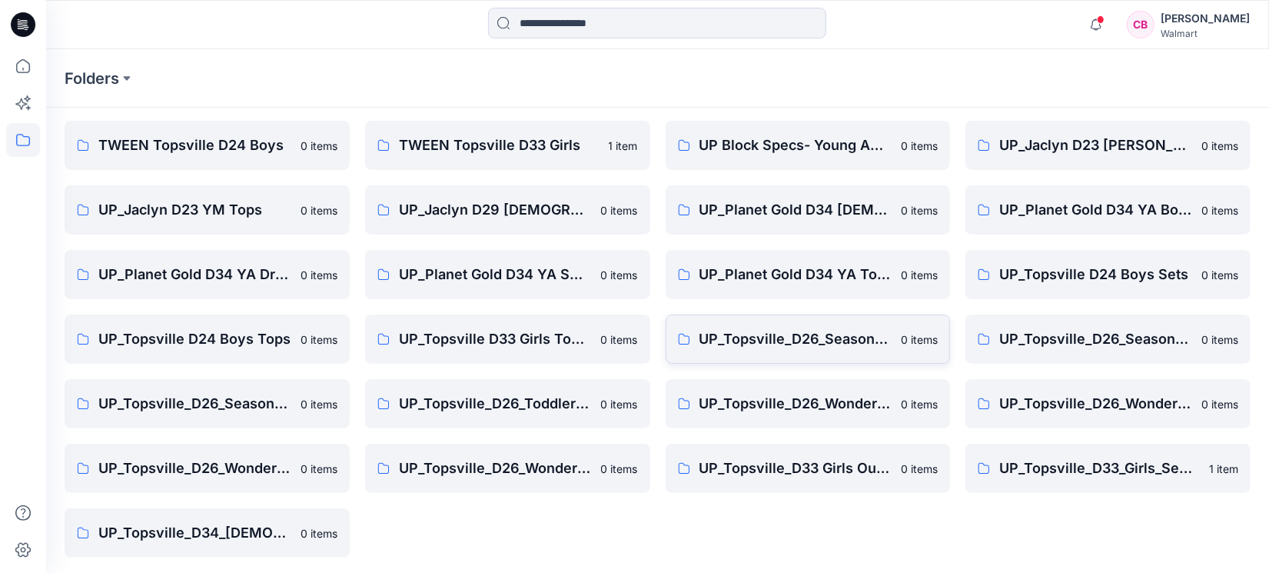
scroll to position [115, 0]
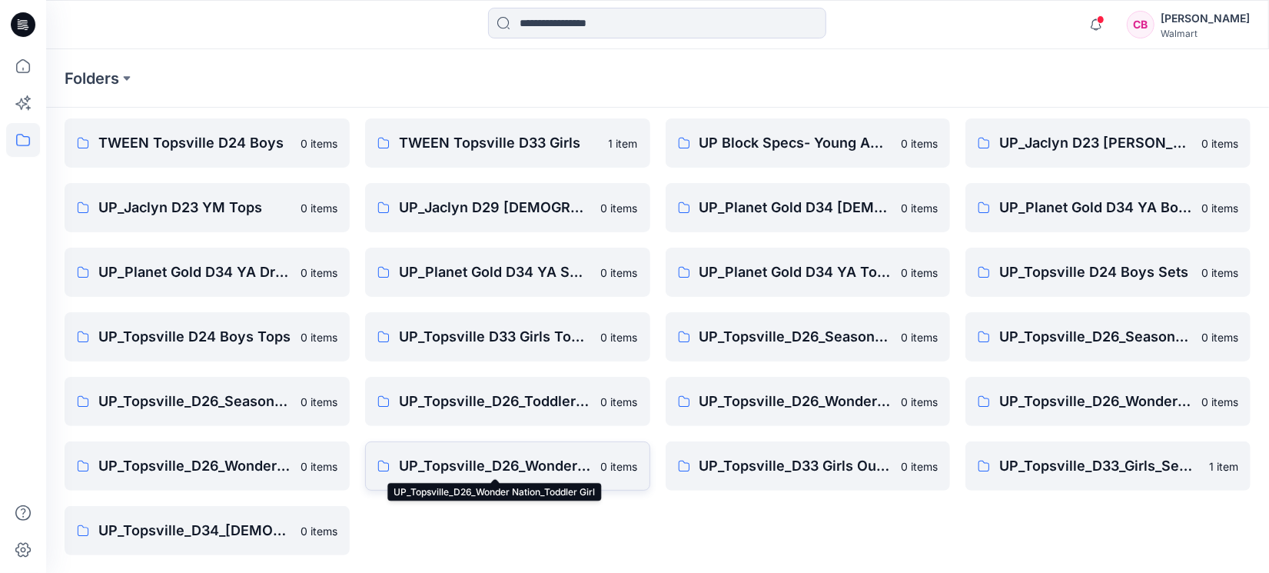
click at [477, 468] on p "UP_Topsville_D26_Wonder Nation_Toddler Girl" at bounding box center [495, 466] width 193 height 22
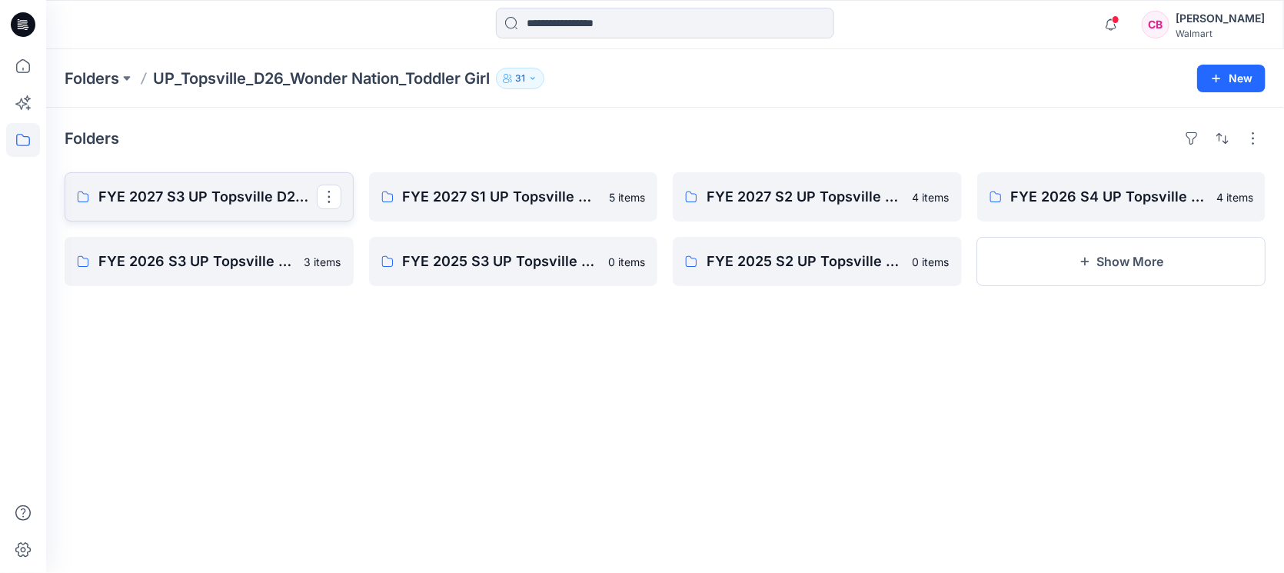
click at [198, 198] on p "FYE 2027 S3 UP Topsville D26 Toddler Girl Wonder Nation" at bounding box center [207, 197] width 218 height 22
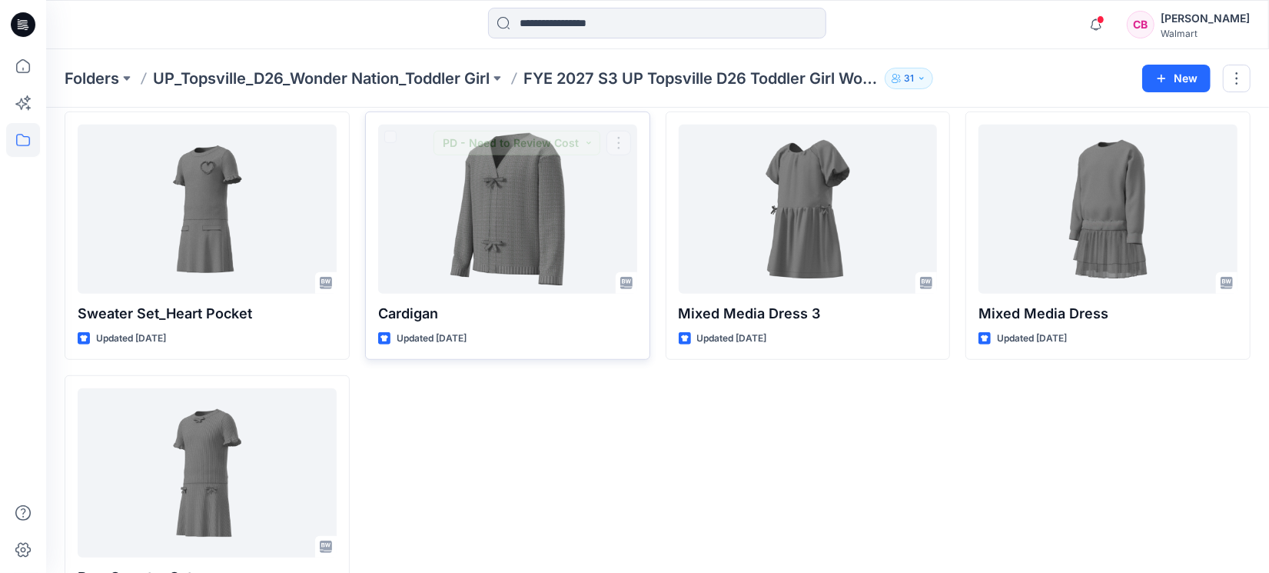
scroll to position [654, 0]
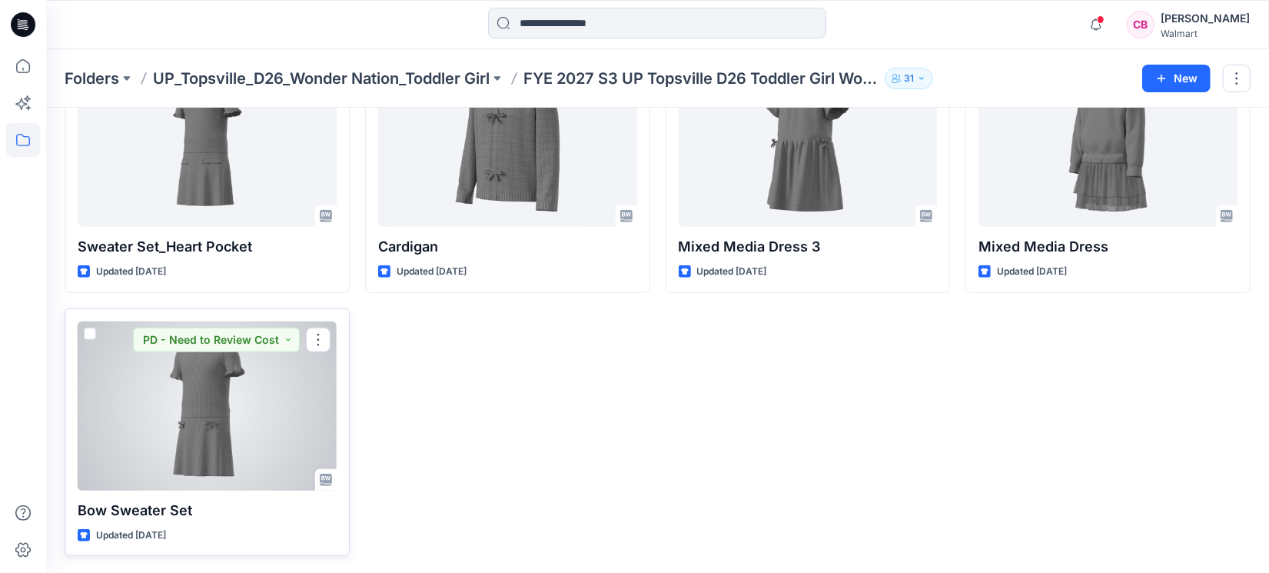
click at [182, 414] on div at bounding box center [207, 405] width 259 height 169
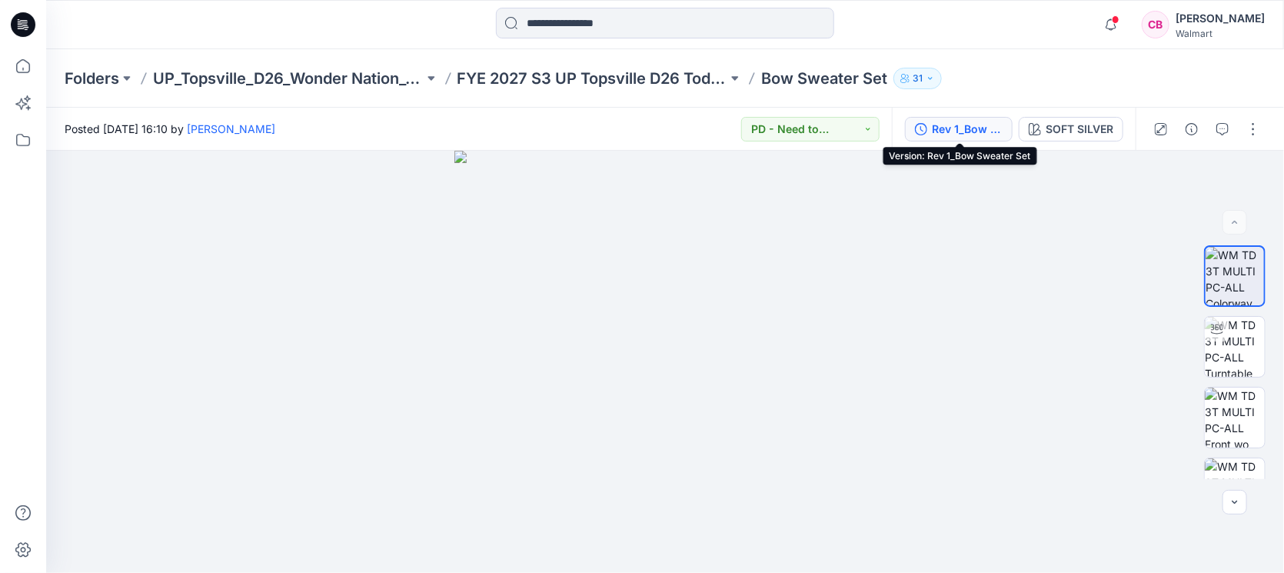
click at [975, 138] on button "Rev 1_Bow Sweater Set" at bounding box center [959, 129] width 108 height 25
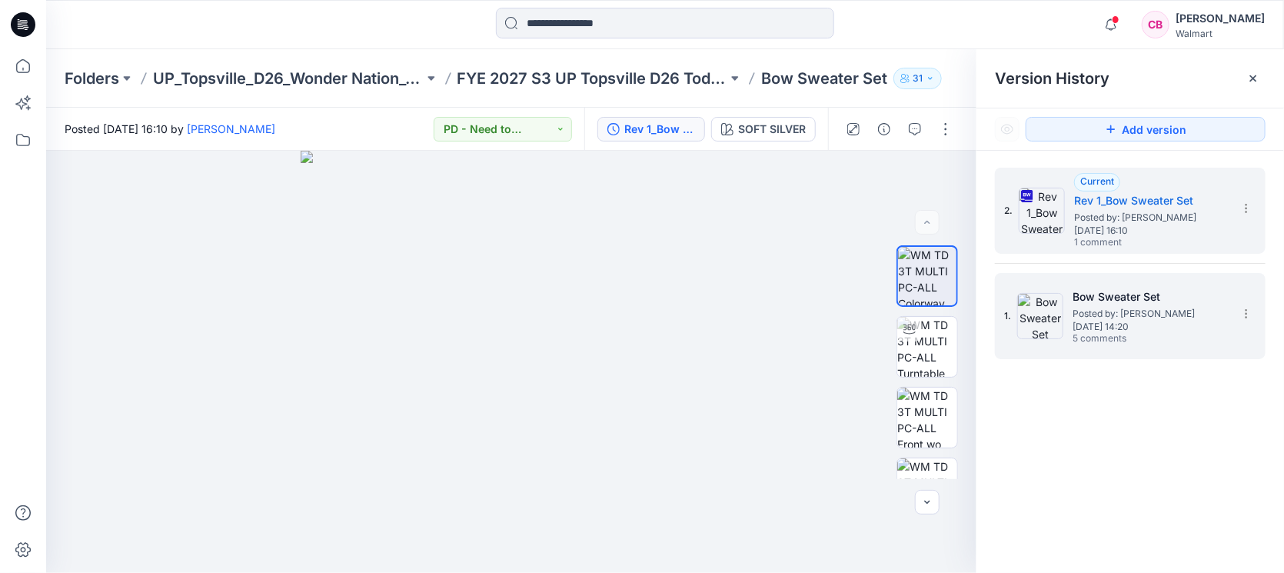
click at [1138, 289] on h5 "Bow Sweater Set" at bounding box center [1149, 296] width 154 height 18
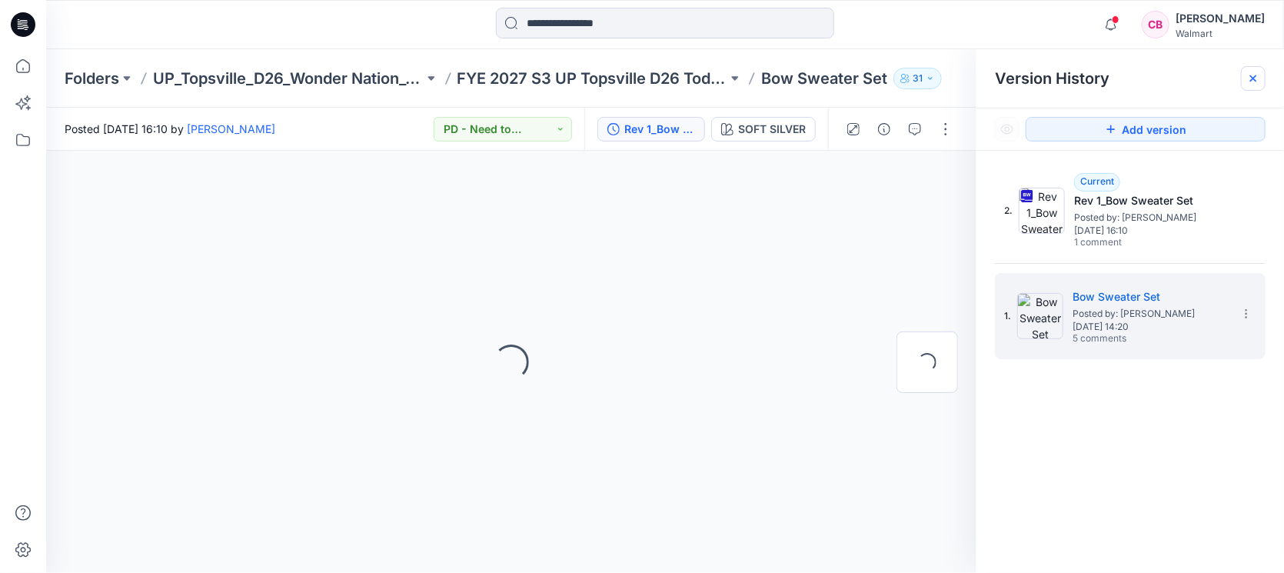
click at [1256, 73] on icon at bounding box center [1253, 78] width 12 height 12
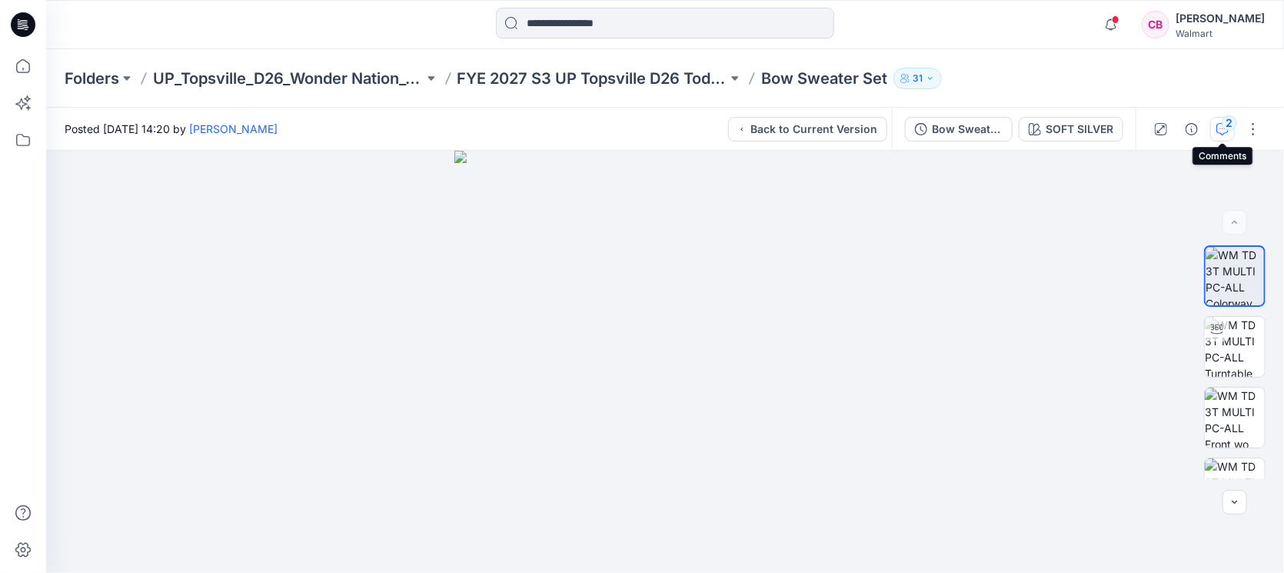
click at [1230, 121] on div "2" at bounding box center [1228, 122] width 15 height 15
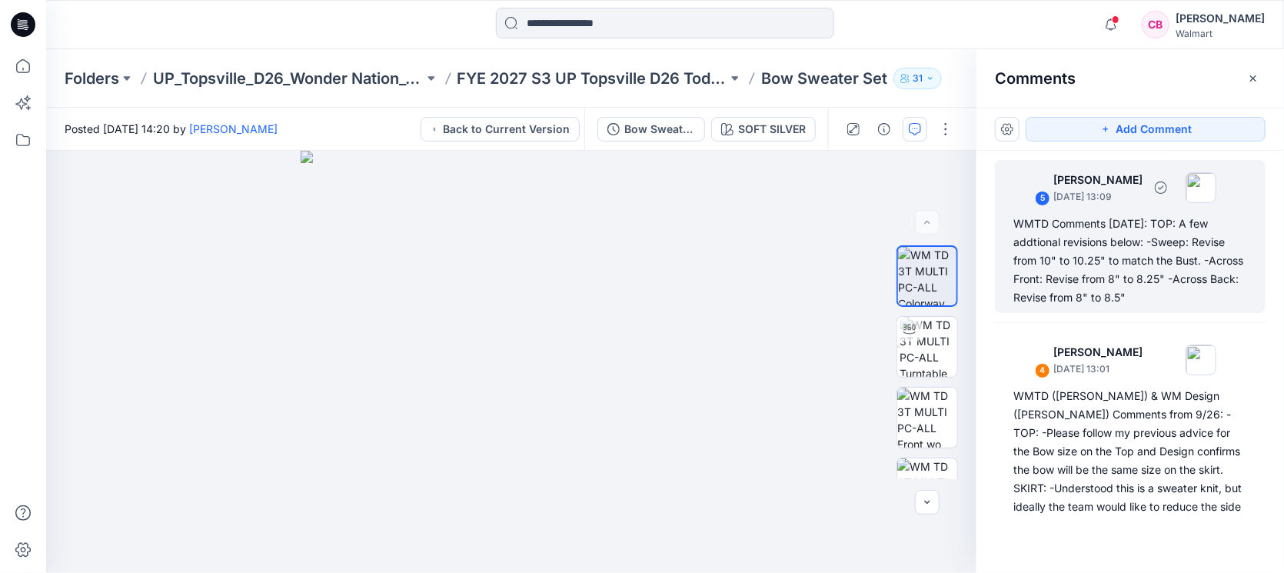
click at [1129, 244] on div "WMTD Comments 10.1.25: TOP: A few addtional revisions below: -Sweep: Revise fro…" at bounding box center [1130, 260] width 234 height 92
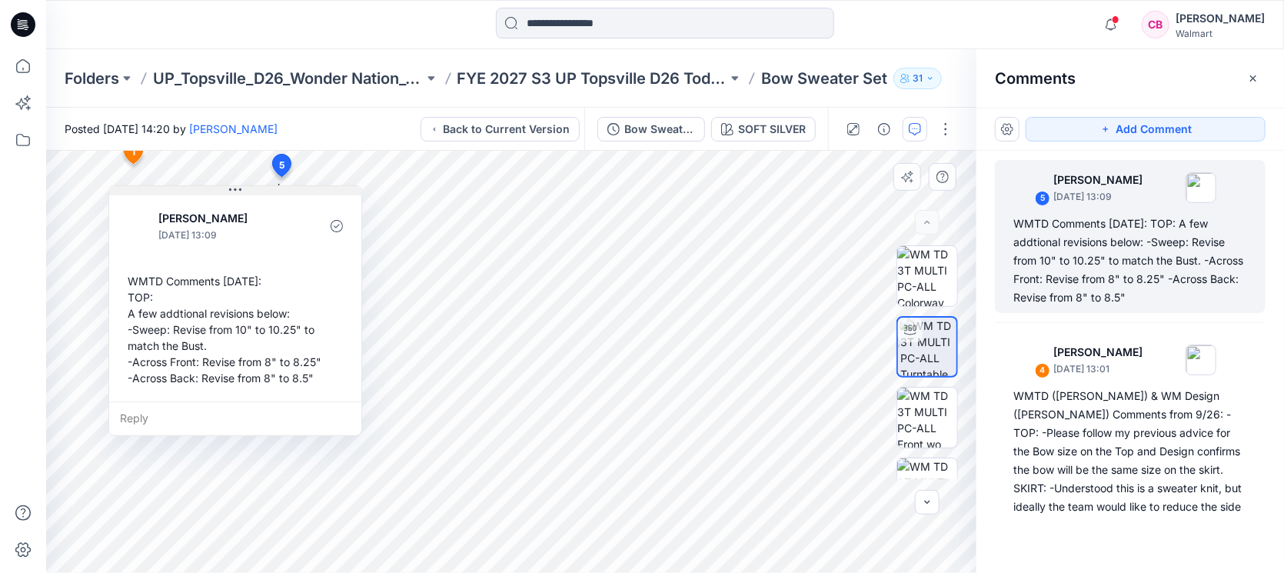
drag, startPoint x: 446, startPoint y: 194, endPoint x: 297, endPoint y: 194, distance: 149.1
click at [297, 194] on button at bounding box center [235, 190] width 252 height 9
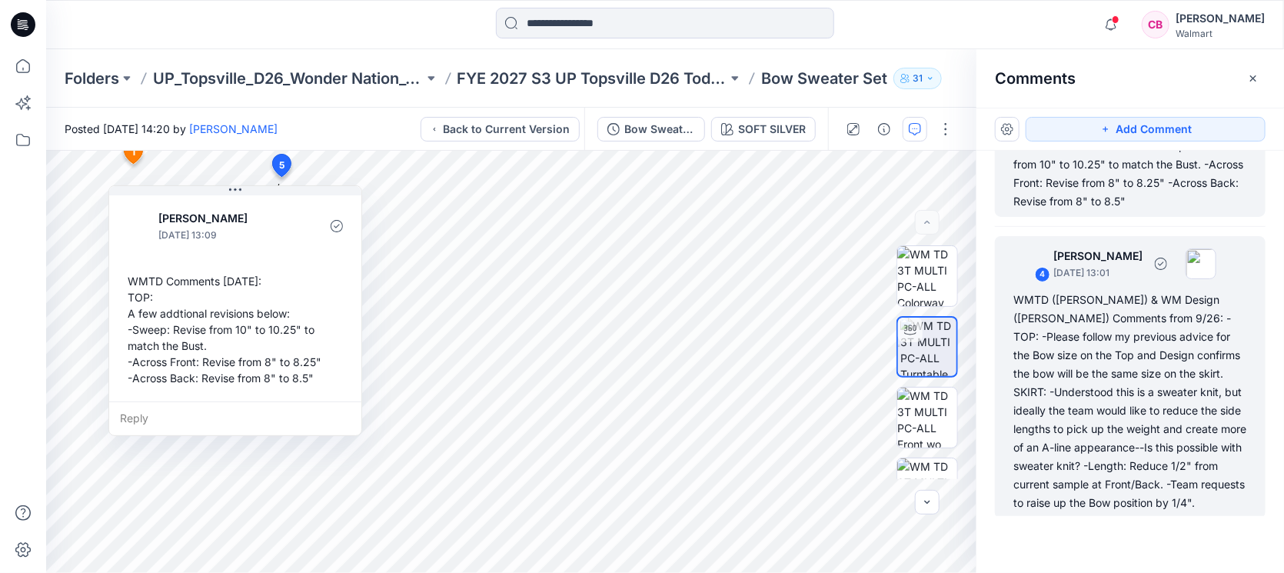
click at [1128, 352] on div "WMTD (Kristin) & WM Design (Caroline) Comments from 9/26: -TOP: -Please follow …" at bounding box center [1130, 401] width 234 height 221
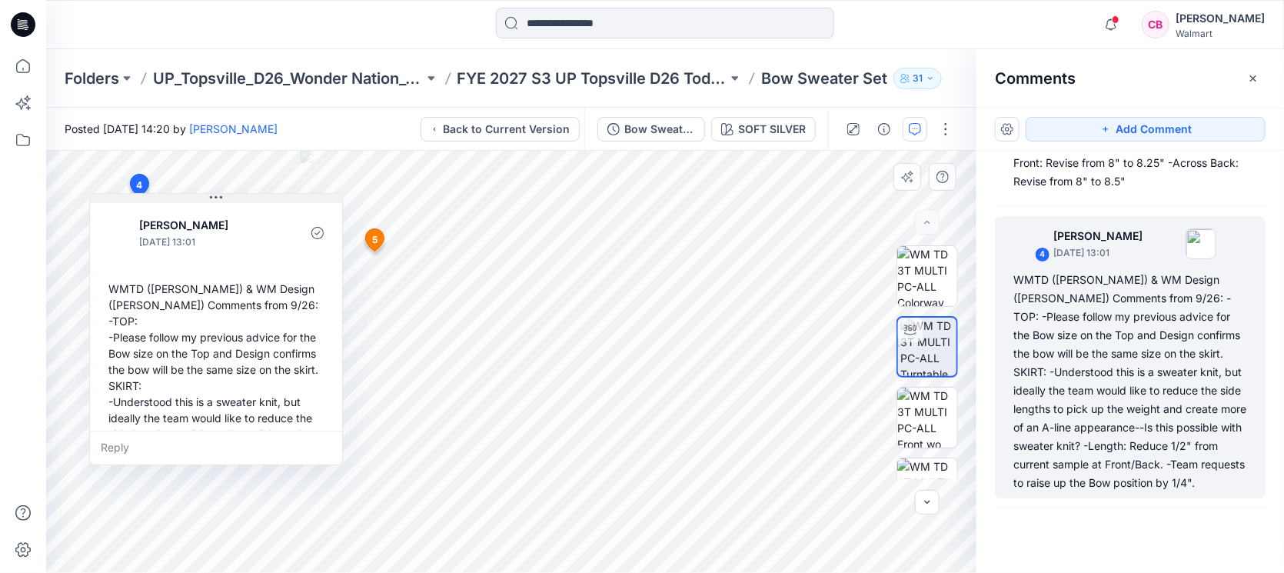
drag, startPoint x: 299, startPoint y: 213, endPoint x: 250, endPoint y: 201, distance: 50.5
click at [250, 201] on button at bounding box center [216, 198] width 252 height 9
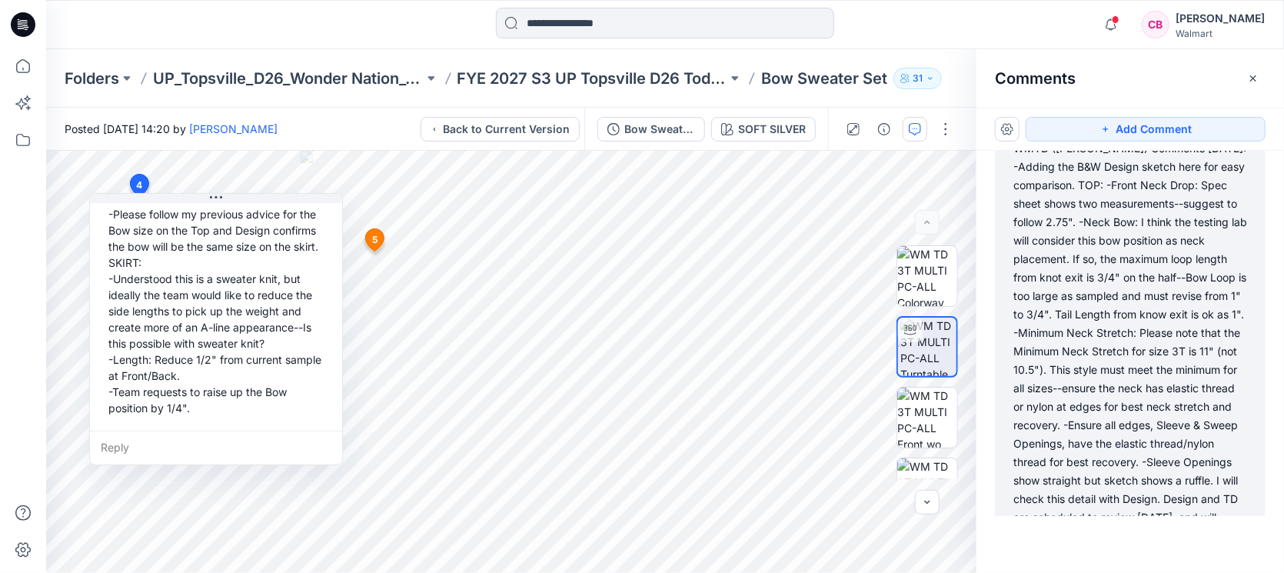
scroll to position [1102, 0]
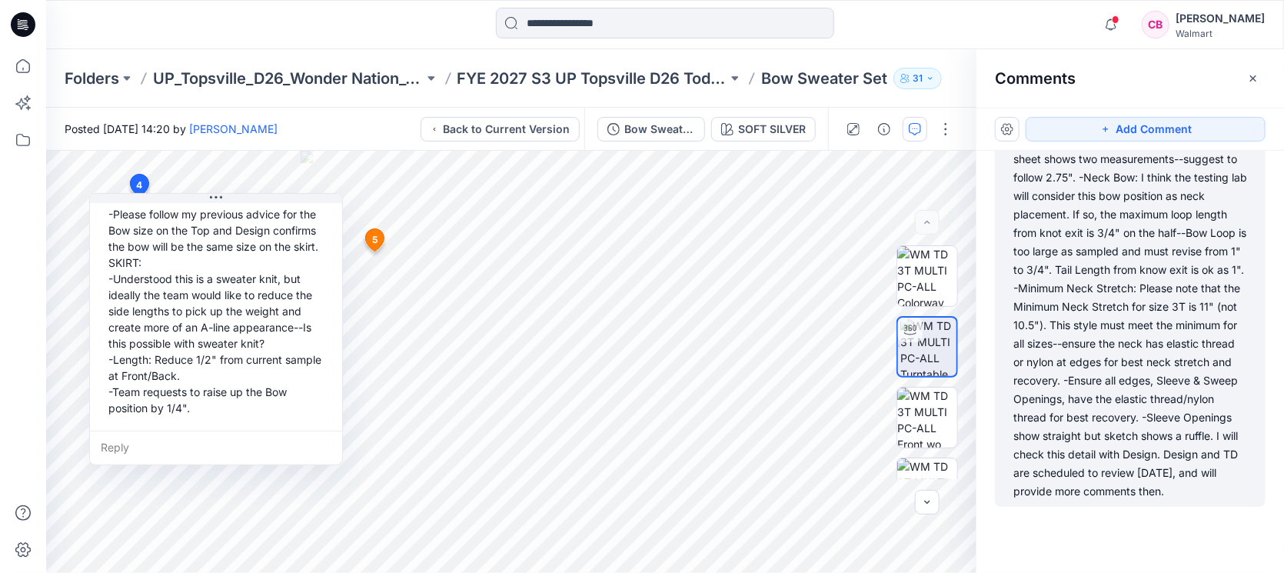
click at [1157, 419] on div "WMTD (Kristin) Comments 9.25.25: -Adding the B&W Design sketch here for easy co…" at bounding box center [1130, 298] width 234 height 406
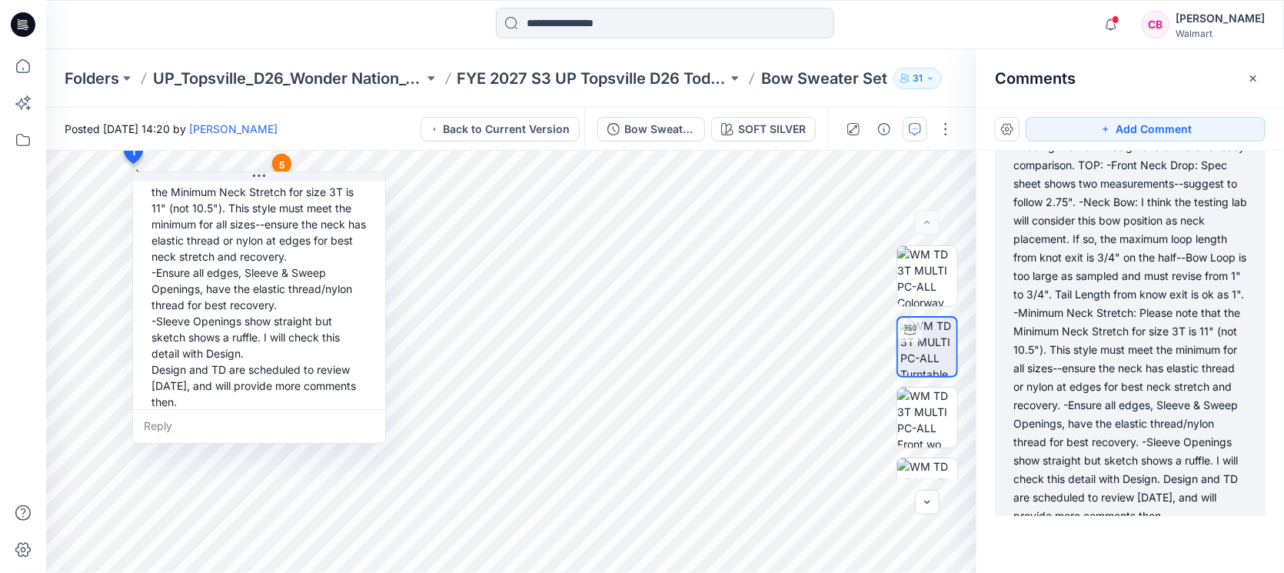
scroll to position [805, 0]
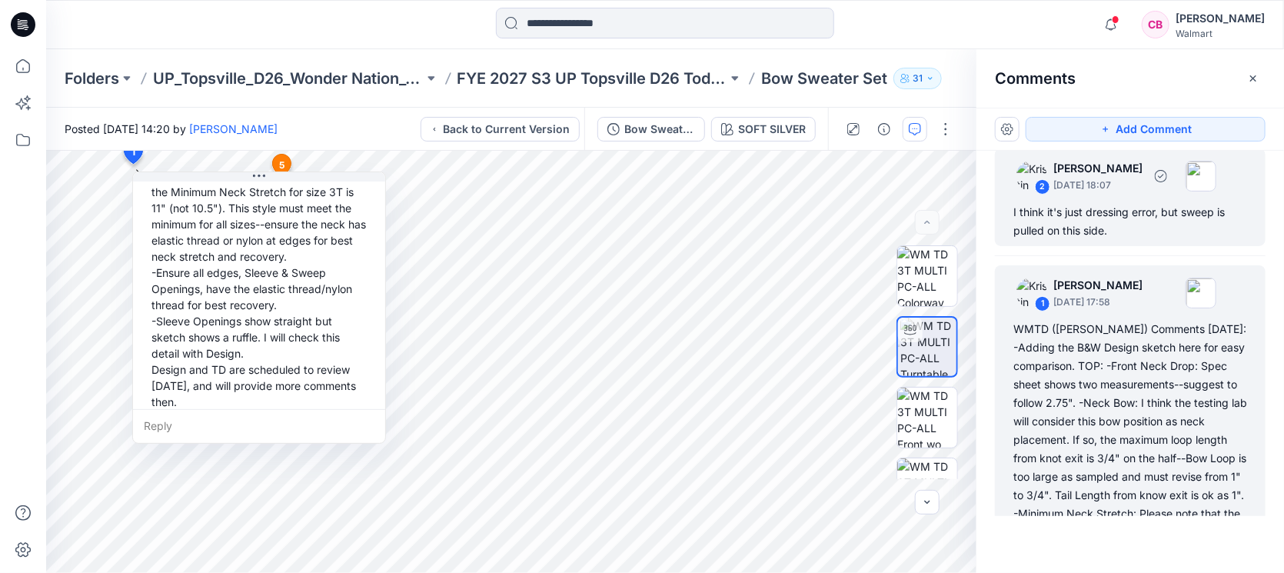
click at [1101, 240] on div "I think it's just dressing error, but sweep is pulled on this side." at bounding box center [1130, 221] width 234 height 37
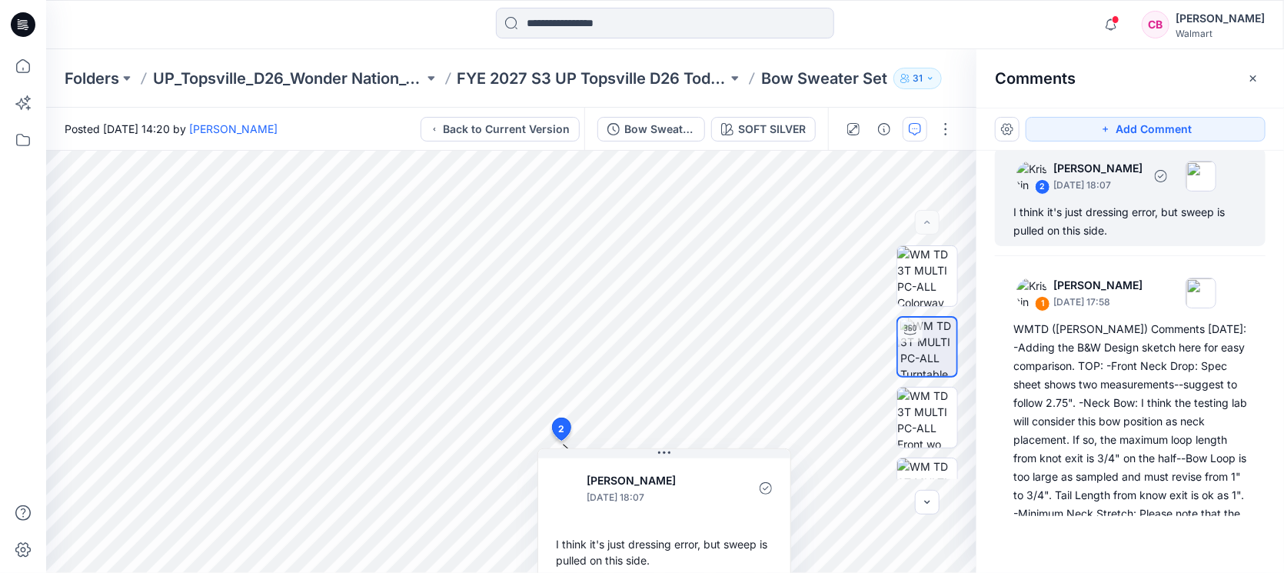
scroll to position [709, 0]
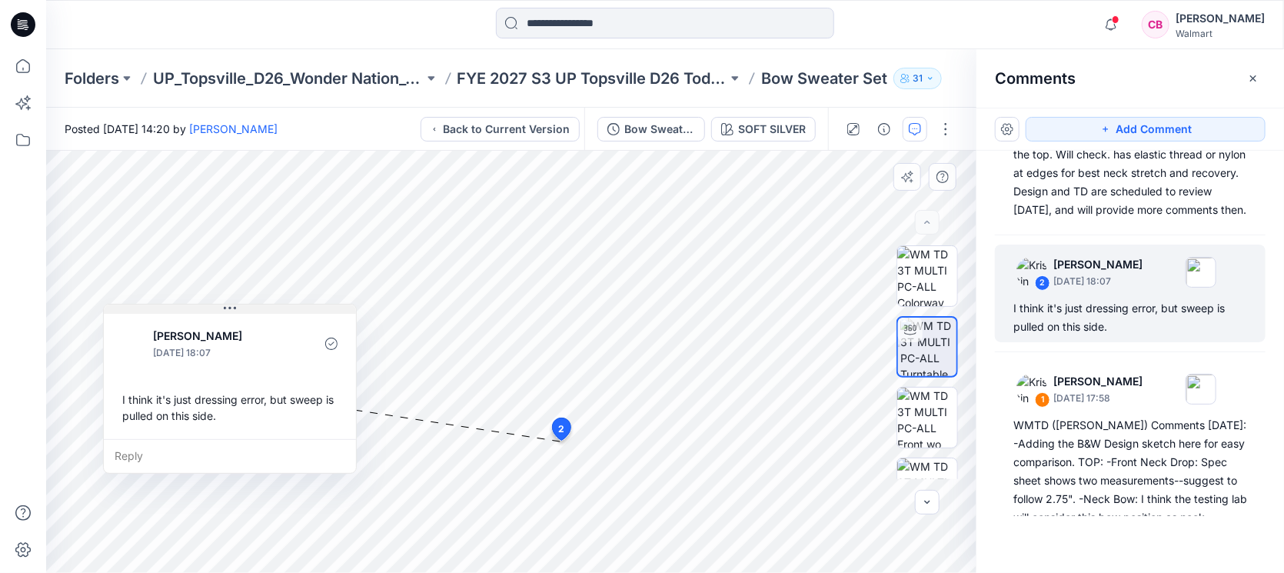
drag, startPoint x: 696, startPoint y: 455, endPoint x: 266, endPoint y: 307, distance: 454.6
click at [266, 307] on button at bounding box center [230, 308] width 252 height 9
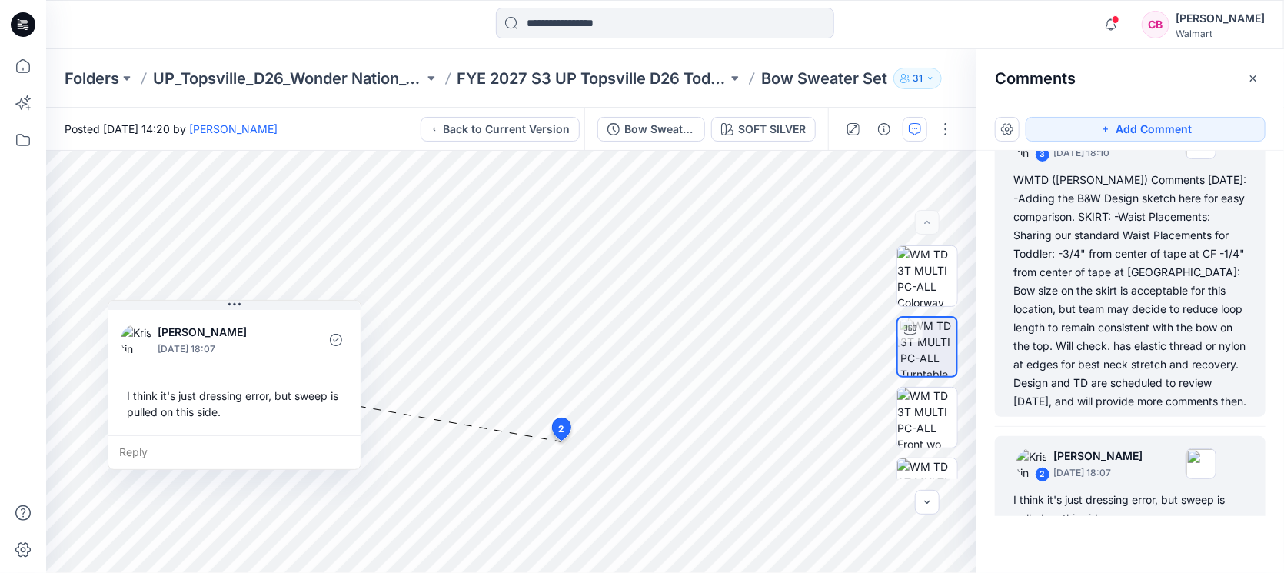
click at [1145, 331] on div "WMTD (Kristin) Comments 9.25.25: -Adding the B&W Design sketch here for easy co…" at bounding box center [1130, 291] width 234 height 240
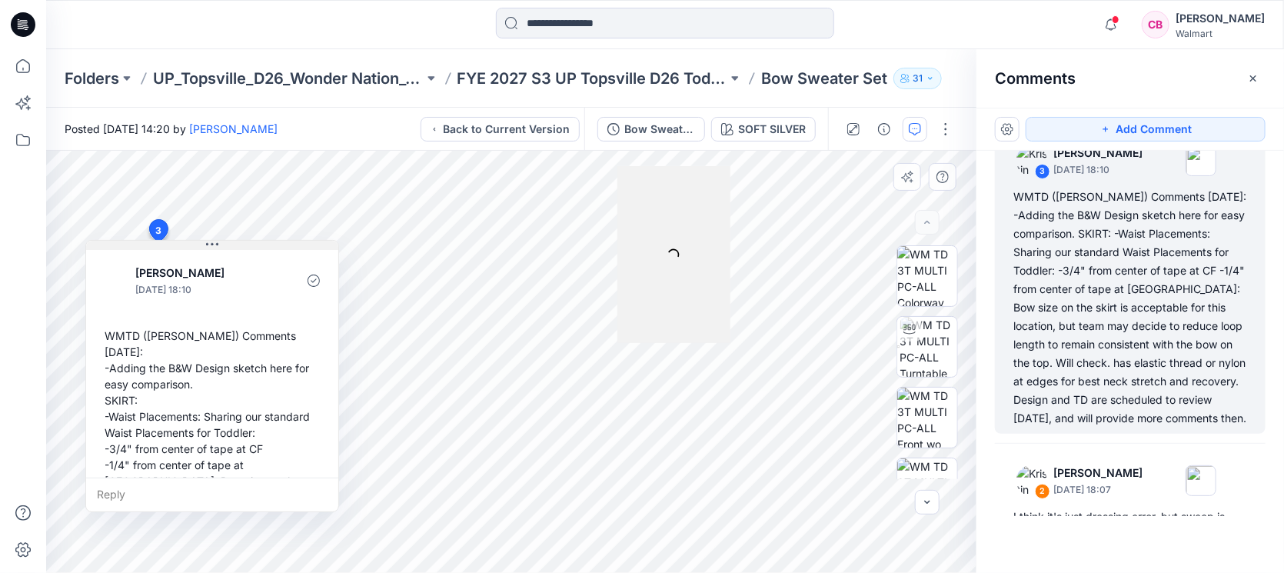
drag, startPoint x: 311, startPoint y: 255, endPoint x: 261, endPoint y: 241, distance: 52.1
click at [261, 241] on button at bounding box center [212, 245] width 252 height 9
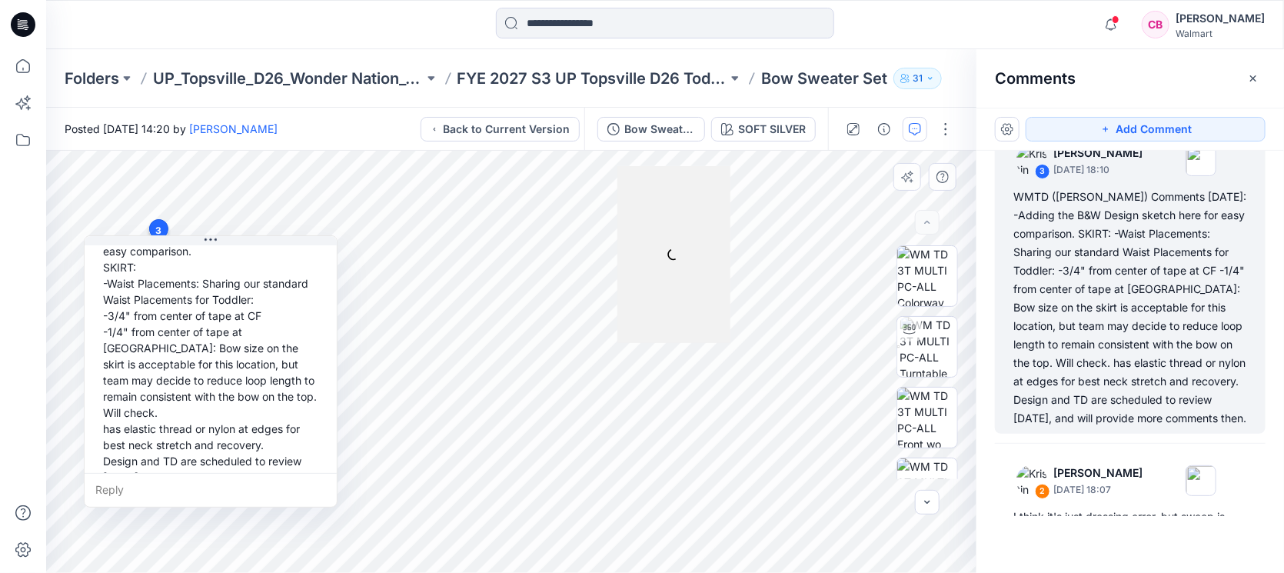
scroll to position [139, 0]
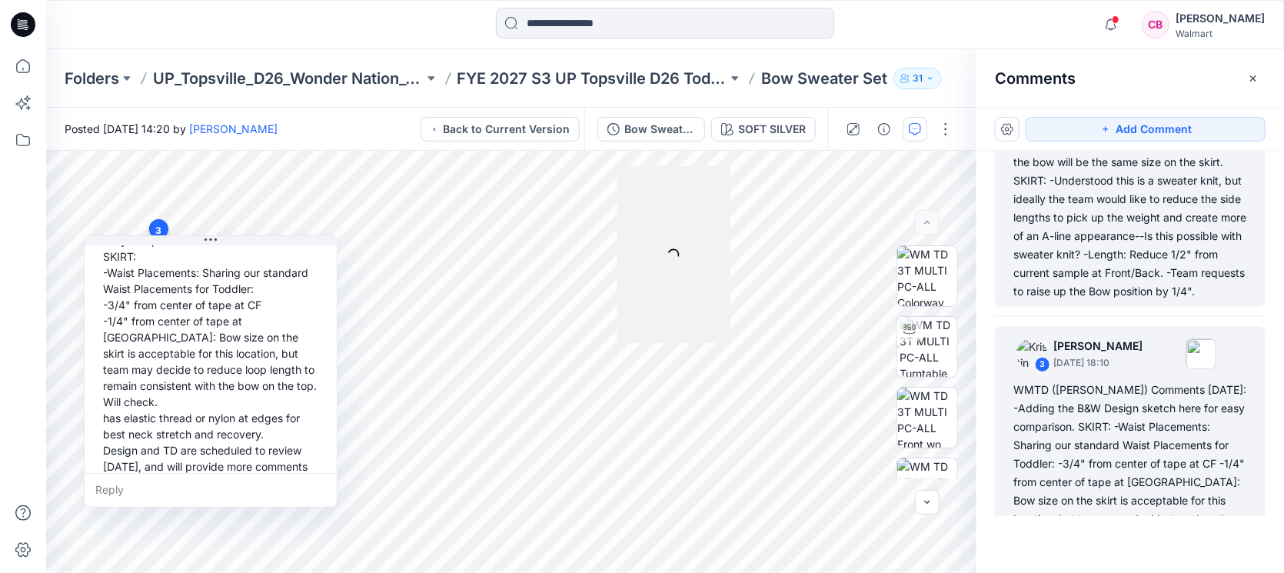
click at [1104, 219] on div "WMTD (Kristin) & WM Design (Caroline) Comments from 9/26: -TOP: -Please follow …" at bounding box center [1130, 189] width 234 height 221
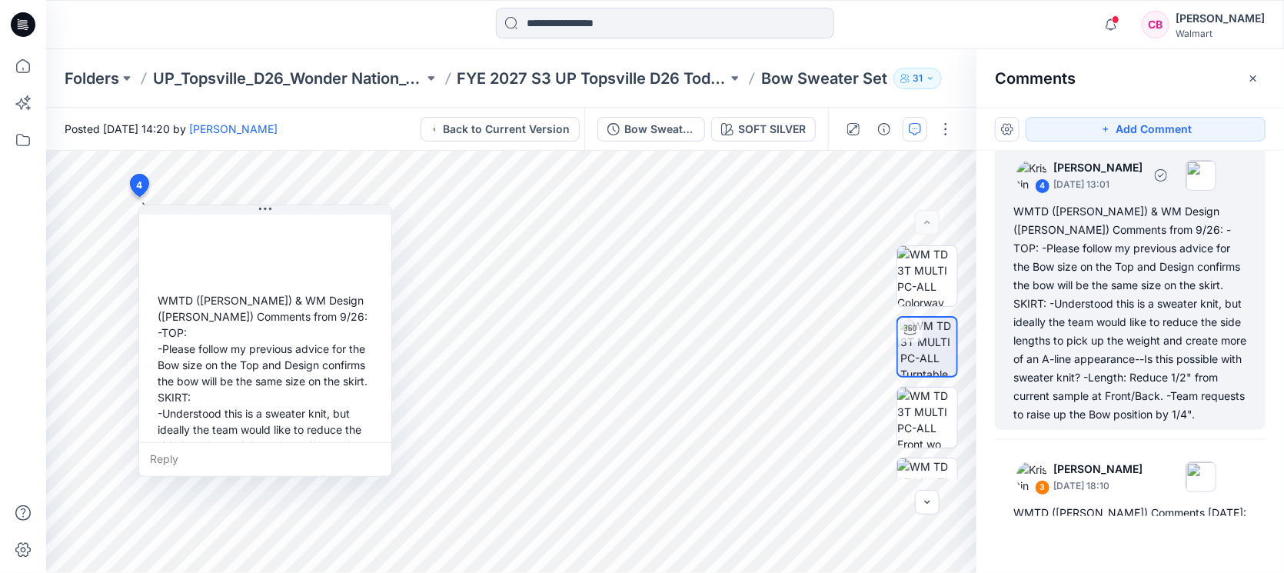
scroll to position [181, 0]
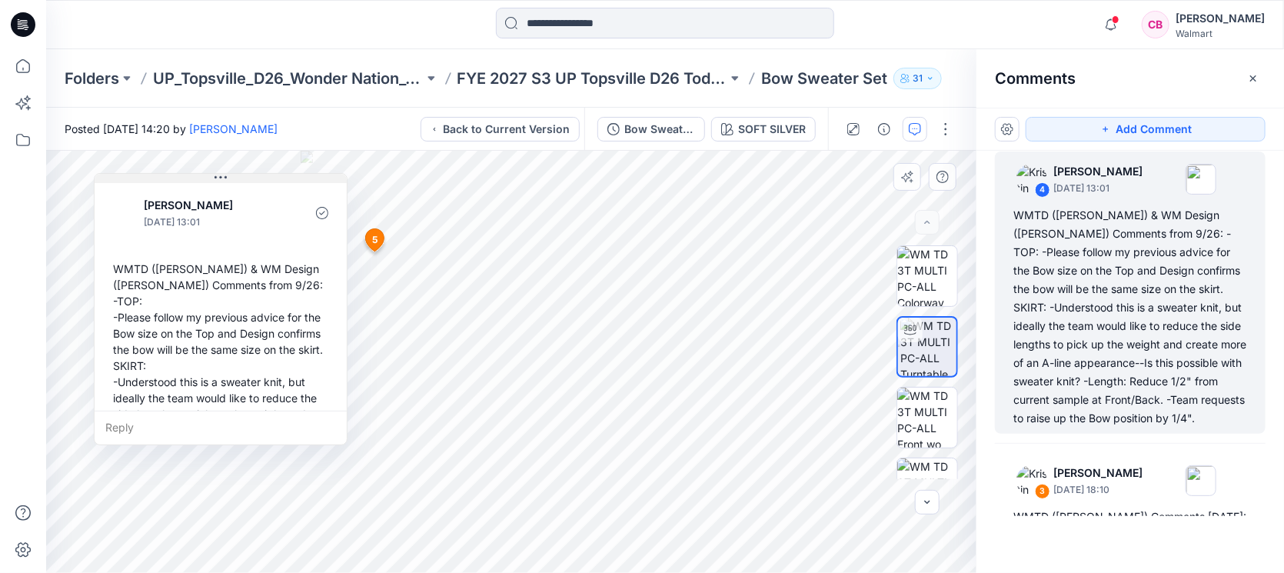
drag, startPoint x: 333, startPoint y: 210, endPoint x: 280, endPoint y: 164, distance: 70.3
click at [280, 174] on button at bounding box center [221, 178] width 252 height 9
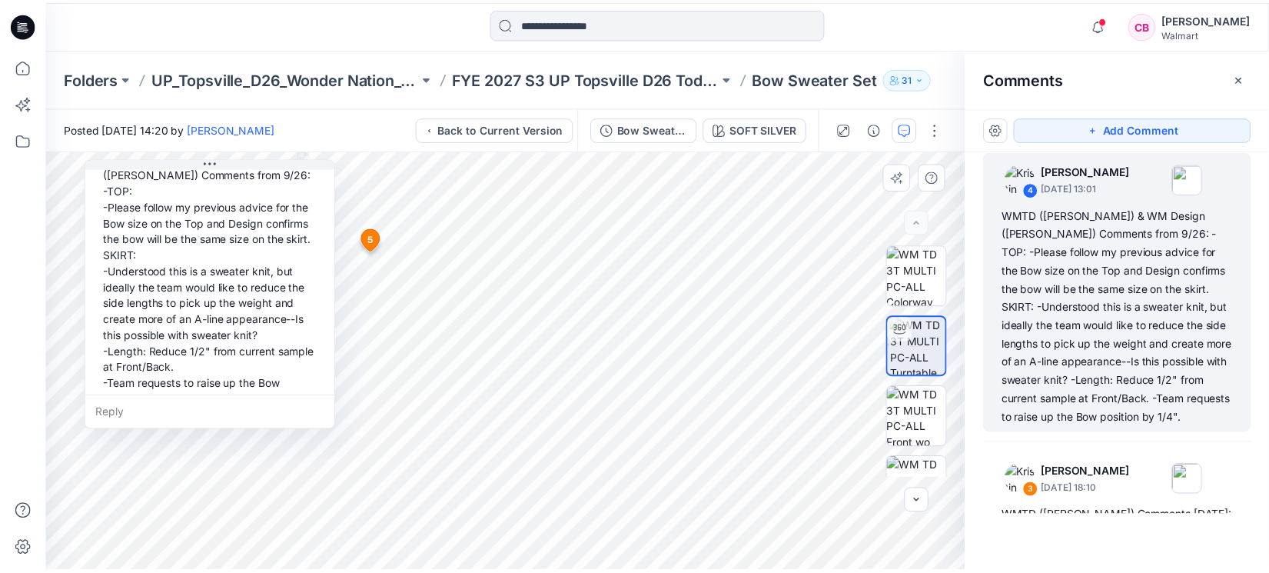
scroll to position [123, 0]
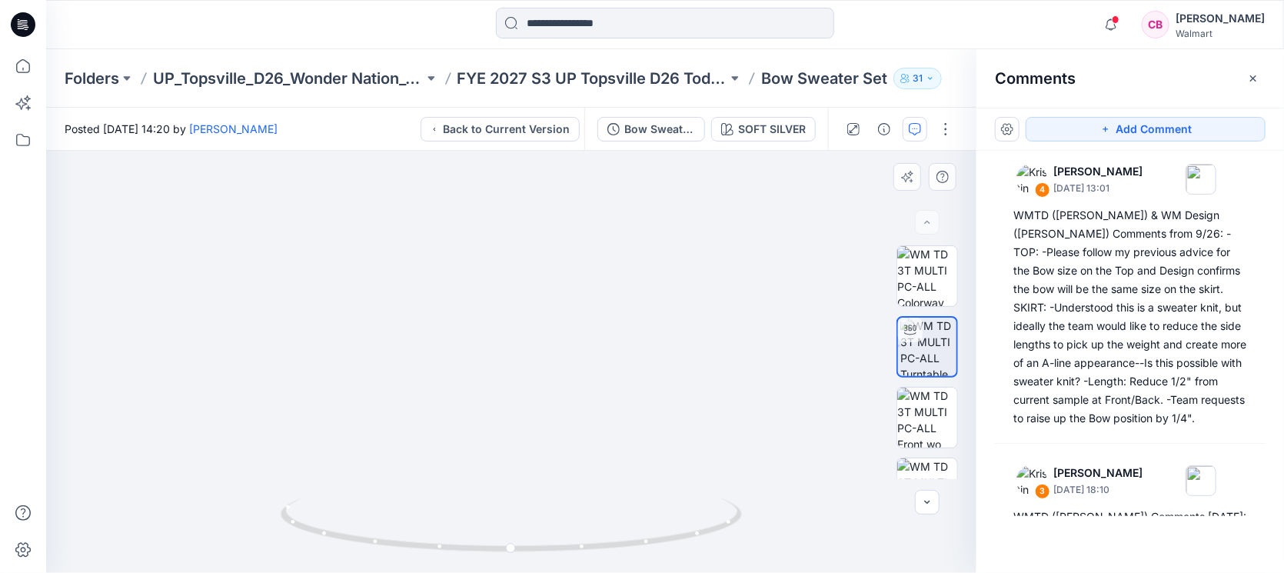
drag, startPoint x: 683, startPoint y: 461, endPoint x: 762, endPoint y: 399, distance: 100.7
click at [762, 394] on img at bounding box center [512, 199] width 920 height 748
drag, startPoint x: 572, startPoint y: 548, endPoint x: 620, endPoint y: 543, distance: 48.6
click at [620, 543] on icon at bounding box center [513, 527] width 465 height 58
drag, startPoint x: 563, startPoint y: 549, endPoint x: 792, endPoint y: 502, distance: 233.1
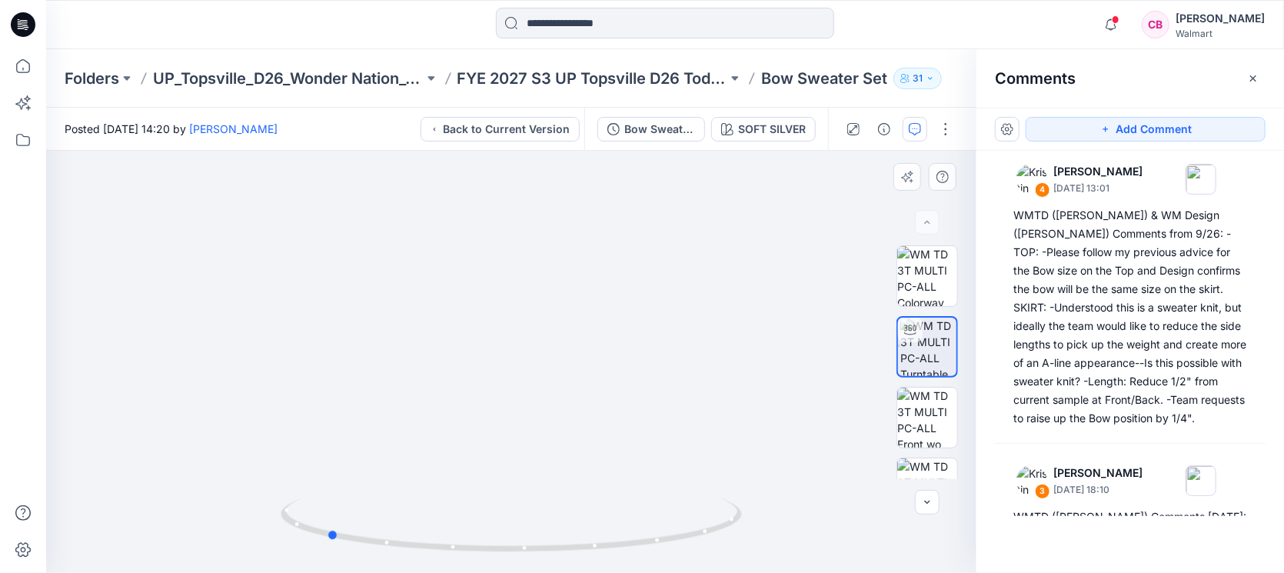
click at [792, 502] on div at bounding box center [511, 362] width 930 height 422
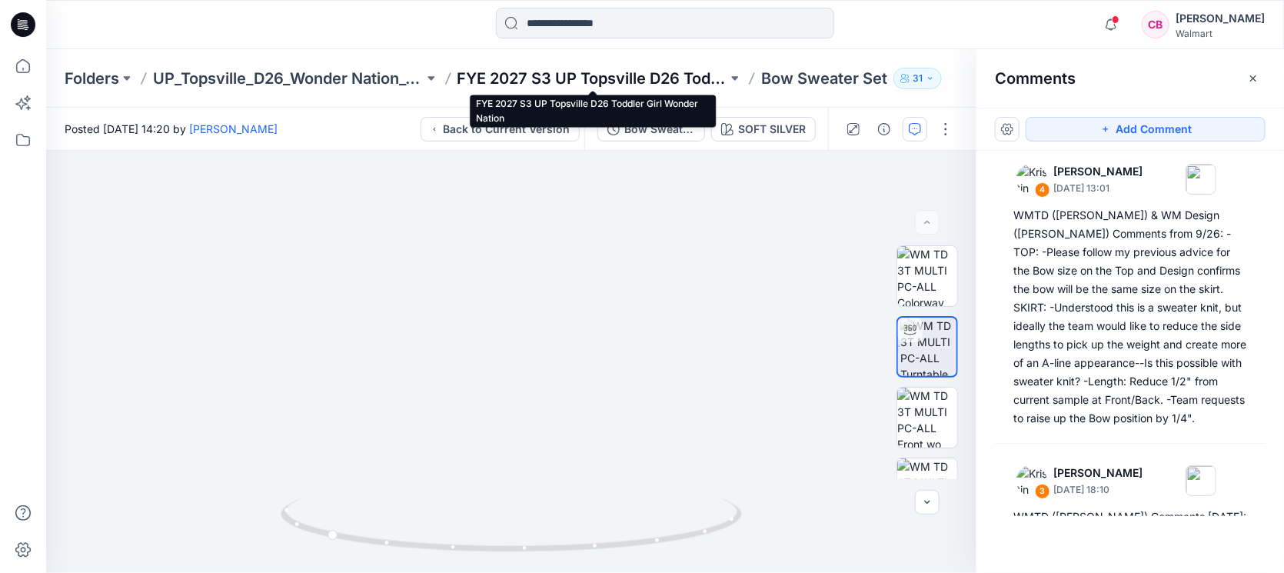
click at [596, 78] on p "FYE 2027 S3 UP Topsville D26 Toddler Girl Wonder Nation" at bounding box center [592, 79] width 271 height 22
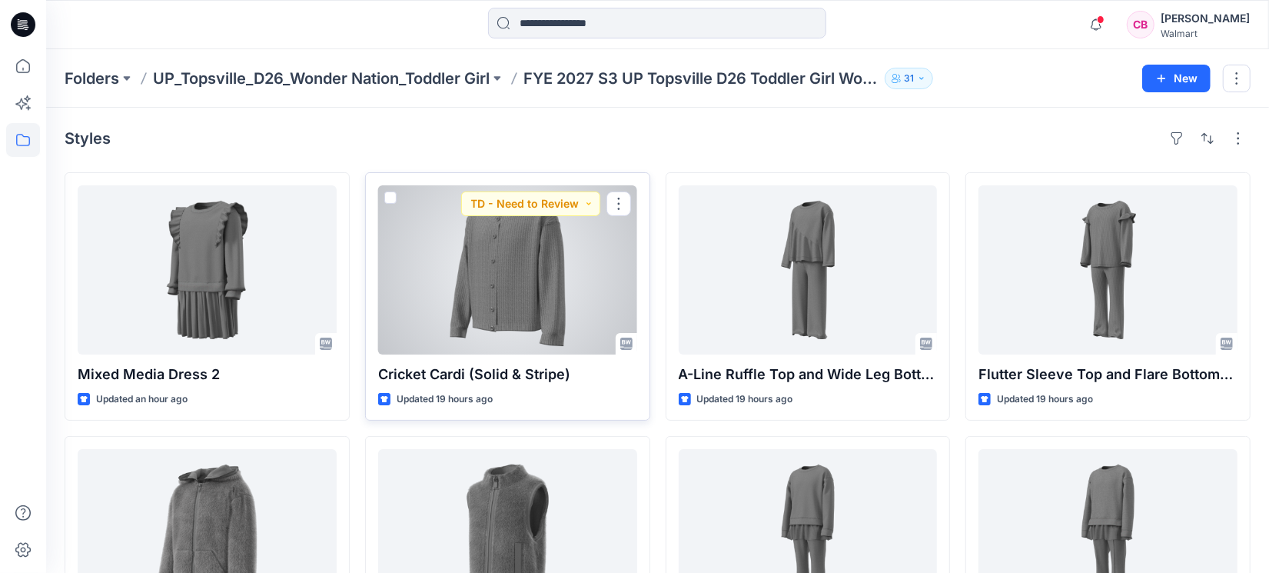
click at [540, 271] on div at bounding box center [507, 269] width 259 height 169
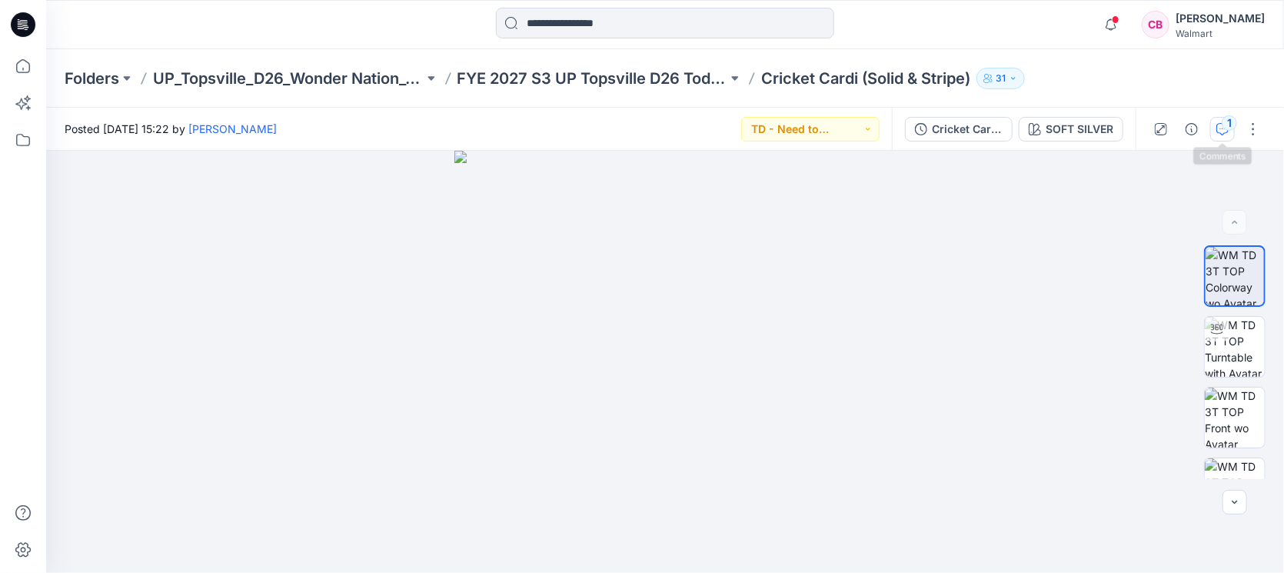
click at [1233, 125] on div "1" at bounding box center [1228, 122] width 15 height 15
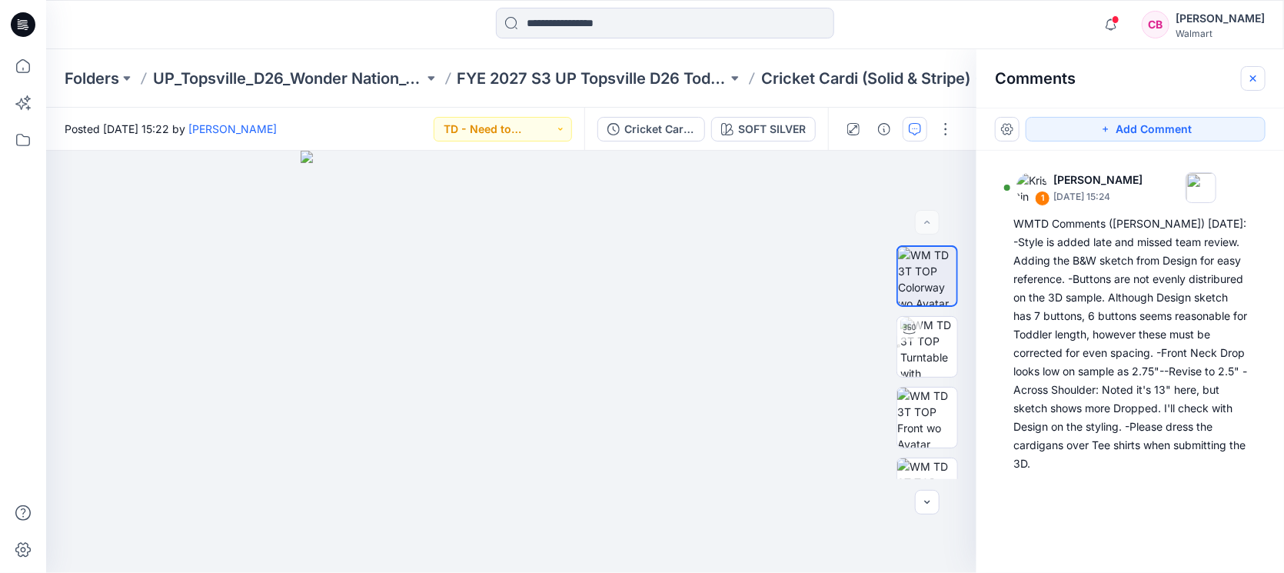
click at [1250, 77] on icon "button" at bounding box center [1253, 78] width 12 height 12
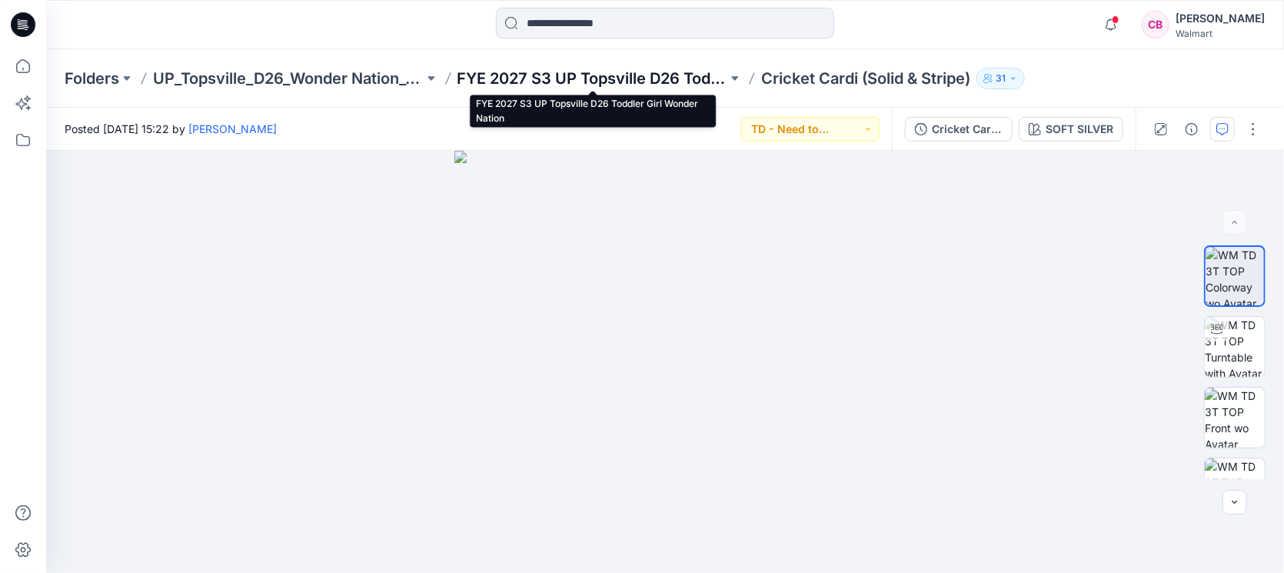
click at [632, 69] on p "FYE 2027 S3 UP Topsville D26 Toddler Girl Wonder Nation" at bounding box center [592, 79] width 271 height 22
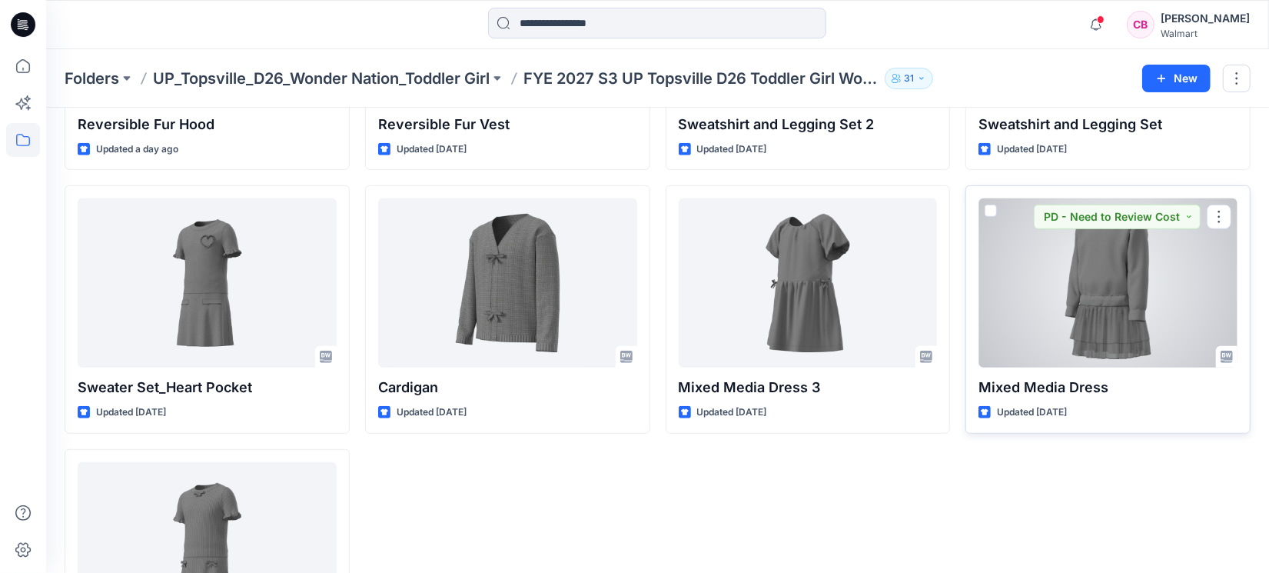
scroll to position [366, 0]
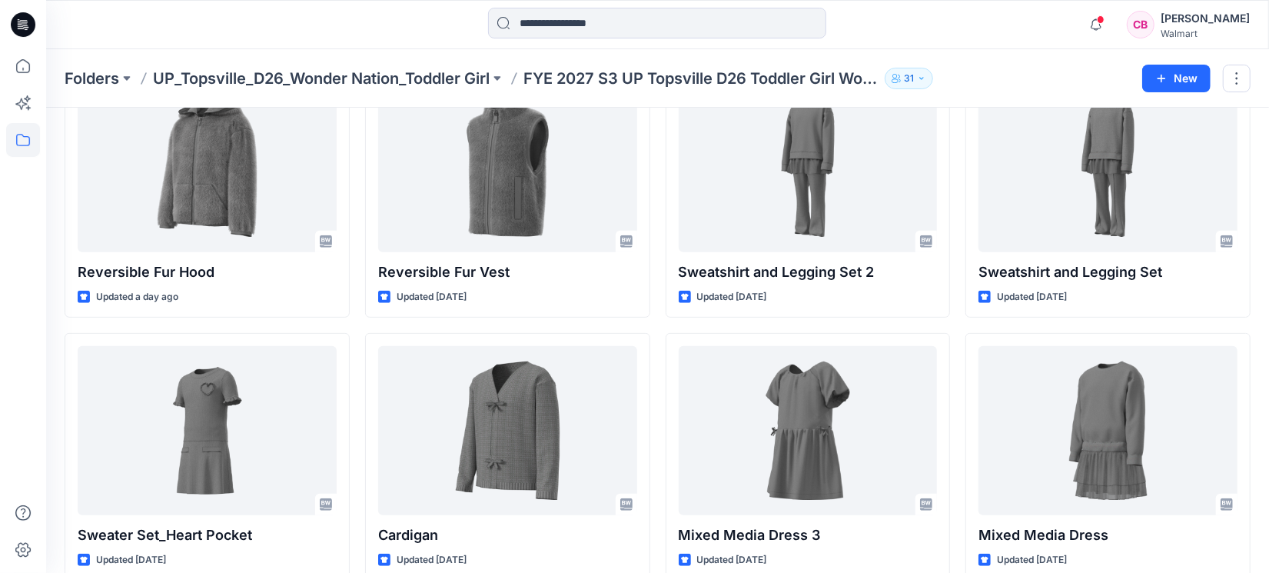
drag, startPoint x: 19, startPoint y: 207, endPoint x: 58, endPoint y: 212, distance: 39.6
click at [19, 207] on div at bounding box center [23, 310] width 34 height 523
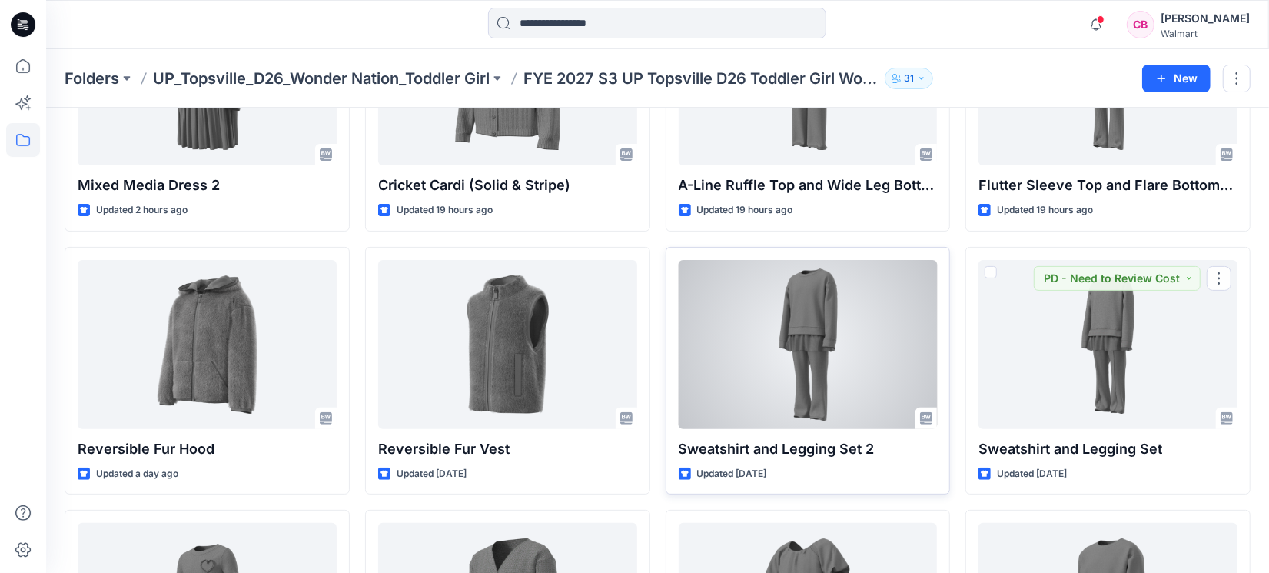
scroll to position [192, 0]
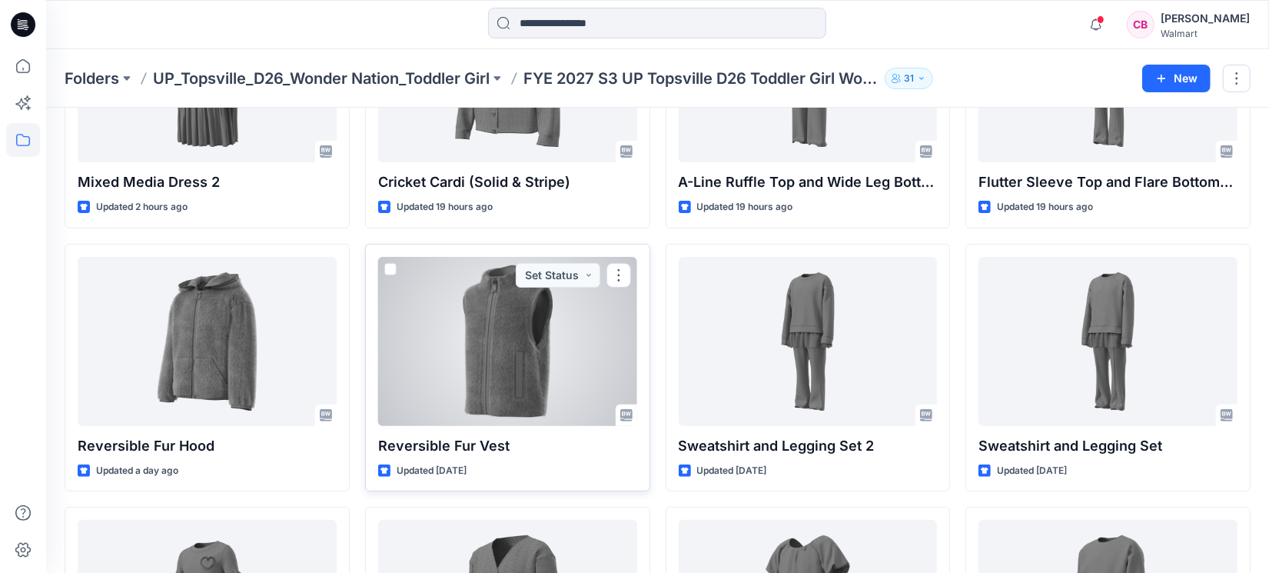
click at [563, 351] on div at bounding box center [507, 341] width 259 height 169
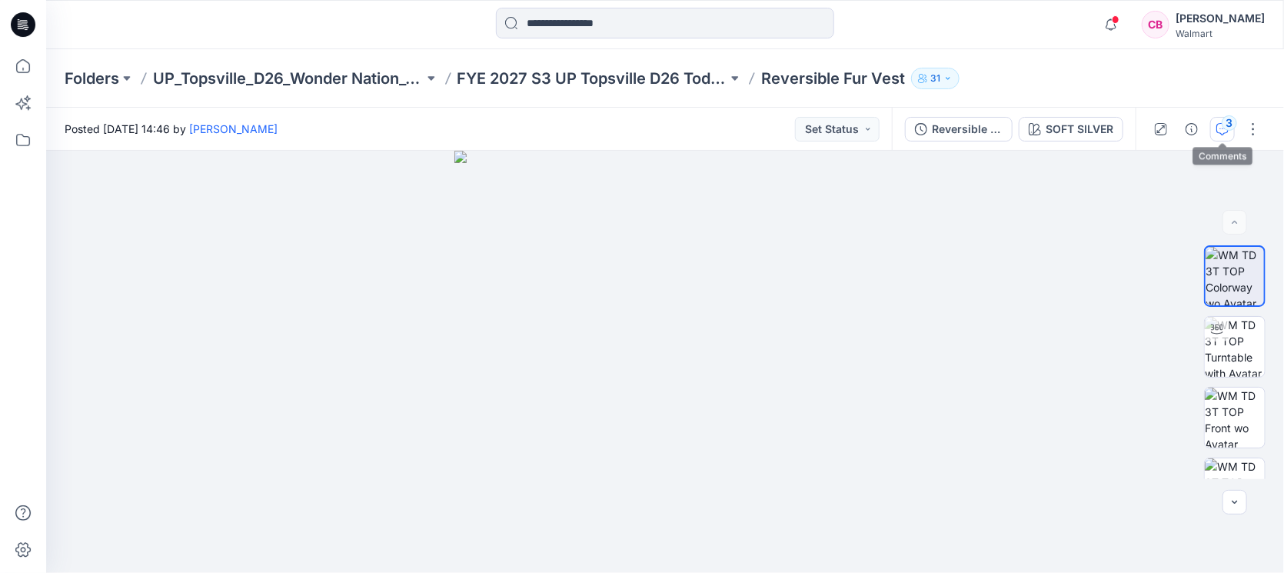
click at [1227, 128] on div "3" at bounding box center [1228, 122] width 15 height 15
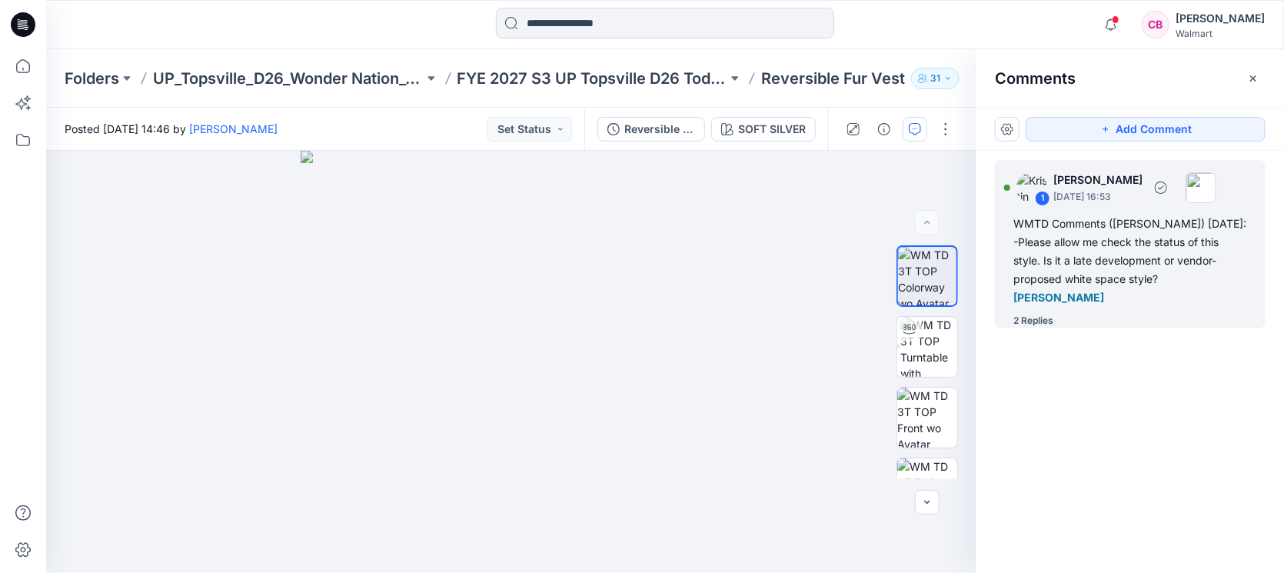
click at [1040, 292] on div "1 Kristin Veit October 01, 2025 16:53 WMTD Comments (Kristin) 10.1.25: -Please …" at bounding box center [1130, 244] width 271 height 168
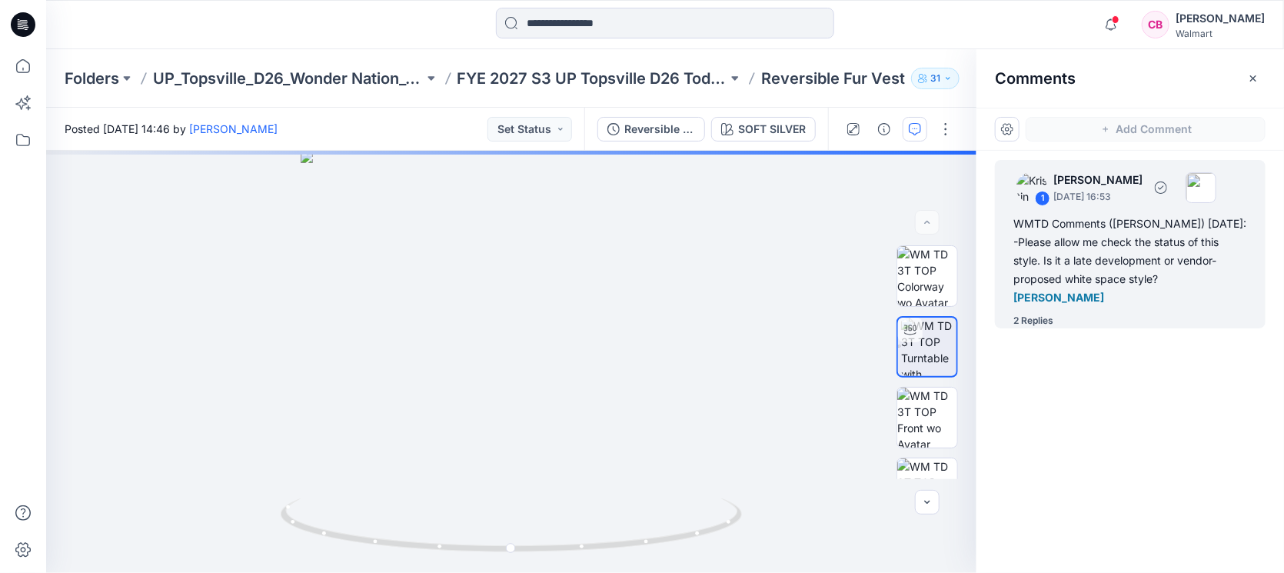
click at [1039, 313] on div "2 Replies" at bounding box center [1033, 320] width 40 height 15
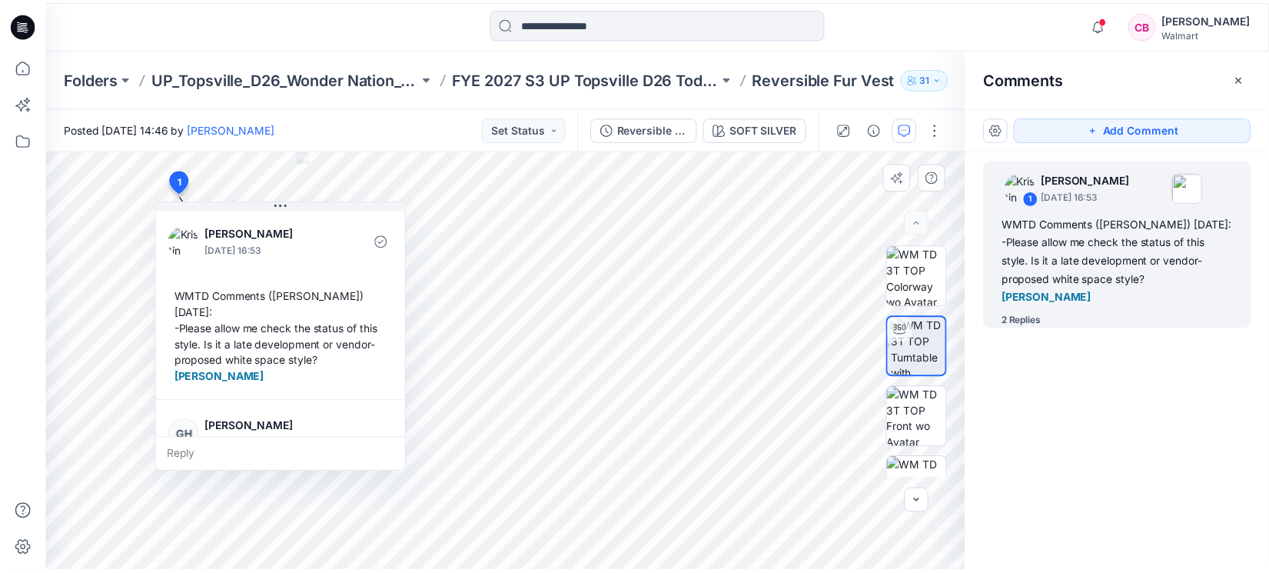
scroll to position [171, 0]
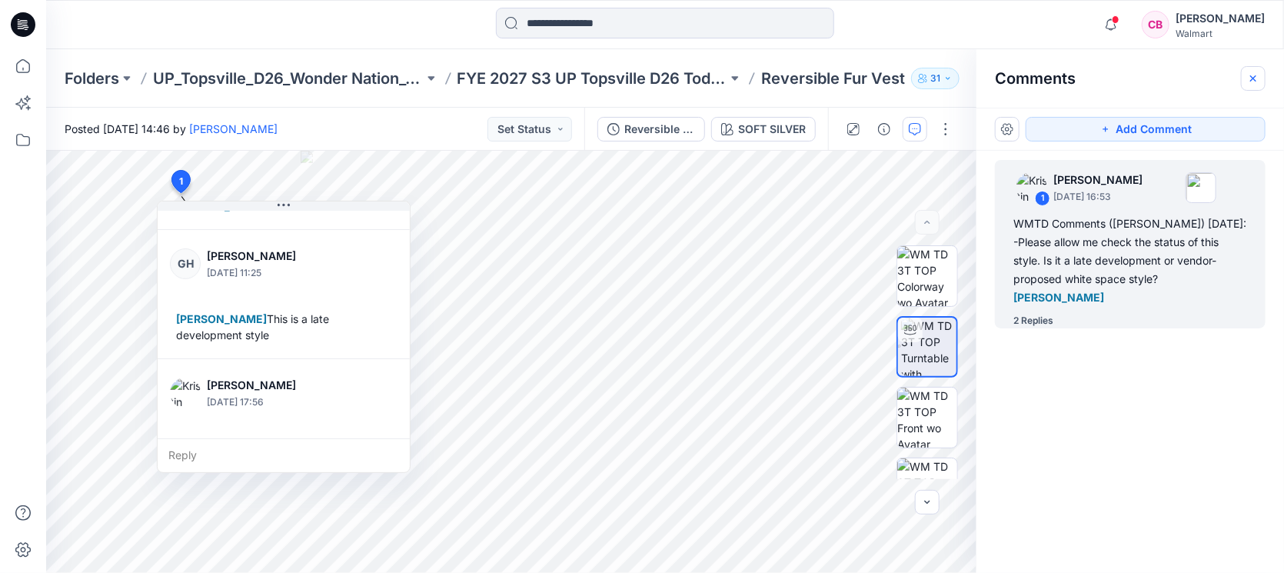
click at [1261, 71] on button "button" at bounding box center [1253, 78] width 25 height 25
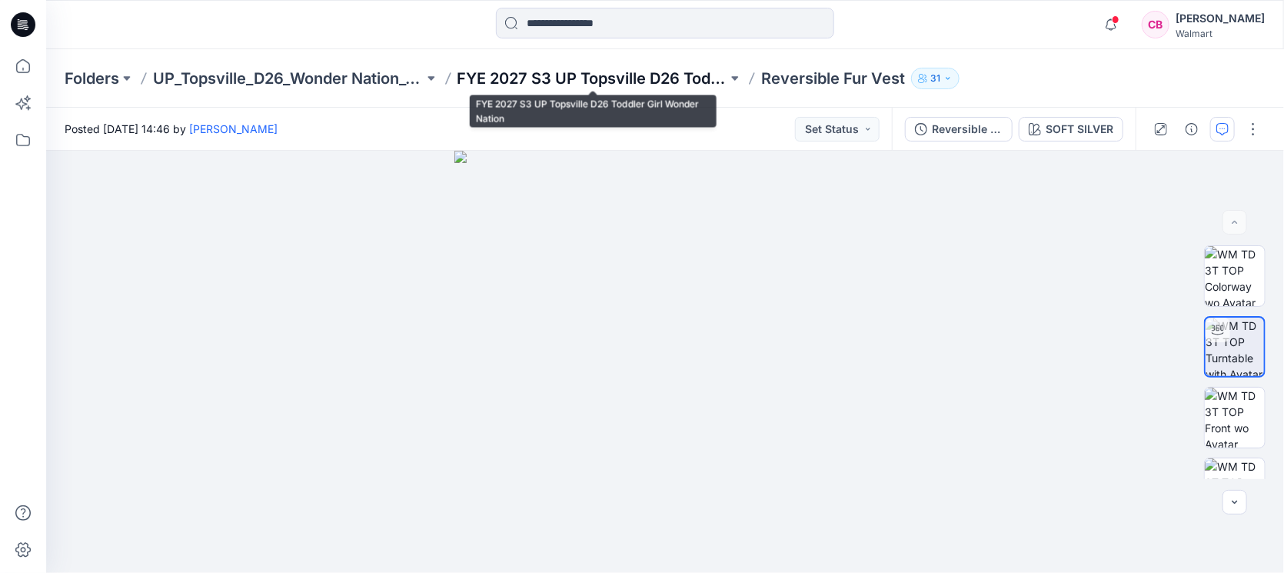
click at [662, 83] on p "FYE 2027 S3 UP Topsville D26 Toddler Girl Wonder Nation" at bounding box center [592, 79] width 271 height 22
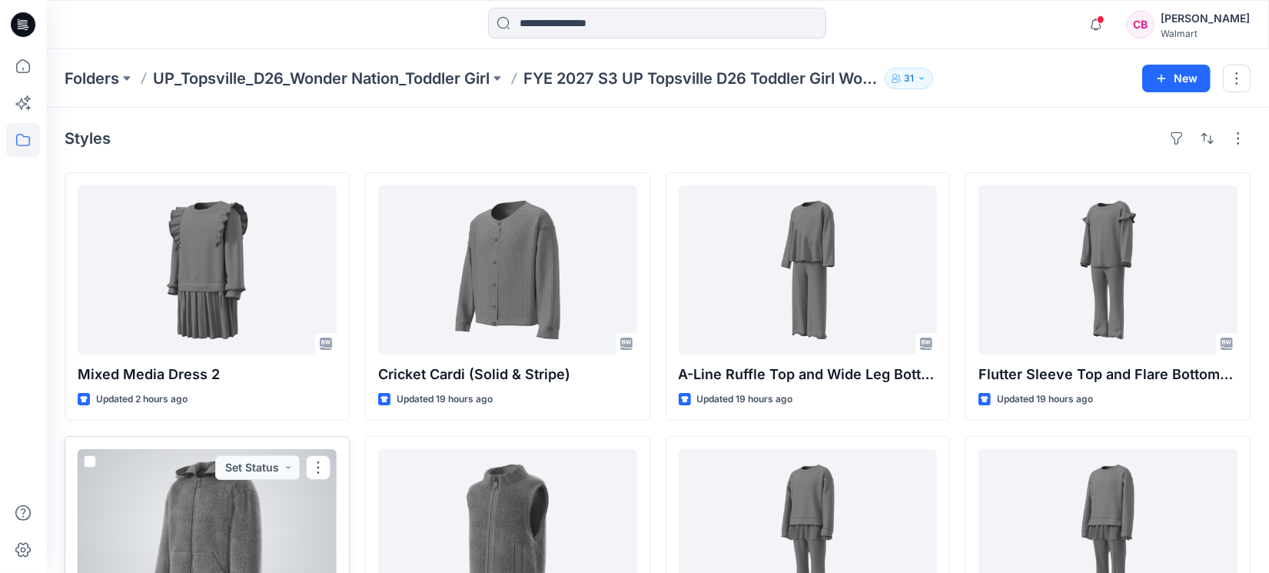
scroll to position [287, 0]
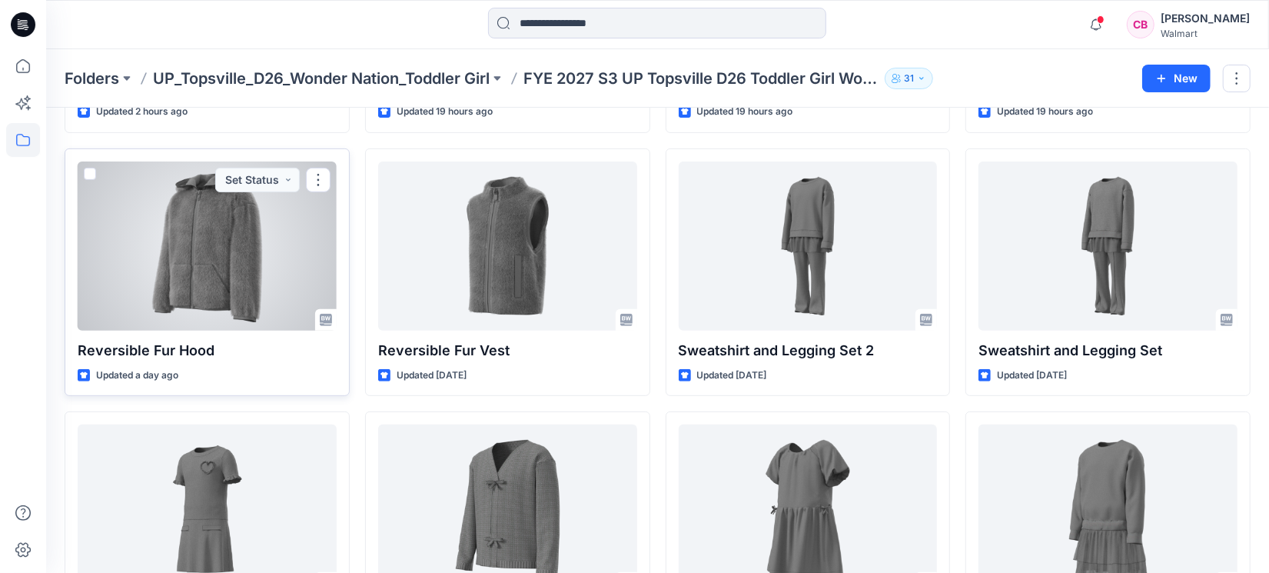
click at [198, 278] on div at bounding box center [207, 245] width 259 height 169
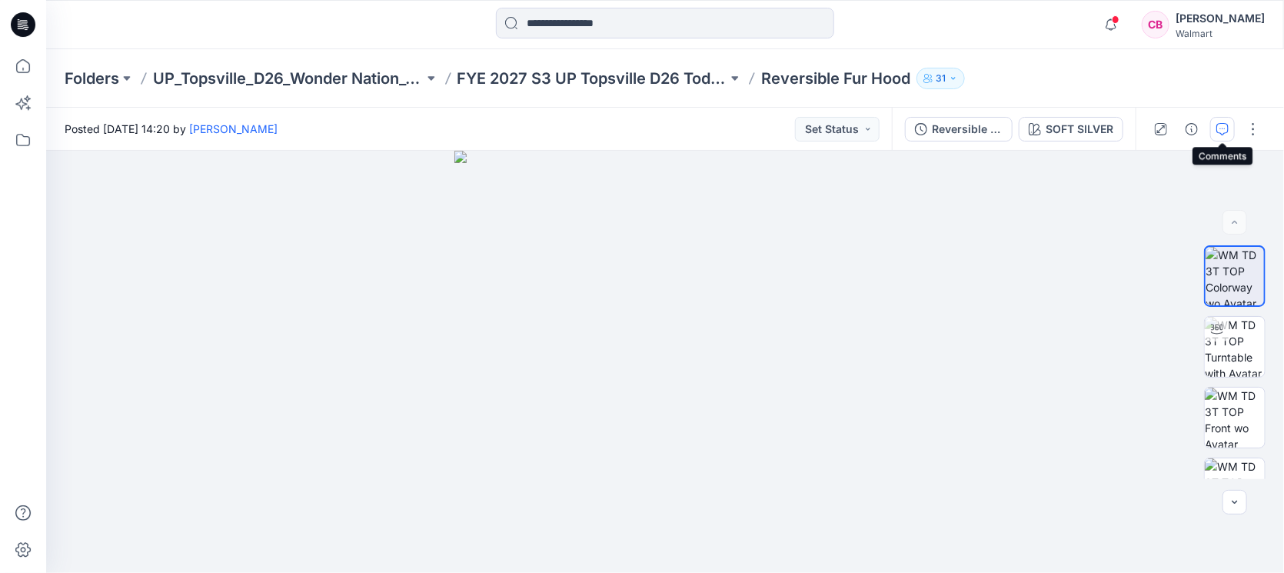
click at [1217, 132] on icon "button" at bounding box center [1222, 129] width 12 height 12
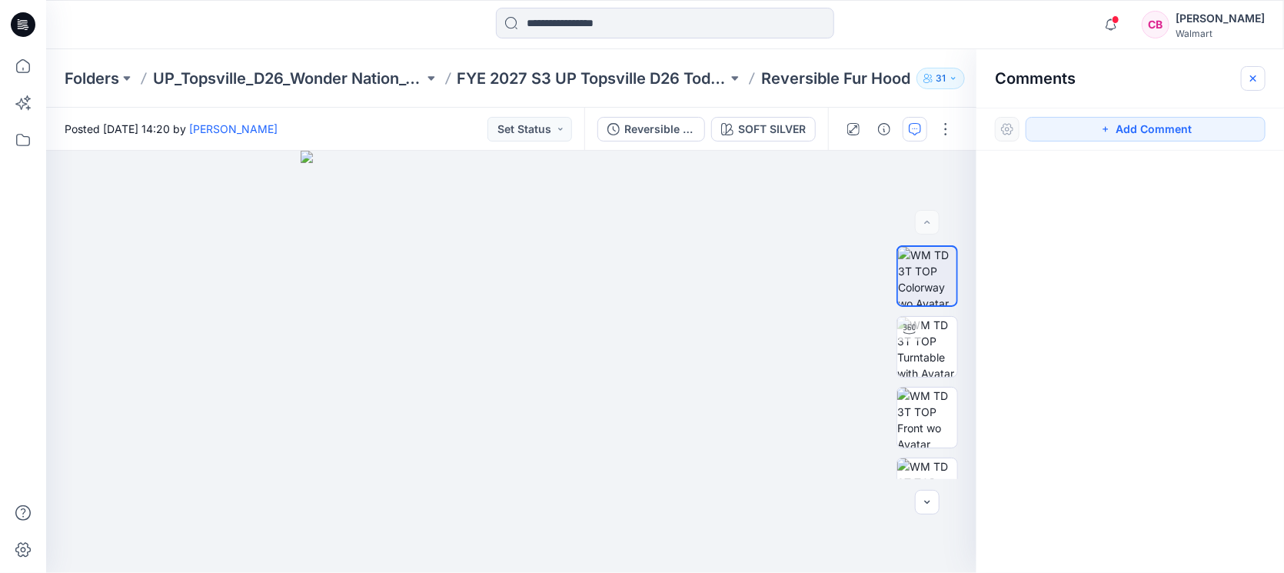
click at [1250, 72] on icon "button" at bounding box center [1253, 78] width 12 height 12
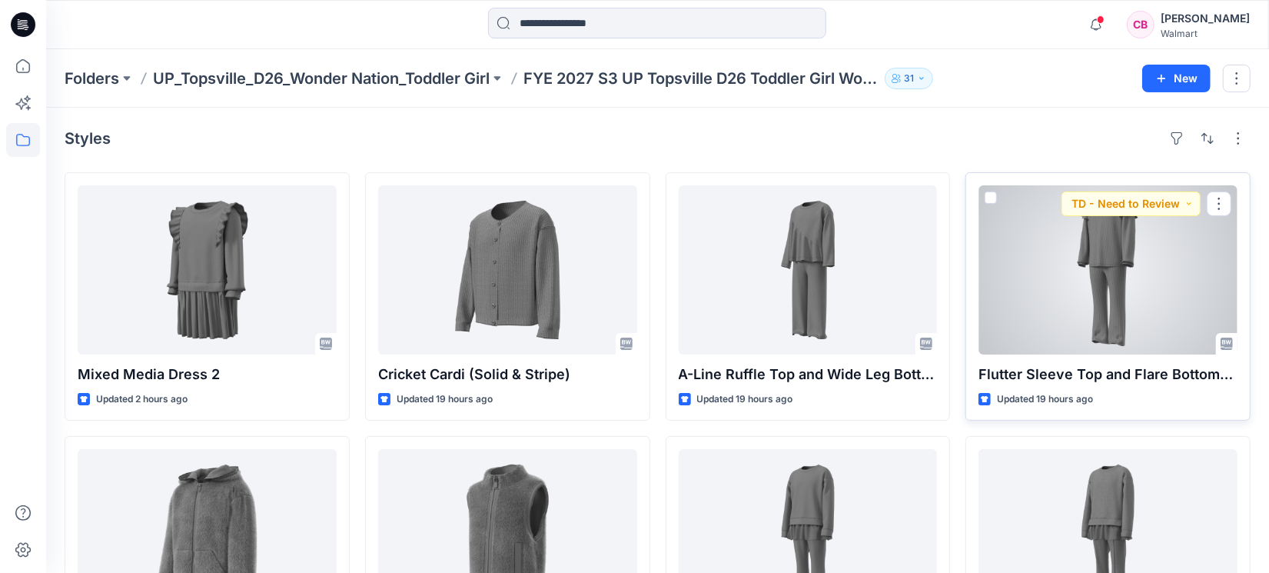
click at [1109, 285] on div at bounding box center [1108, 269] width 259 height 169
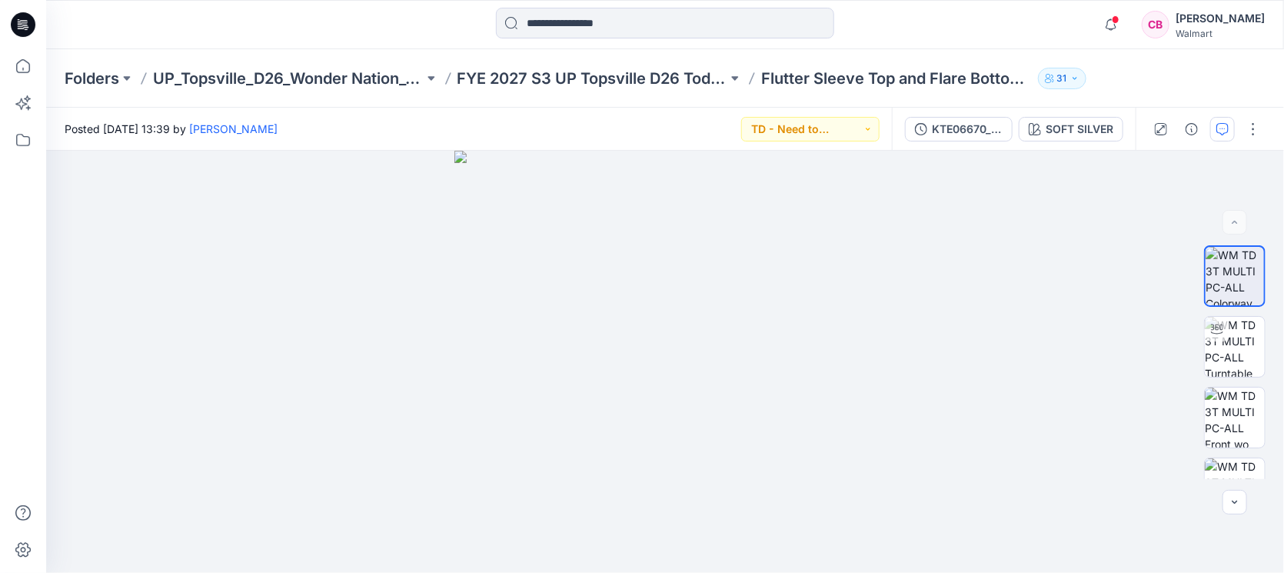
click at [1219, 128] on icon "button" at bounding box center [1222, 129] width 12 height 12
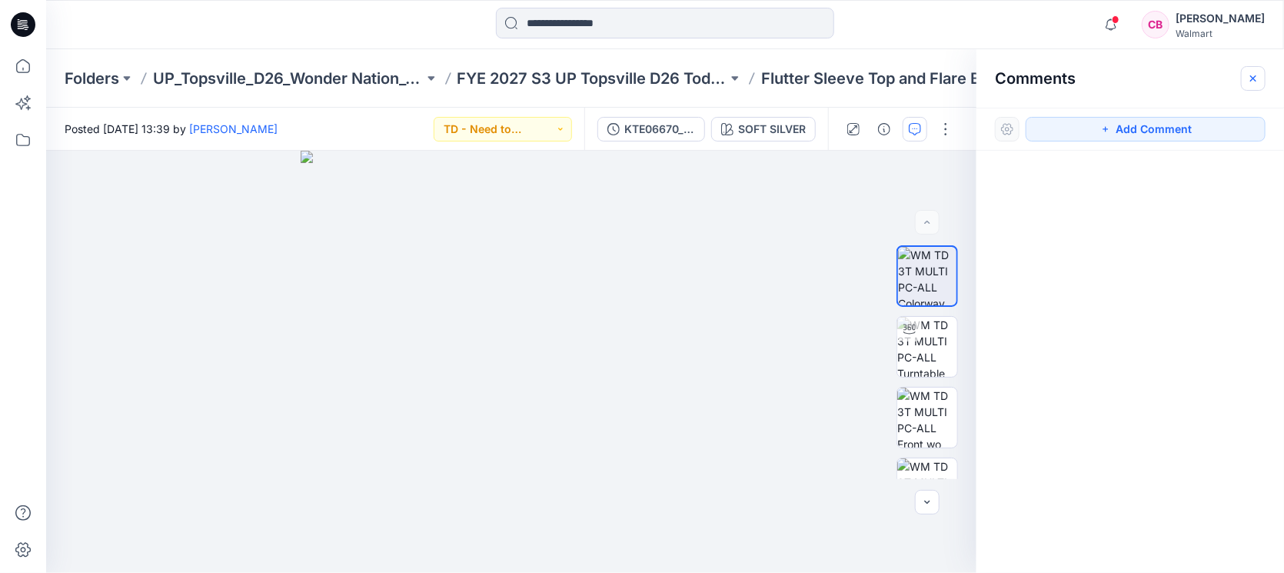
click at [1251, 78] on icon "button" at bounding box center [1253, 78] width 12 height 12
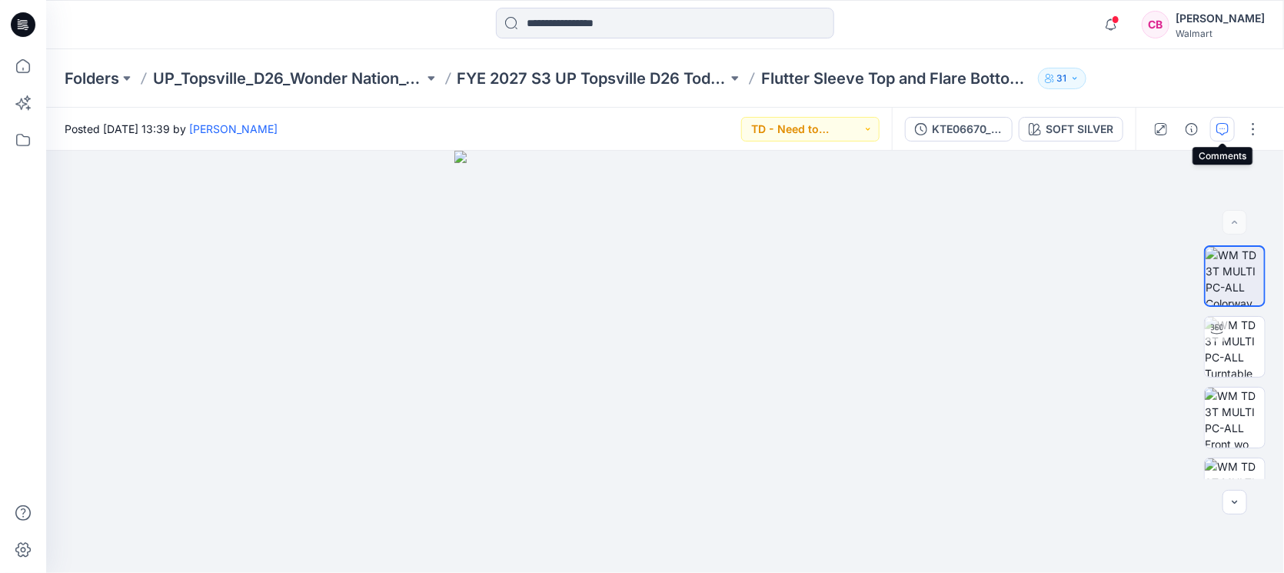
click at [1228, 126] on icon "button" at bounding box center [1222, 129] width 12 height 12
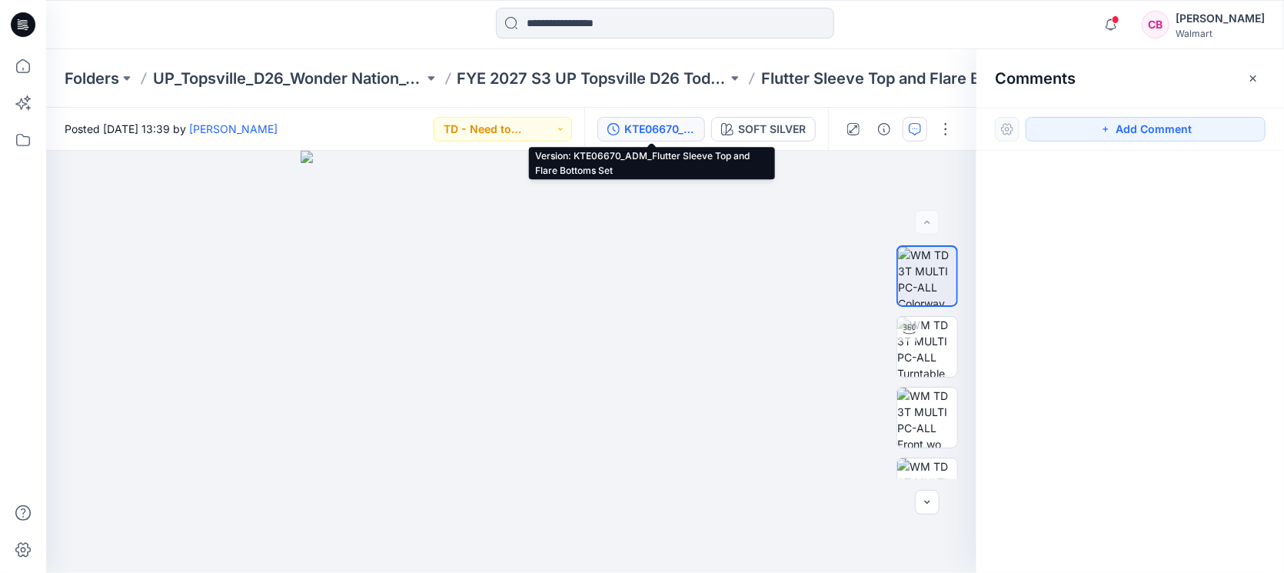
click at [653, 131] on div "KTE06670_ADM_Flutter Sleeve Top and Flare Bottoms Set" at bounding box center [659, 129] width 71 height 17
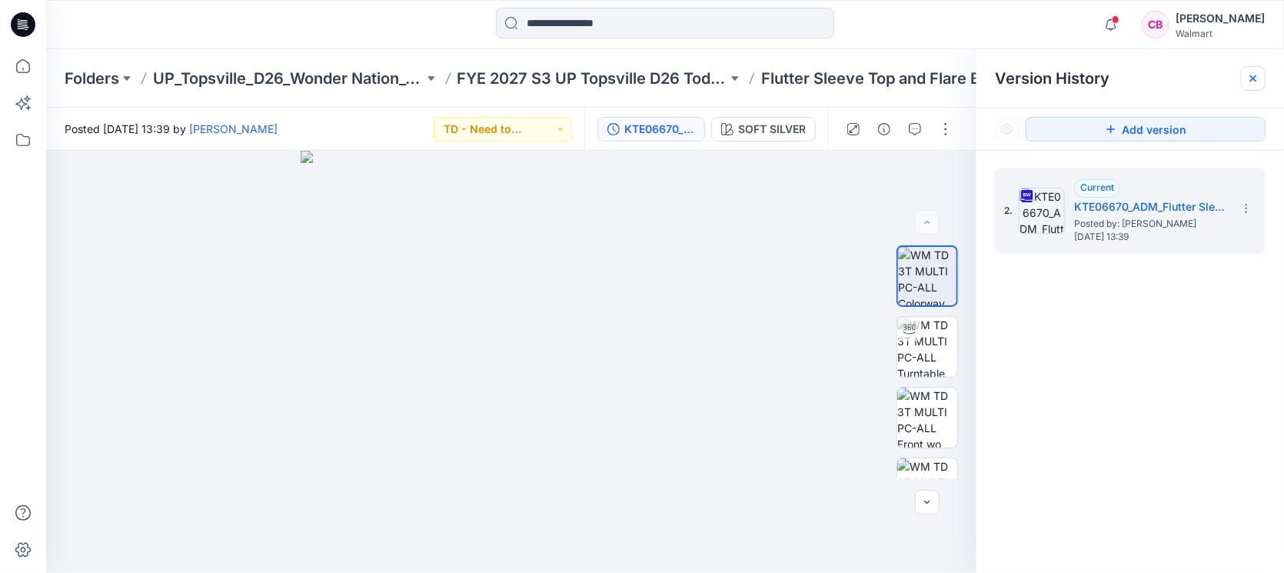
click at [1251, 77] on icon at bounding box center [1253, 78] width 6 height 6
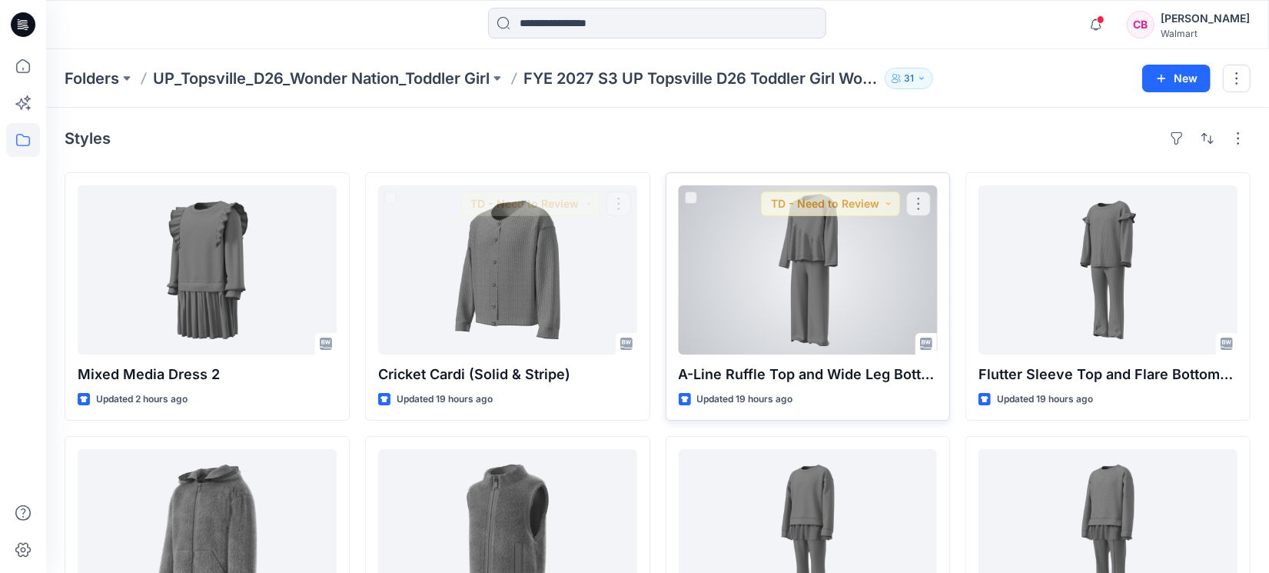
click at [777, 273] on div at bounding box center [808, 269] width 259 height 169
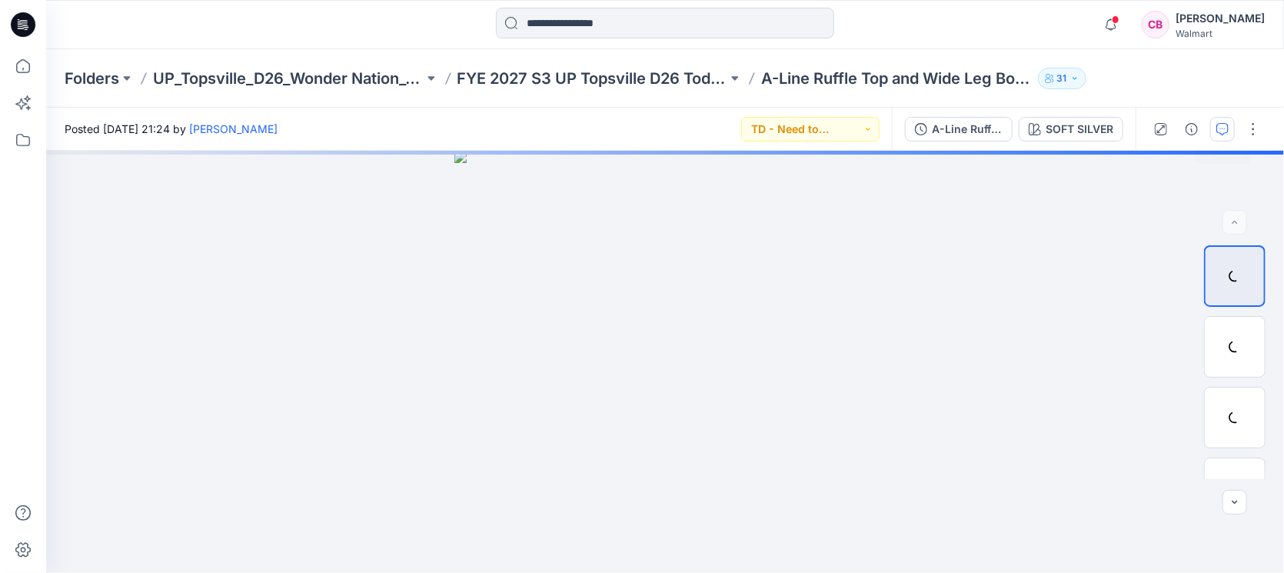
click at [1226, 131] on icon "button" at bounding box center [1222, 129] width 12 height 12
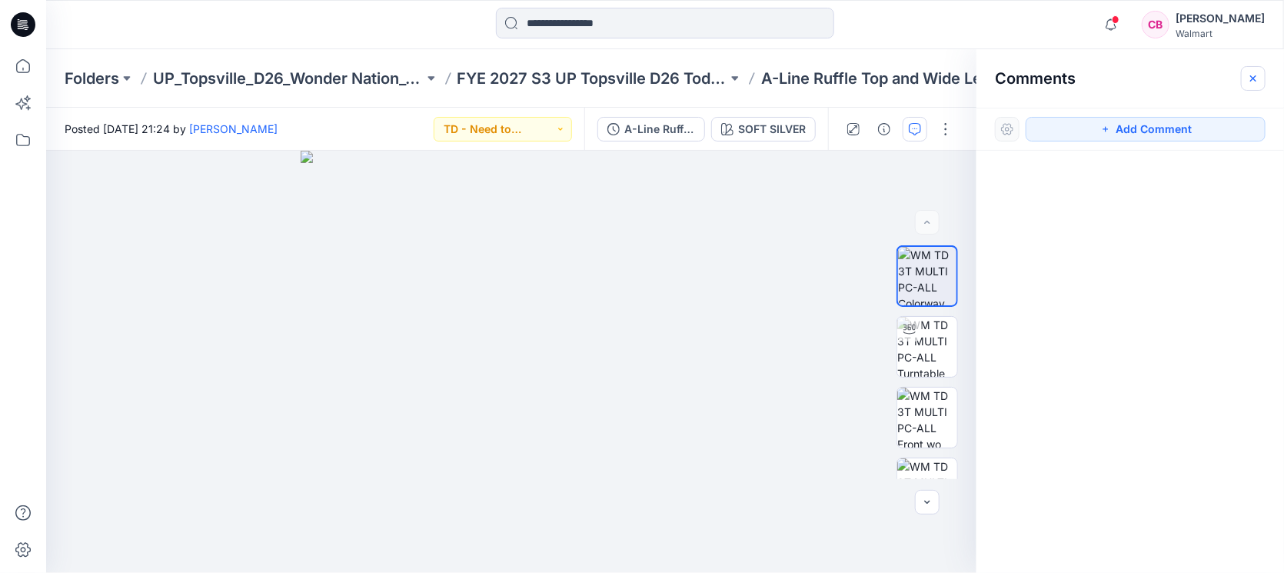
click at [1245, 81] on button "button" at bounding box center [1253, 78] width 25 height 25
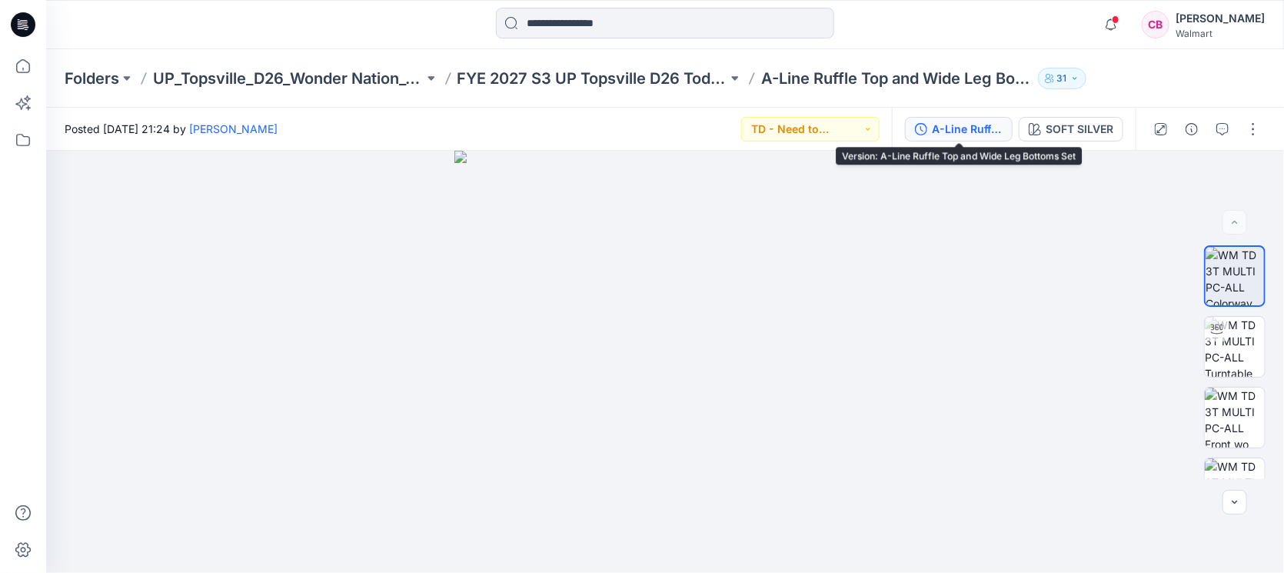
click at [977, 135] on div "A-Line Ruffle Top and Wide Leg Bottoms Set" at bounding box center [967, 129] width 71 height 17
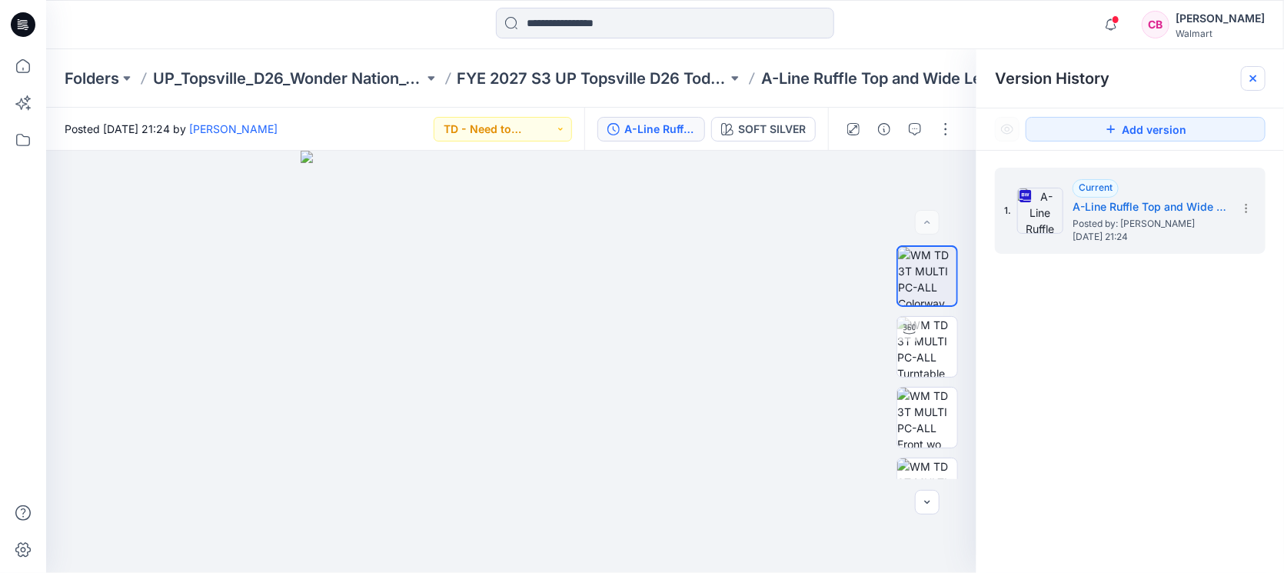
click at [1250, 75] on icon at bounding box center [1253, 78] width 6 height 6
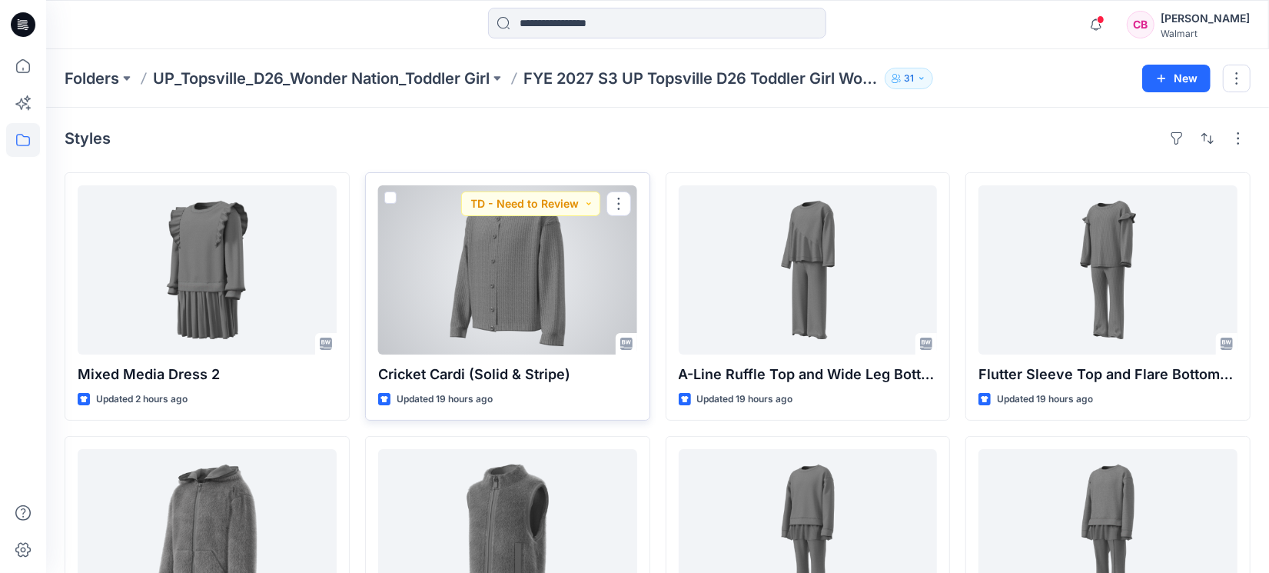
click at [528, 266] on div at bounding box center [507, 269] width 259 height 169
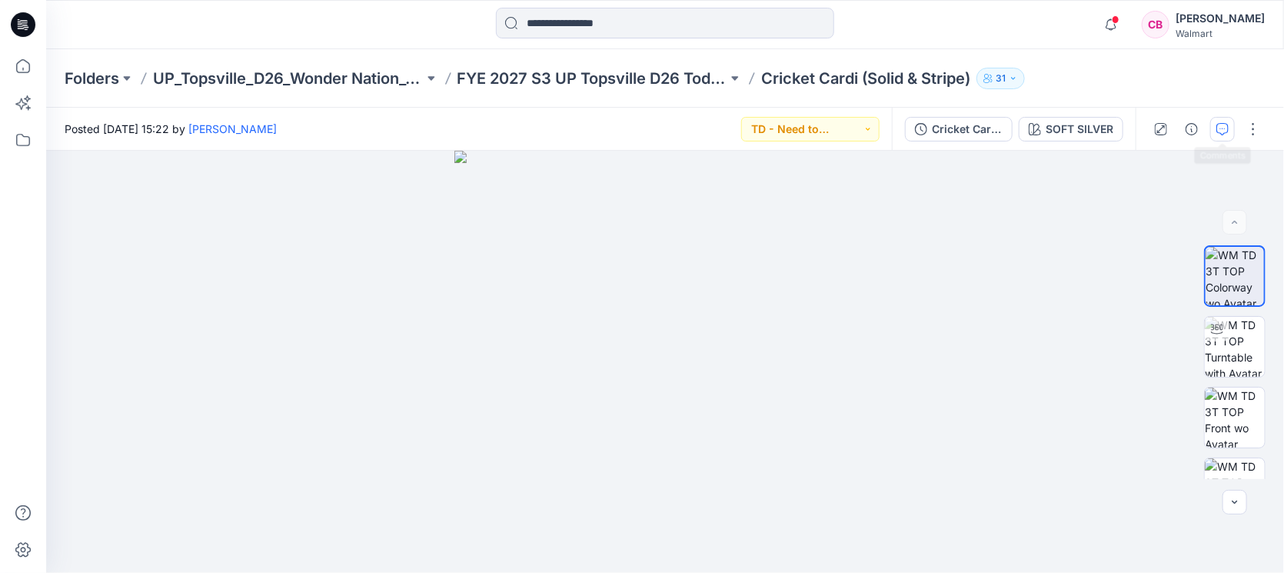
click at [1225, 123] on icon "button" at bounding box center [1222, 129] width 12 height 12
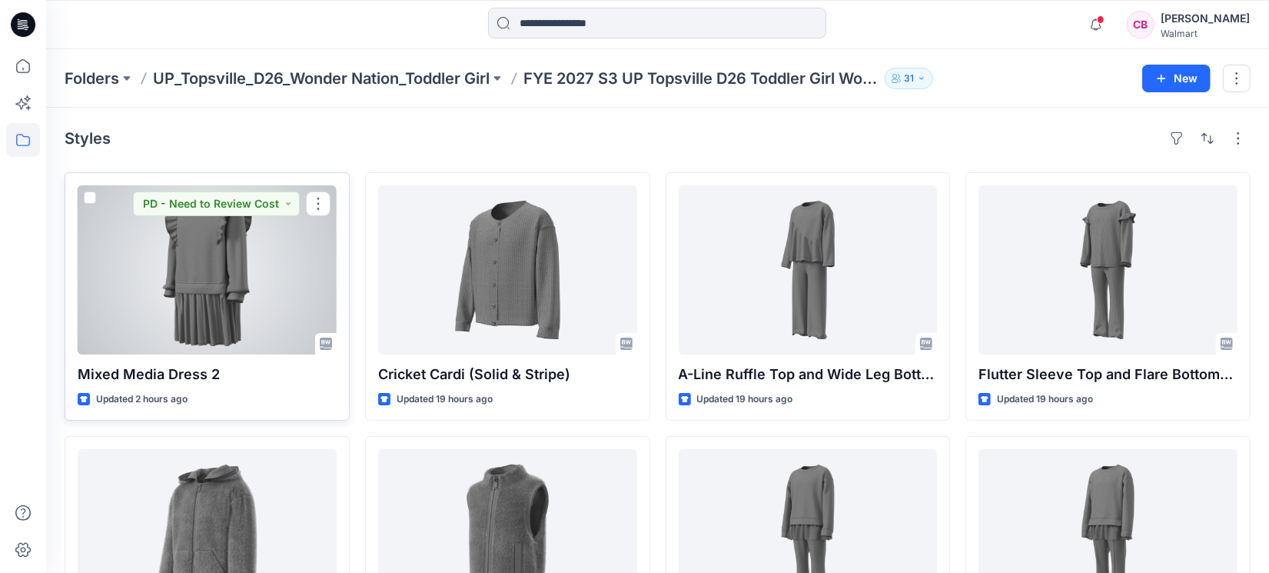
click at [145, 272] on div at bounding box center [207, 269] width 259 height 169
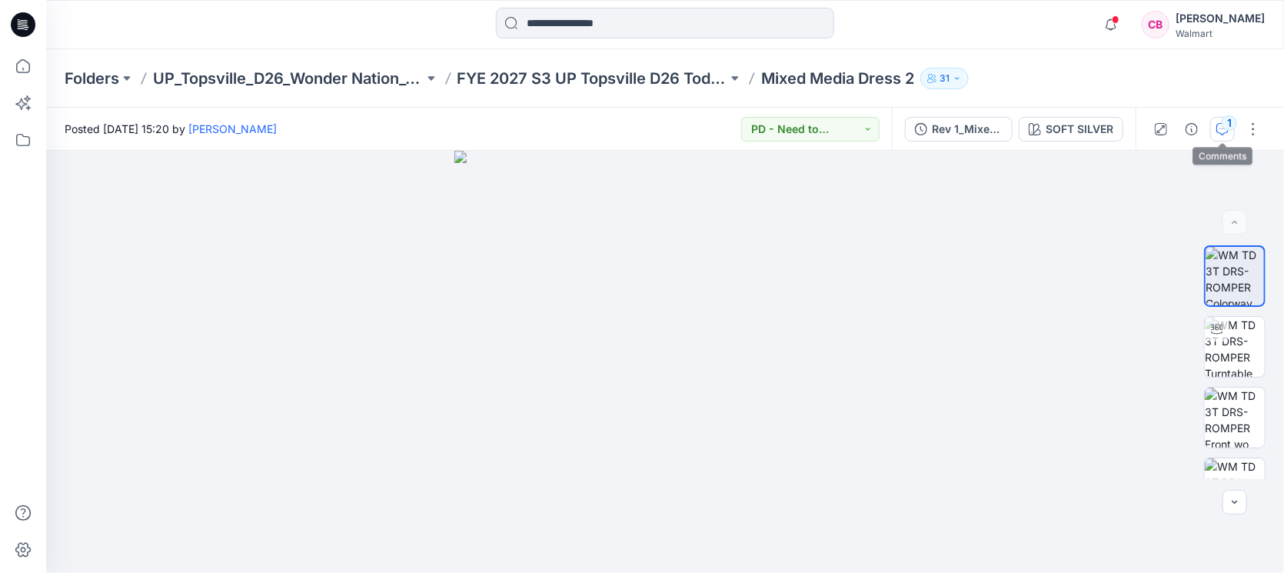
click at [1221, 133] on icon "button" at bounding box center [1222, 129] width 12 height 12
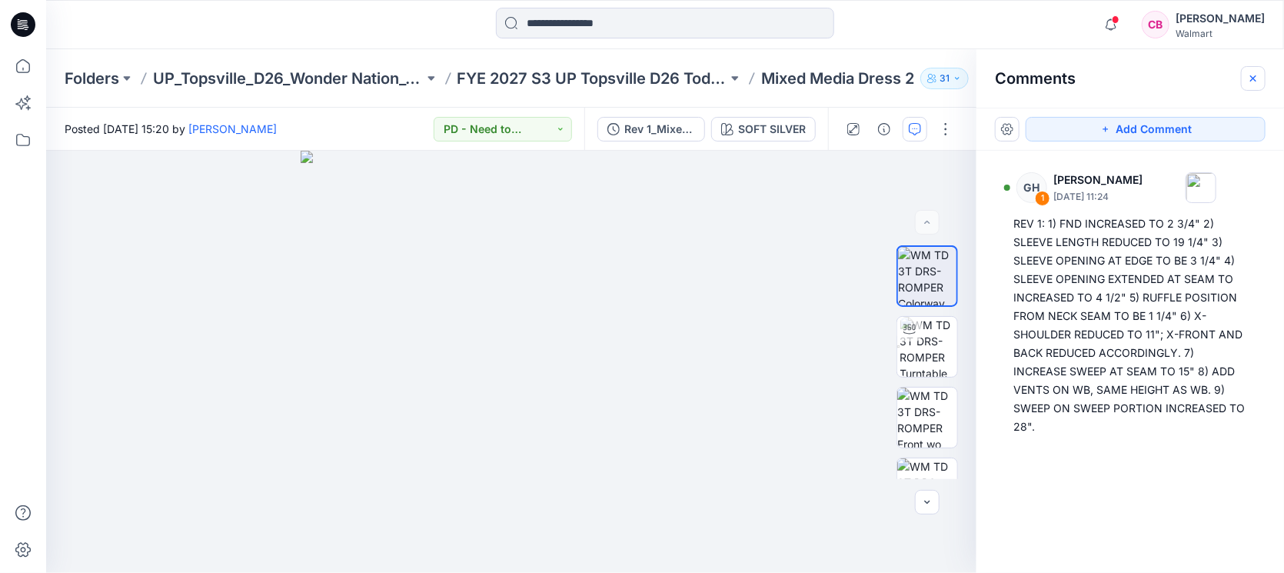
click at [1253, 73] on icon "button" at bounding box center [1253, 78] width 12 height 12
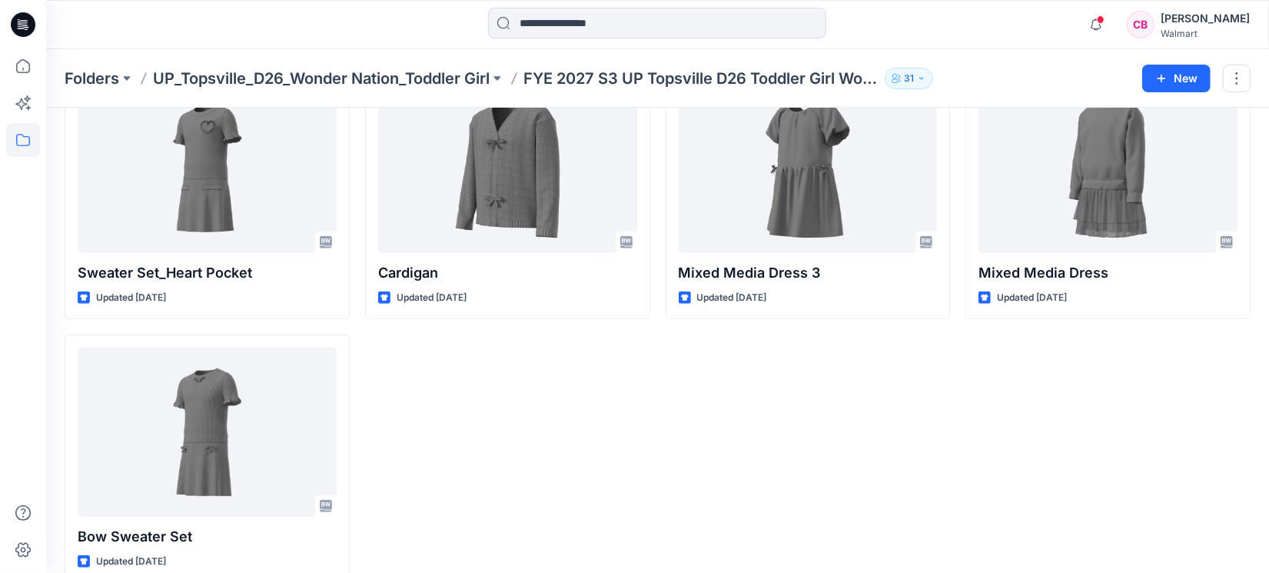
scroll to position [654, 0]
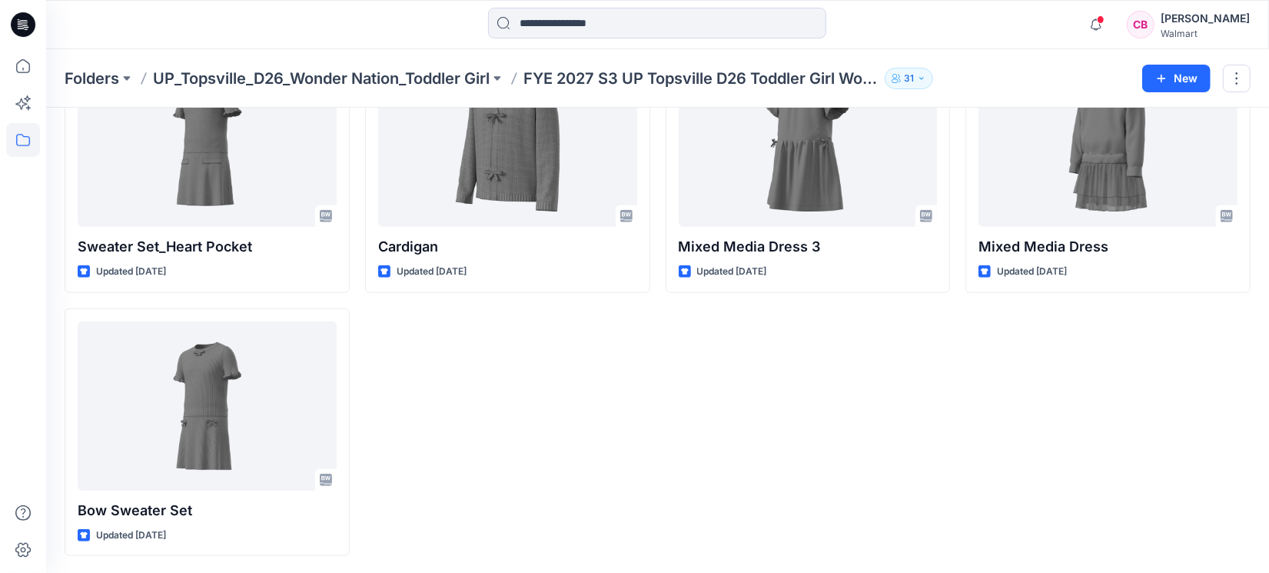
click at [17, 405] on div at bounding box center [23, 310] width 34 height 523
click at [104, 75] on p "Folders" at bounding box center [92, 79] width 55 height 22
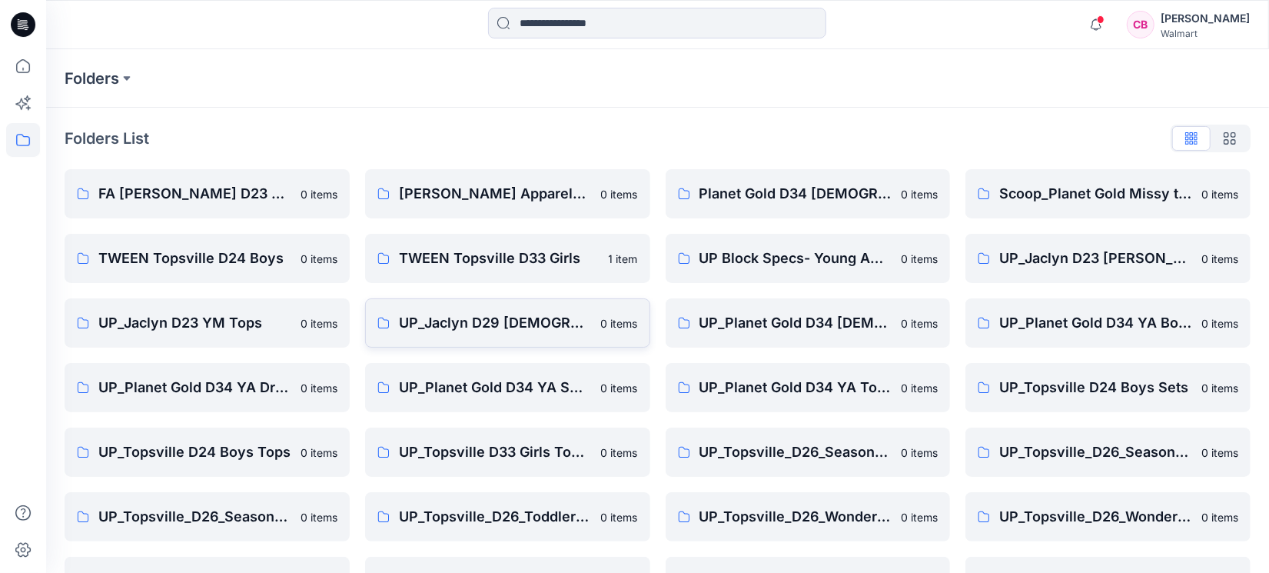
click at [440, 328] on p "UP_Jaclyn D29 [DEMOGRAPHIC_DATA] Sleep" at bounding box center [495, 323] width 193 height 22
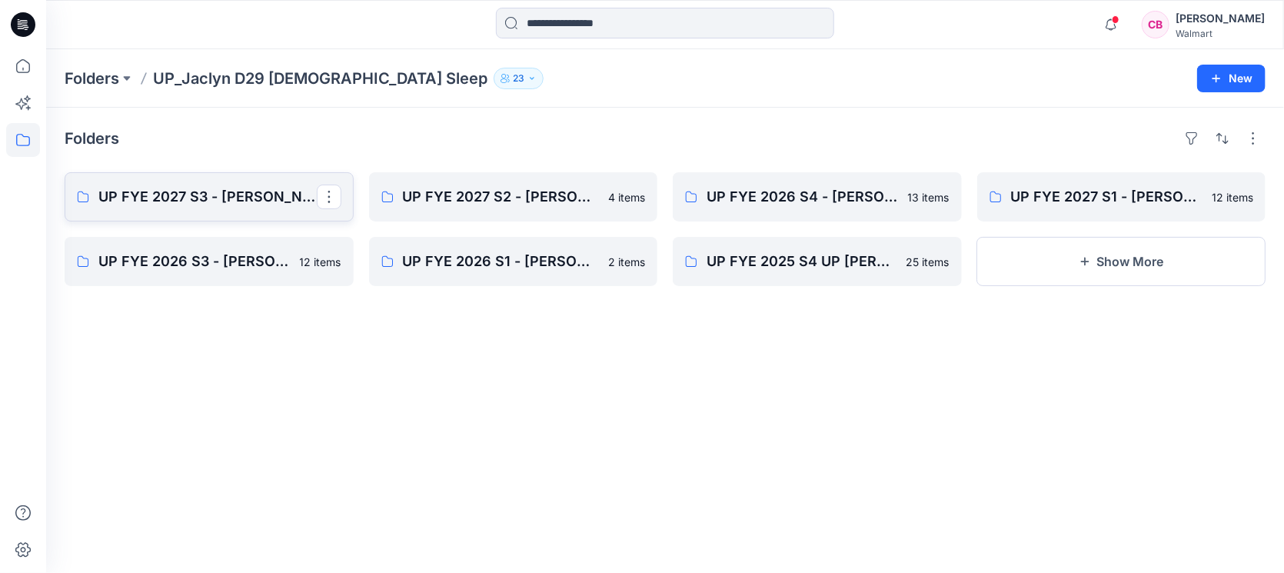
click at [231, 205] on p "UP FYE 2027 S3 - [PERSON_NAME] D29 [DEMOGRAPHIC_DATA] Sleepwear" at bounding box center [207, 197] width 218 height 22
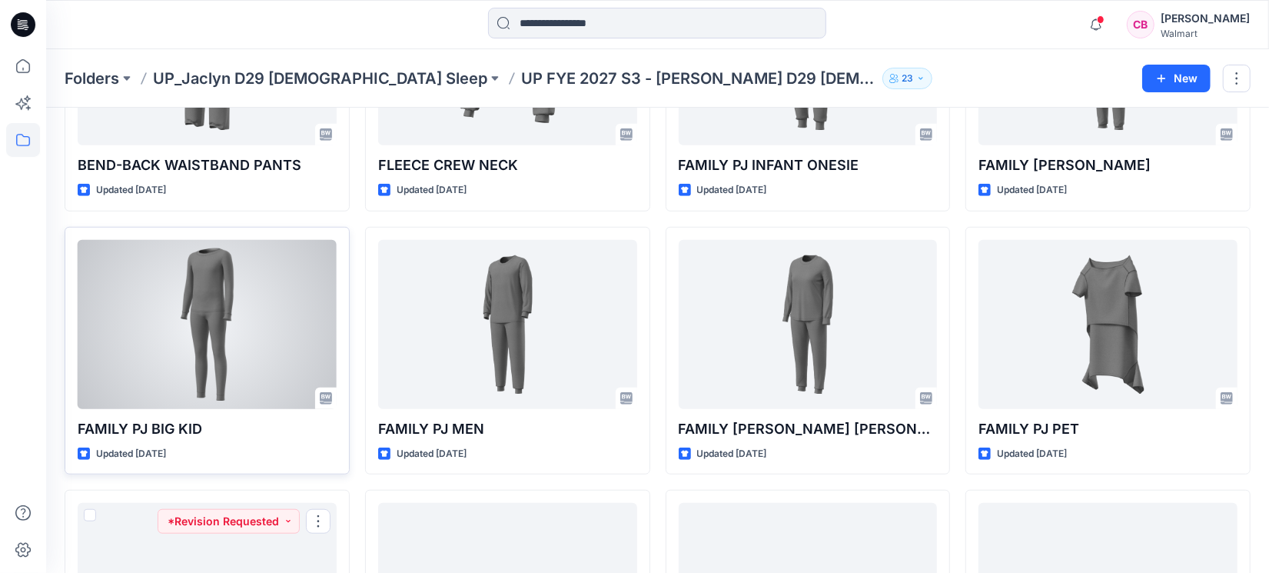
scroll to position [734, 0]
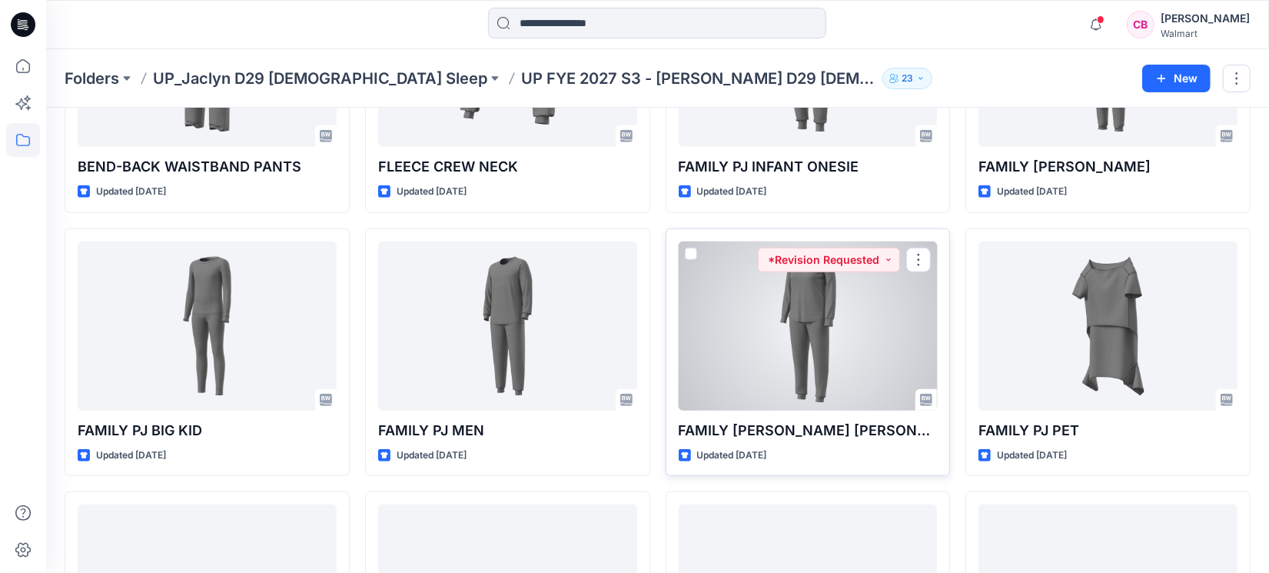
click at [784, 342] on div at bounding box center [808, 325] width 259 height 169
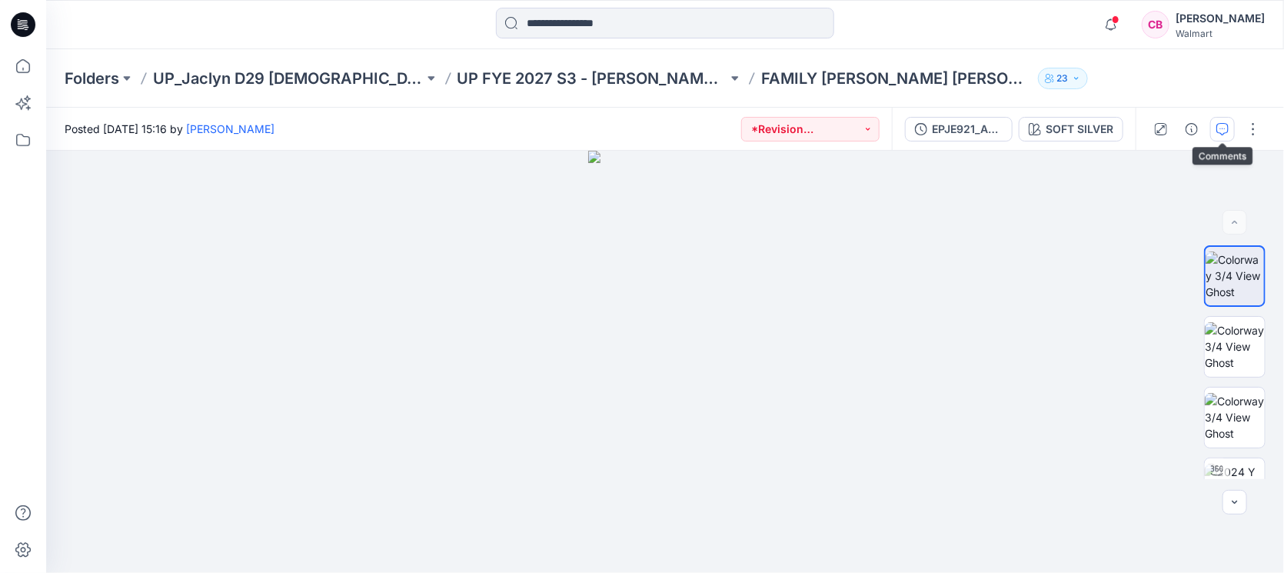
click at [1219, 131] on icon "button" at bounding box center [1222, 129] width 12 height 12
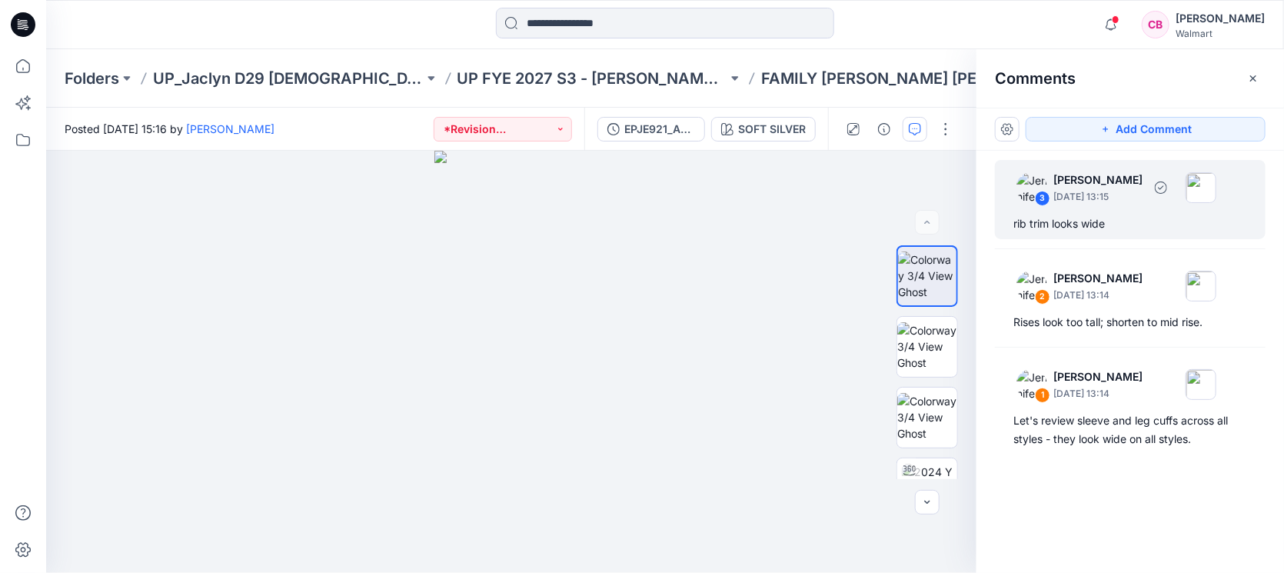
click at [1098, 215] on div "rib trim looks wide" at bounding box center [1130, 223] width 234 height 18
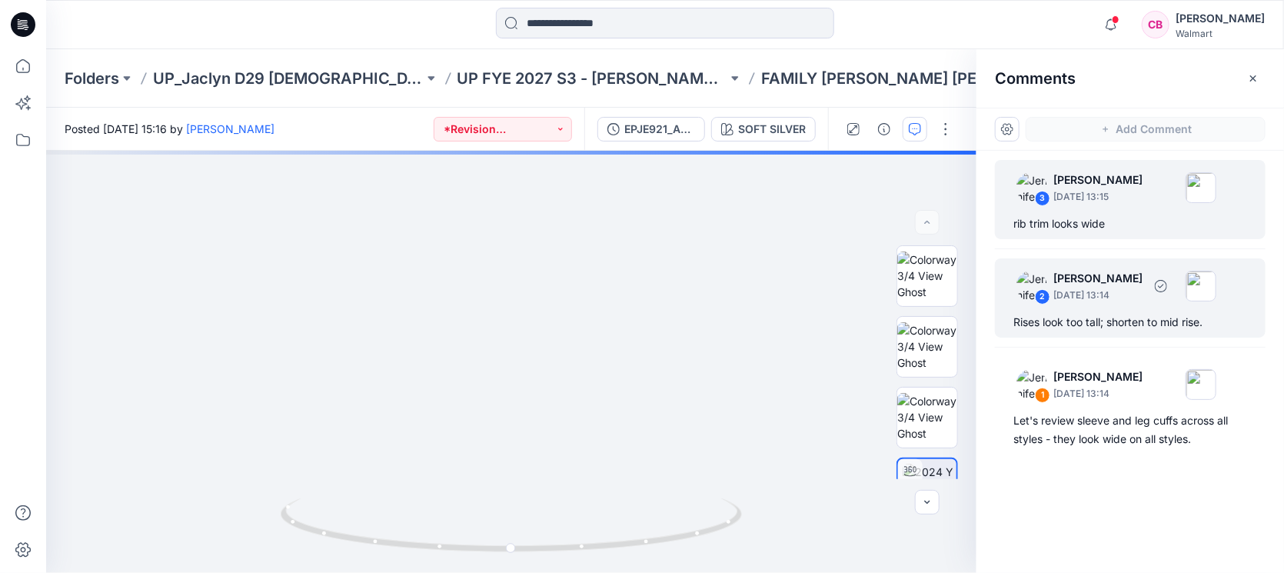
click at [1110, 316] on div "Rises look too tall; shorten to mid rise." at bounding box center [1130, 322] width 234 height 18
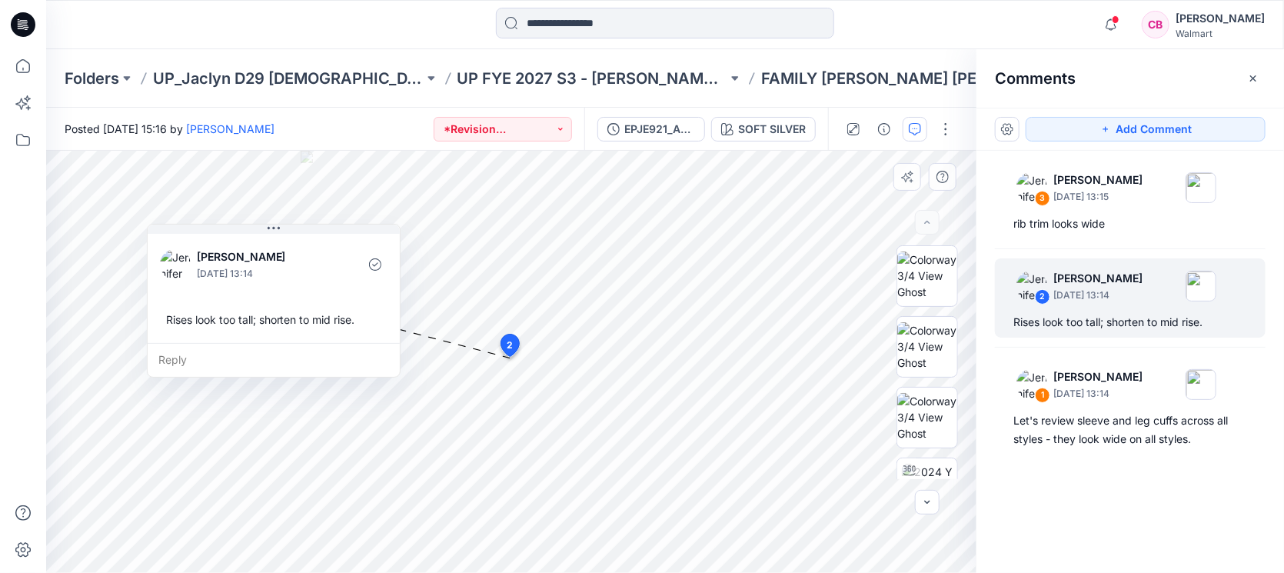
drag, startPoint x: 724, startPoint y: 207, endPoint x: 335, endPoint y: 231, distance: 389.7
click at [335, 231] on button at bounding box center [274, 228] width 252 height 9
click at [1112, 329] on div "Rises look too tall; shorten to mid rise." at bounding box center [1130, 322] width 234 height 18
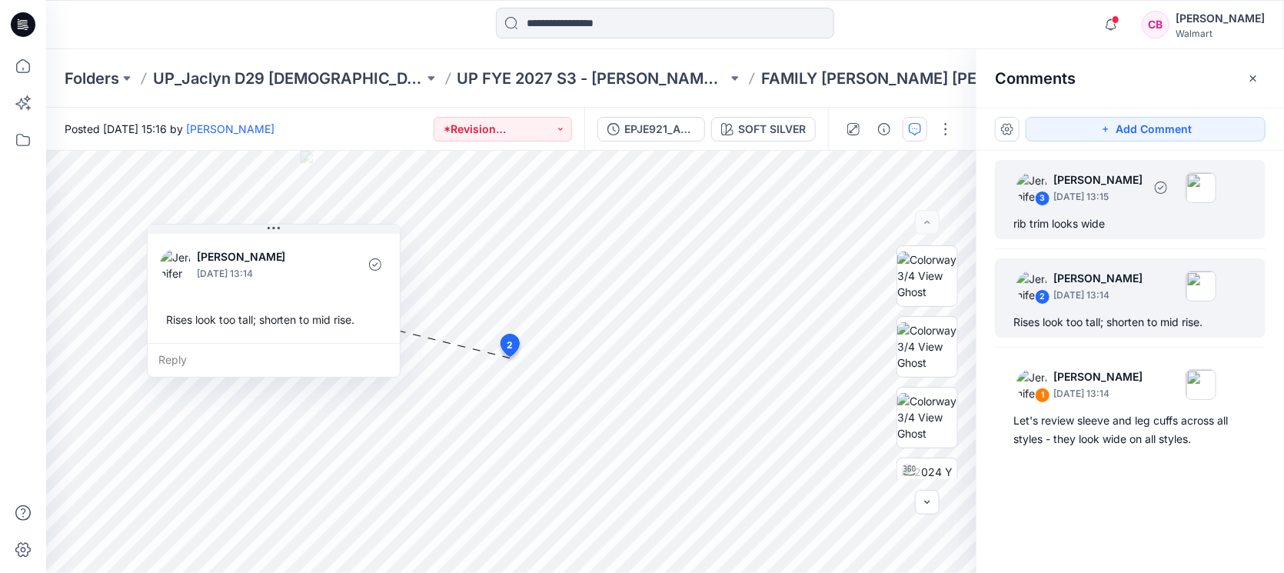
click at [1122, 237] on div "3 Jennifer Yerkes September 25, 2025 13:15 rib trim looks wide" at bounding box center [1130, 199] width 271 height 79
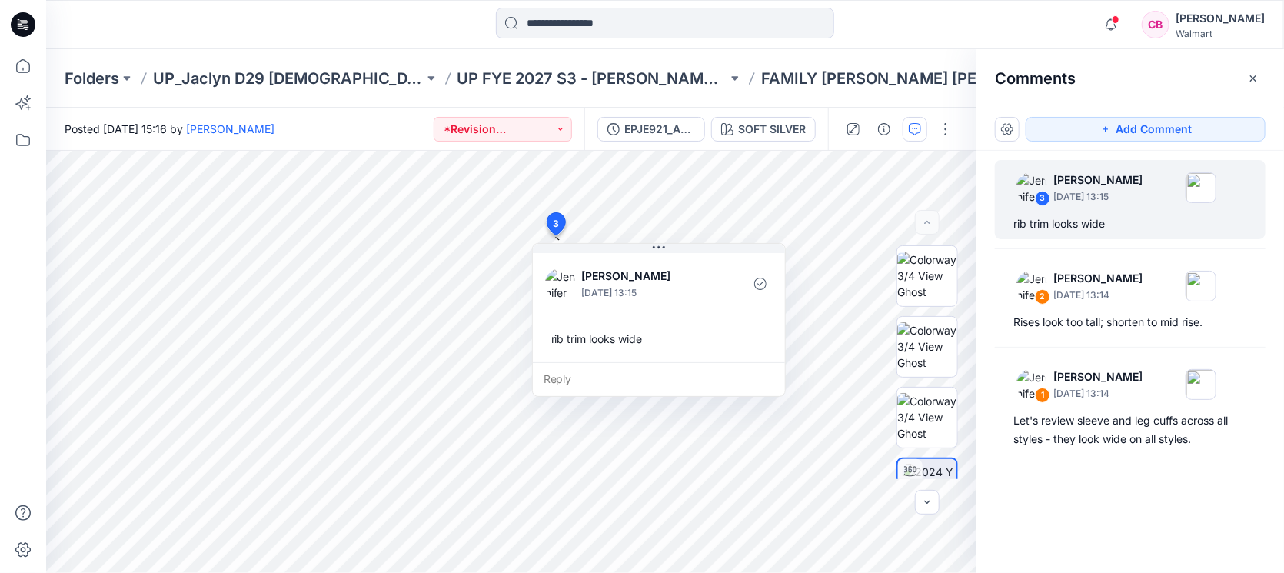
drag, startPoint x: 5, startPoint y: 422, endPoint x: 26, endPoint y: 401, distance: 29.9
click at [5, 422] on div at bounding box center [23, 286] width 46 height 573
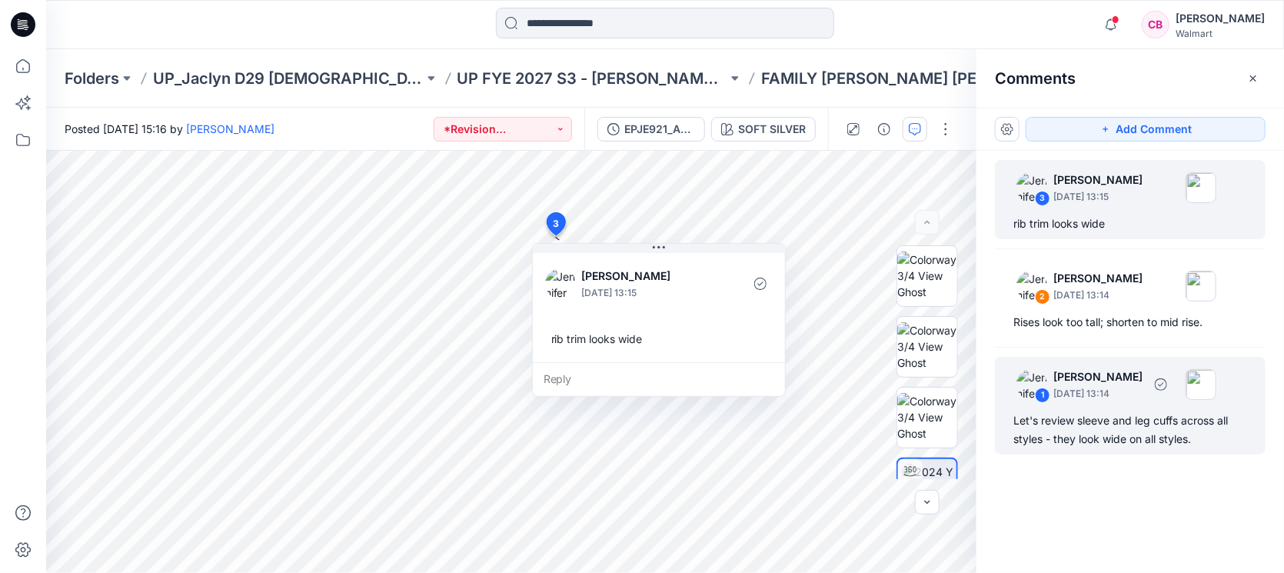
click at [1098, 420] on div "Let's review sleeve and leg cuffs across all styles - they look wide on all sty…" at bounding box center [1130, 429] width 234 height 37
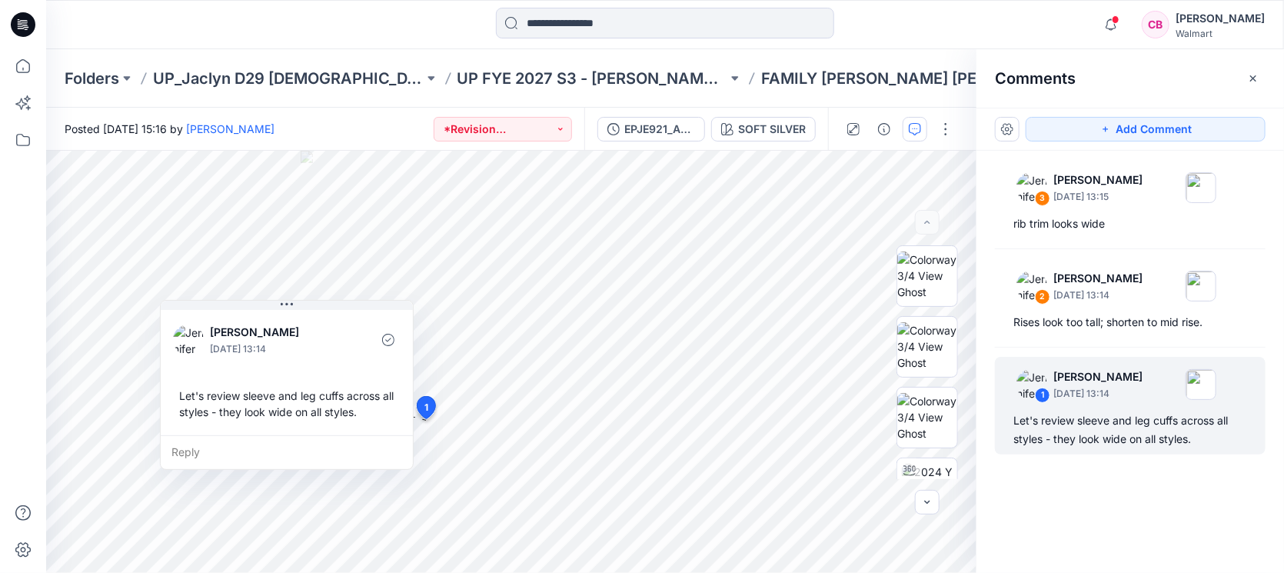
click at [0, 337] on div at bounding box center [23, 286] width 46 height 573
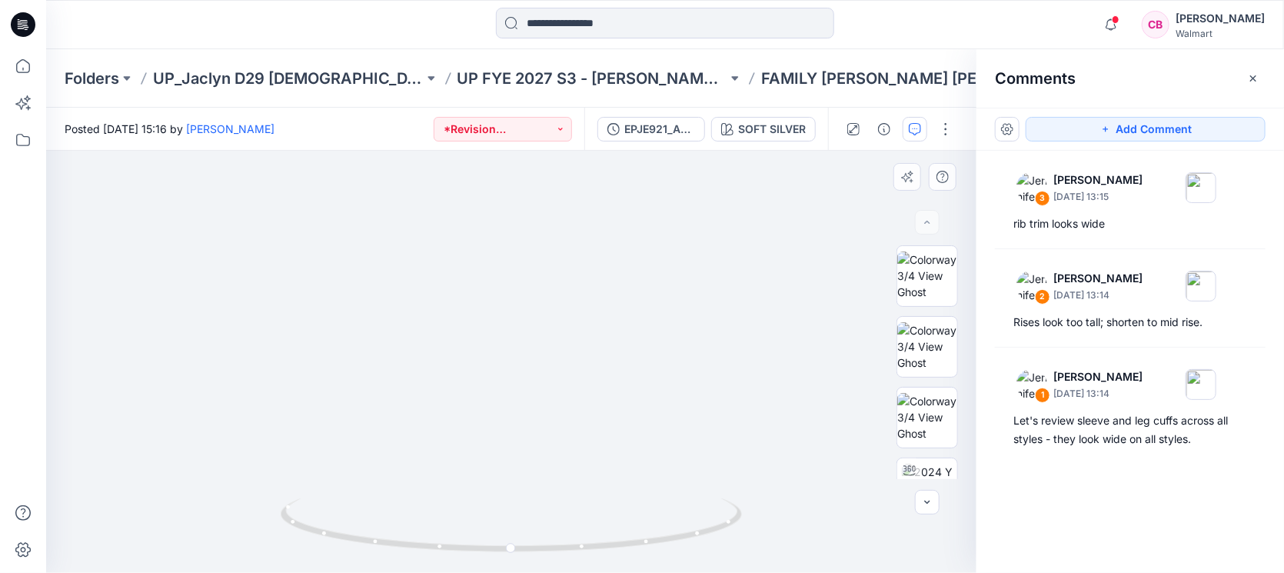
drag, startPoint x: 509, startPoint y: 170, endPoint x: 501, endPoint y: 277, distance: 107.1
drag, startPoint x: 506, startPoint y: 222, endPoint x: 506, endPoint y: 267, distance: 44.6
drag, startPoint x: 709, startPoint y: 538, endPoint x: 479, endPoint y: 550, distance: 230.2
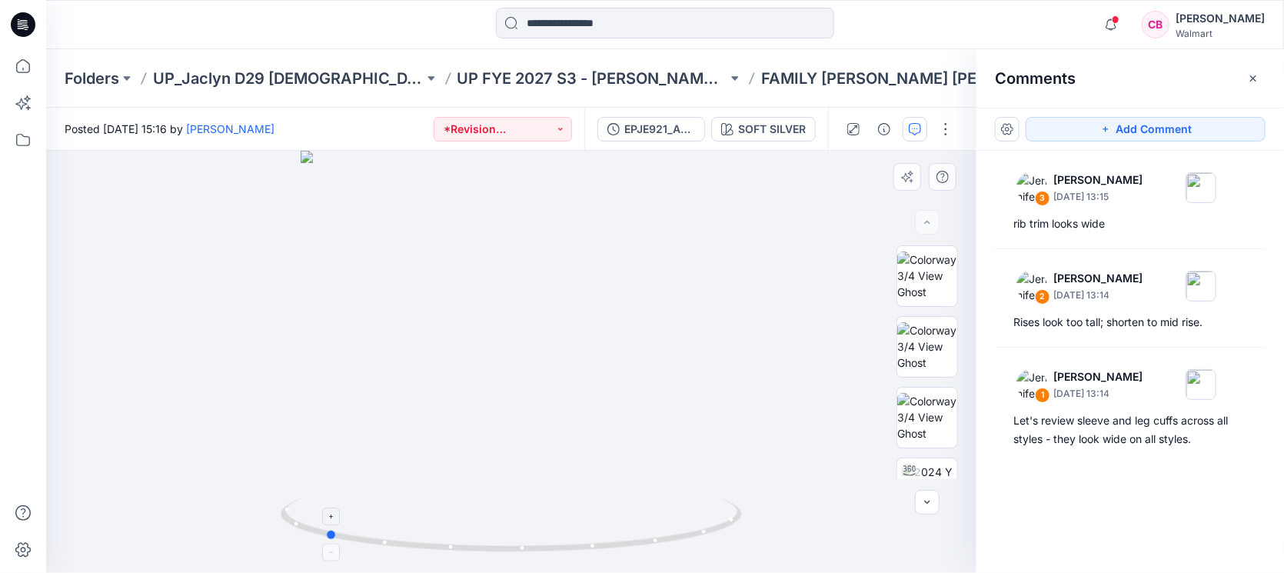
click at [479, 550] on icon at bounding box center [513, 527] width 465 height 58
click at [1256, 72] on icon "button" at bounding box center [1253, 78] width 12 height 12
